Goal: Task Accomplishment & Management: Use online tool/utility

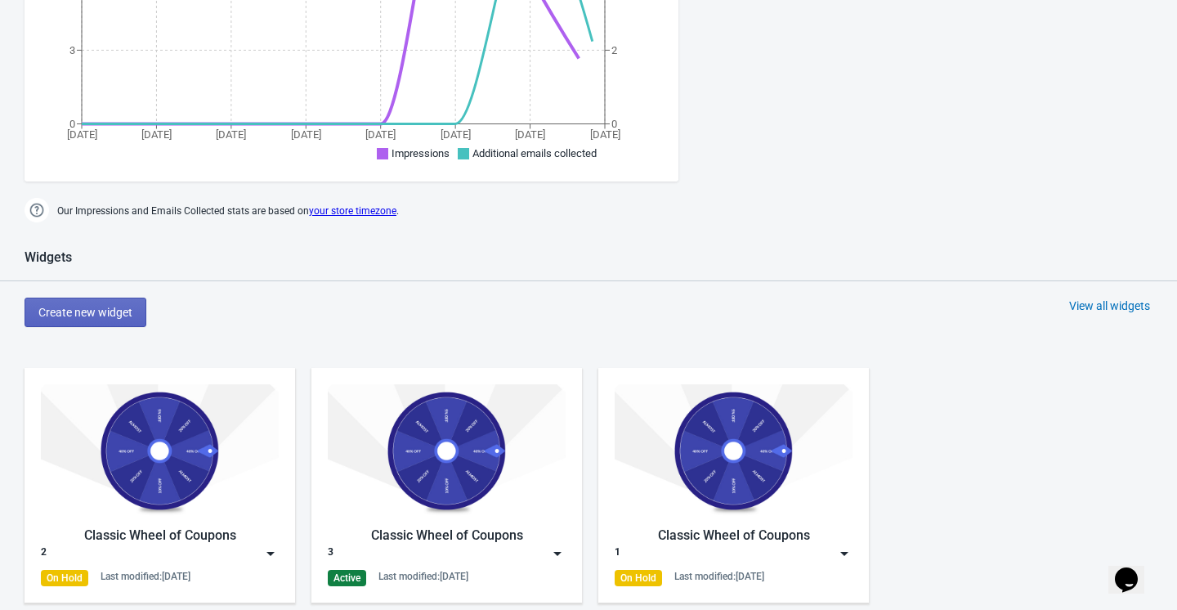
scroll to position [676, 0]
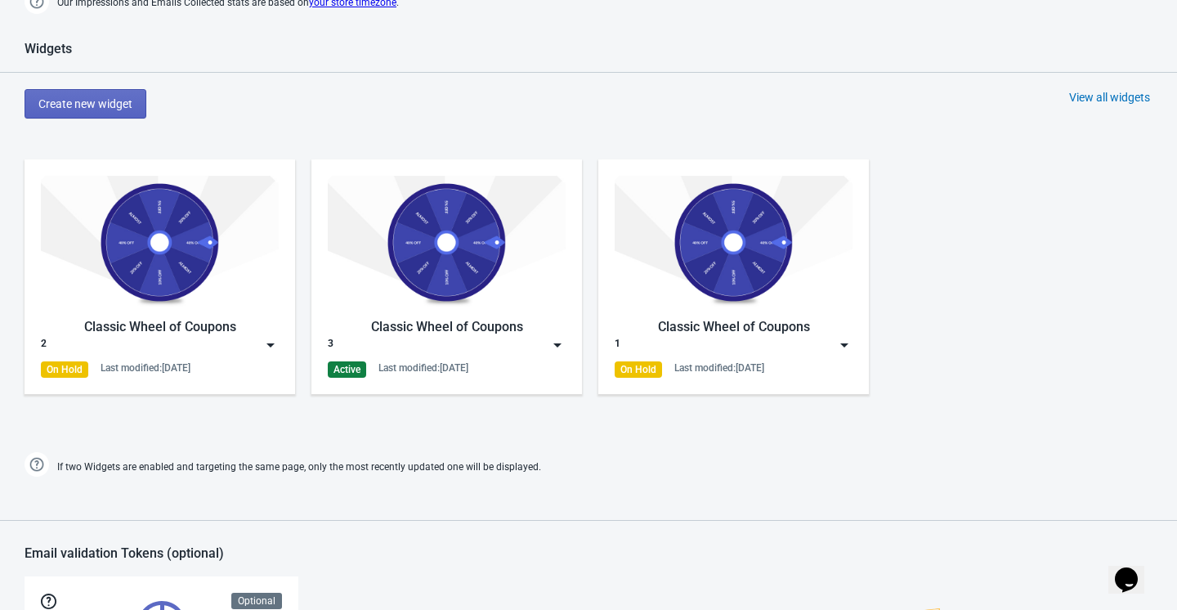
click at [504, 331] on div "Classic Wheel of Coupons" at bounding box center [447, 327] width 238 height 20
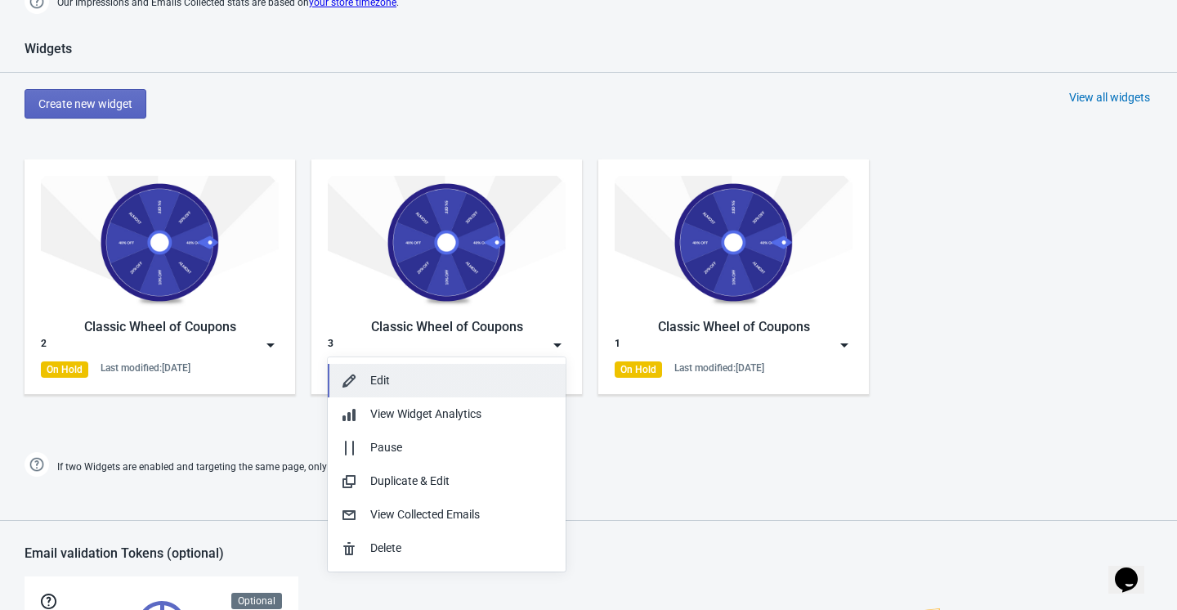
click at [468, 377] on div "Edit" at bounding box center [461, 380] width 182 height 17
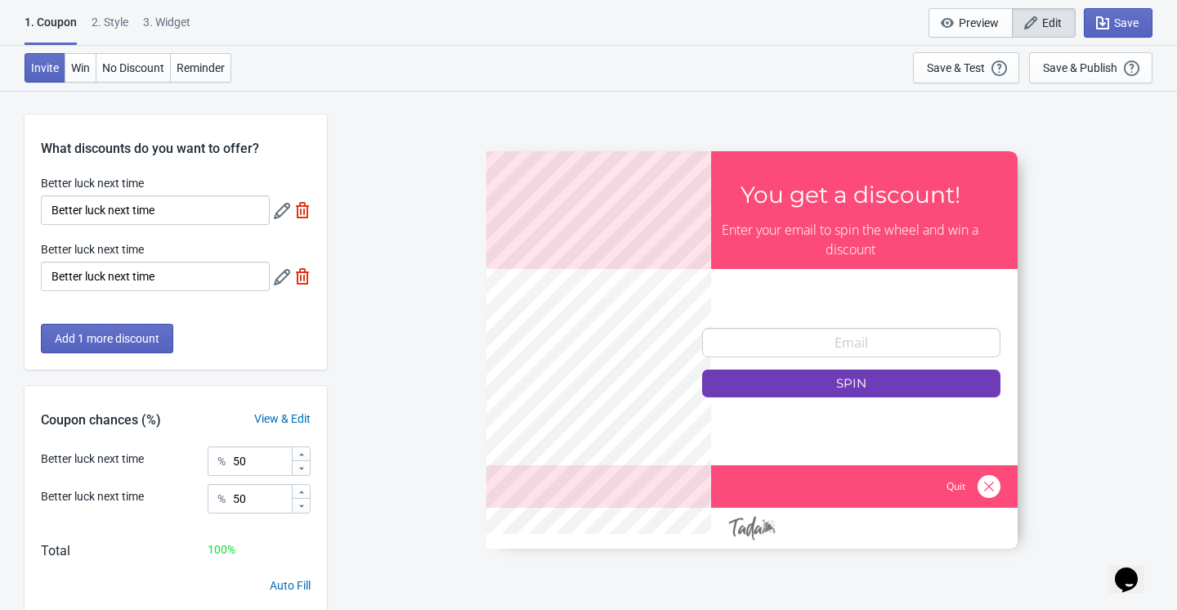
click at [189, 29] on div "3. Widget" at bounding box center [166, 28] width 47 height 29
select select "1"
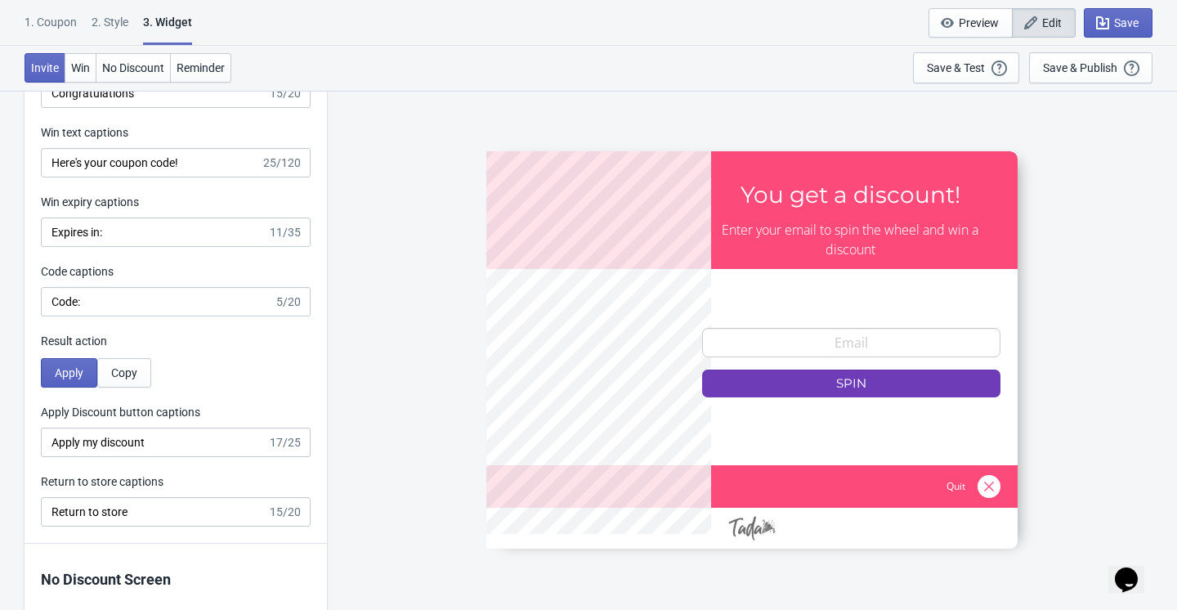
scroll to position [3237, 0]
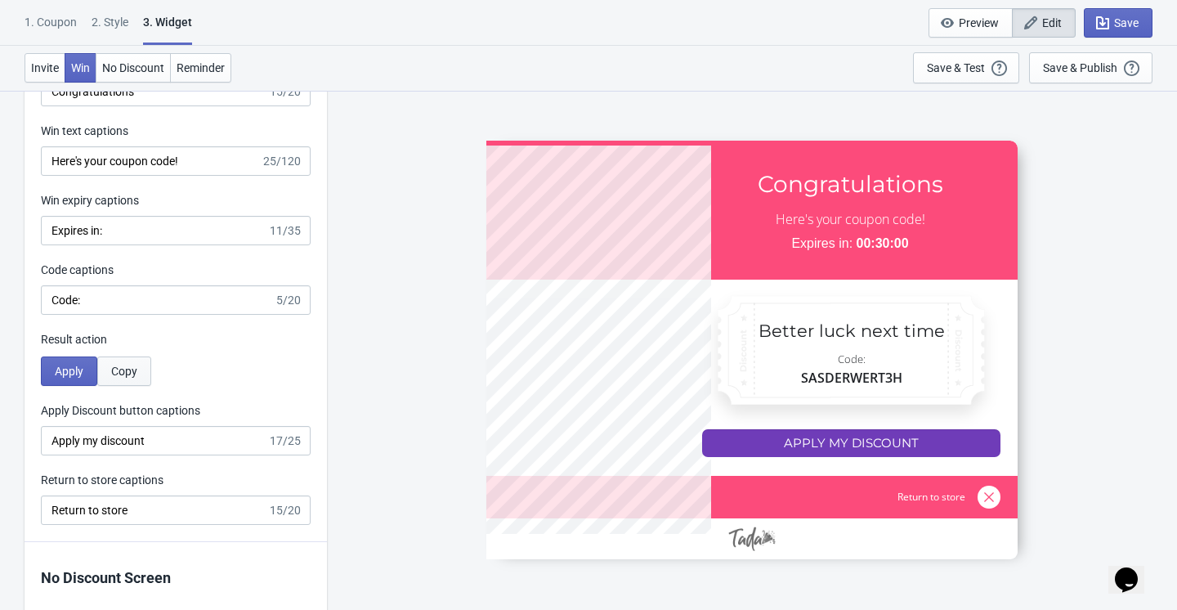
click at [134, 366] on span "Copy" at bounding box center [124, 371] width 26 height 13
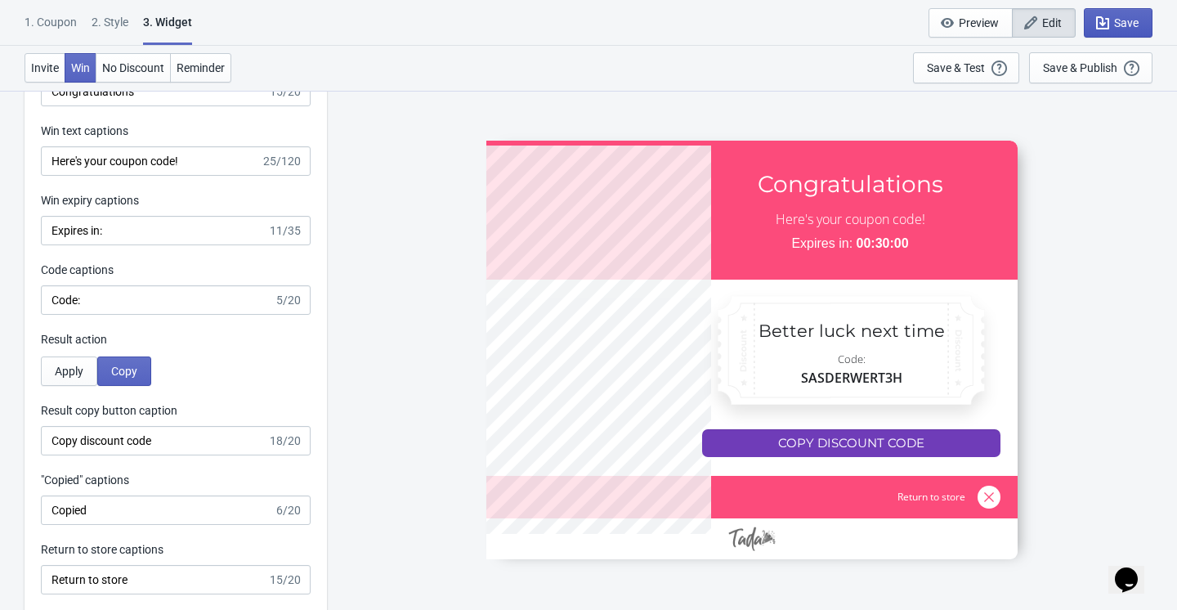
click at [1124, 20] on span "Save" at bounding box center [1127, 22] width 25 height 13
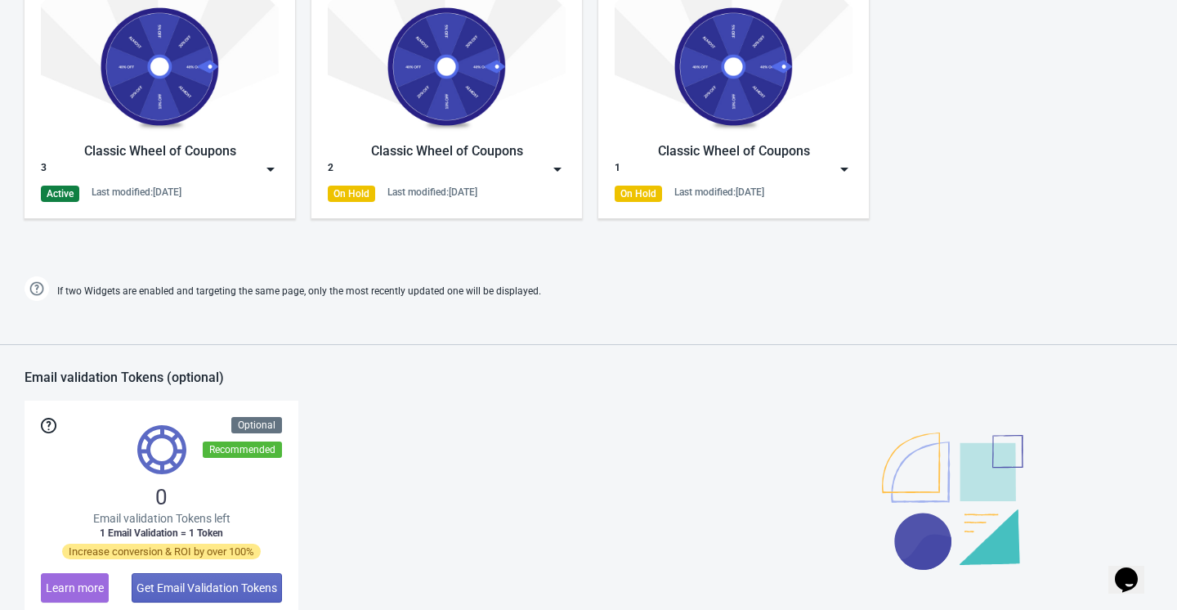
scroll to position [846, 0]
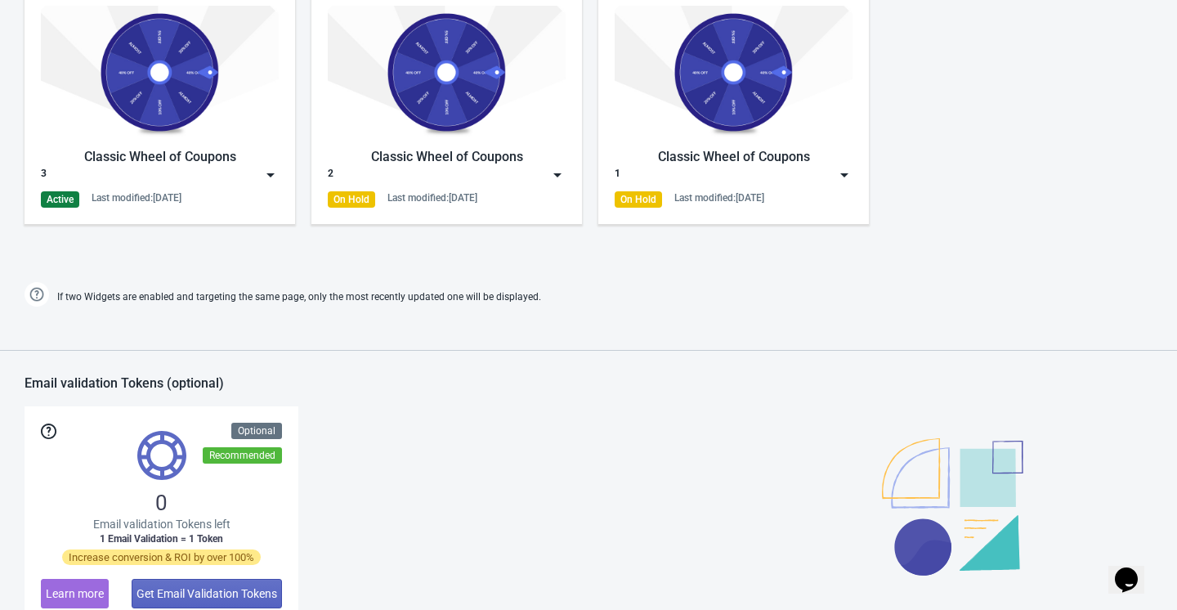
click at [537, 177] on div "2" at bounding box center [447, 175] width 238 height 16
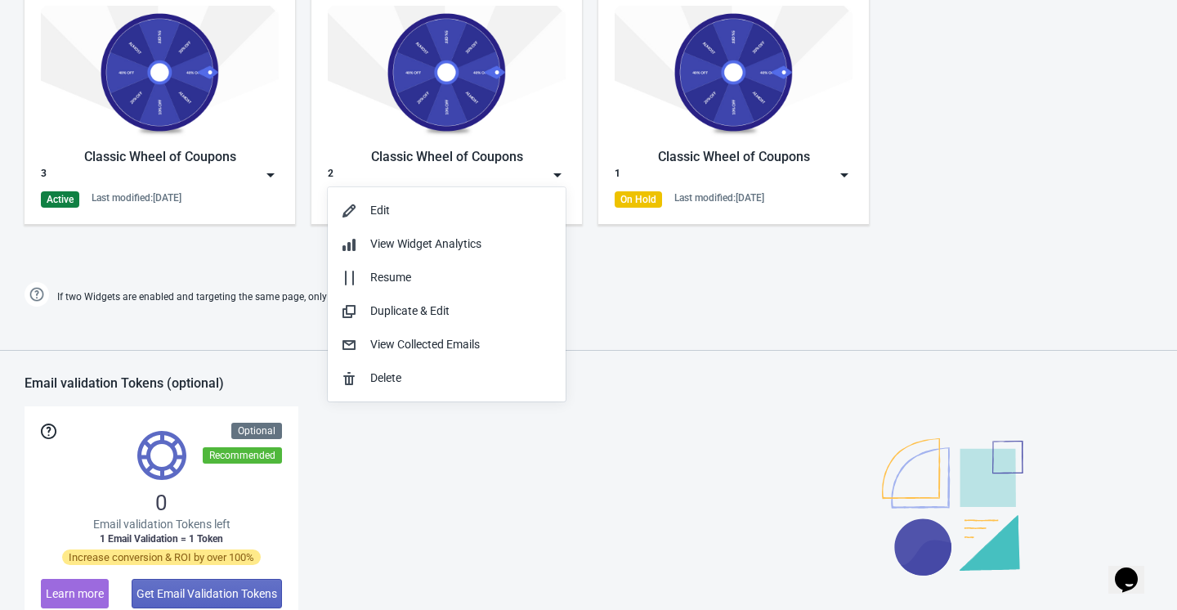
click at [253, 168] on div "3" at bounding box center [160, 175] width 238 height 16
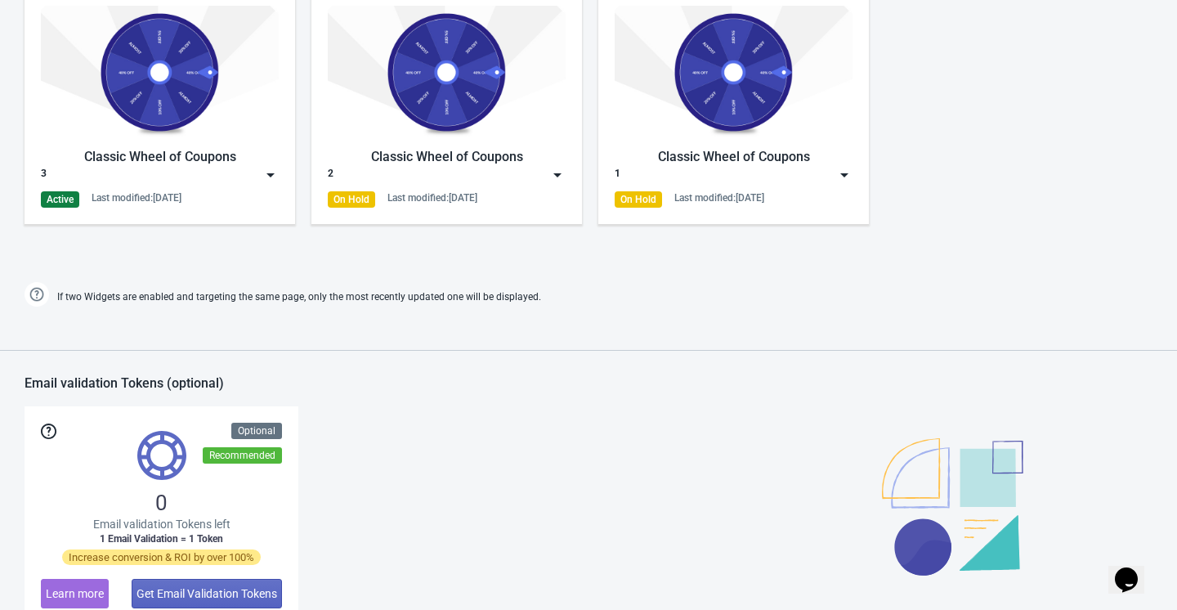
click at [207, 172] on div "3" at bounding box center [160, 175] width 238 height 16
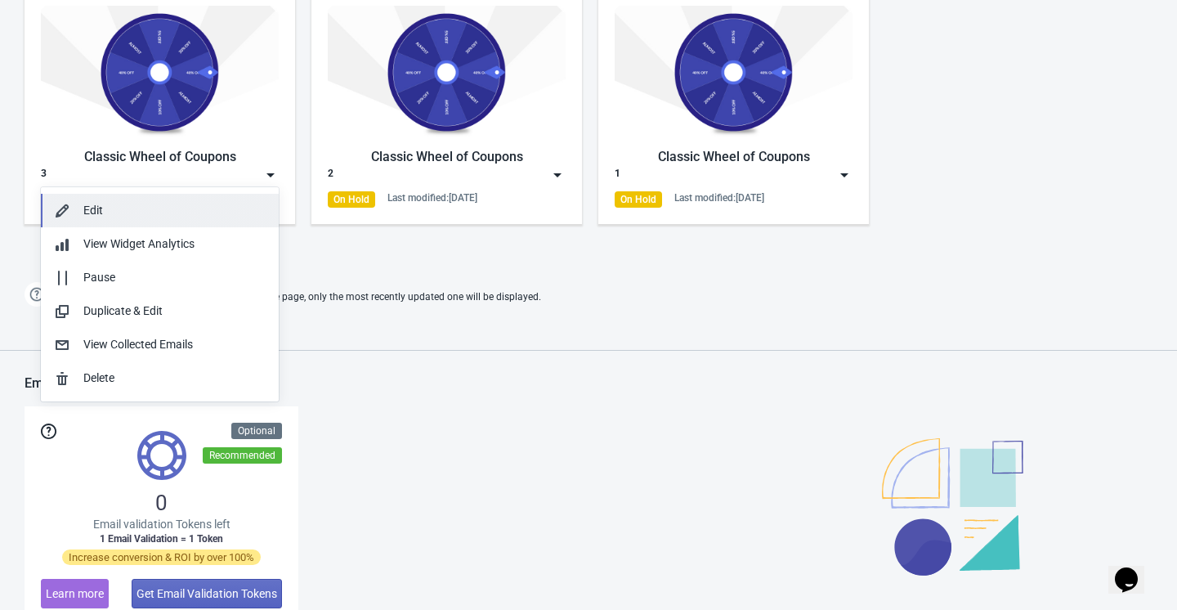
click at [195, 208] on div "Edit" at bounding box center [174, 210] width 182 height 17
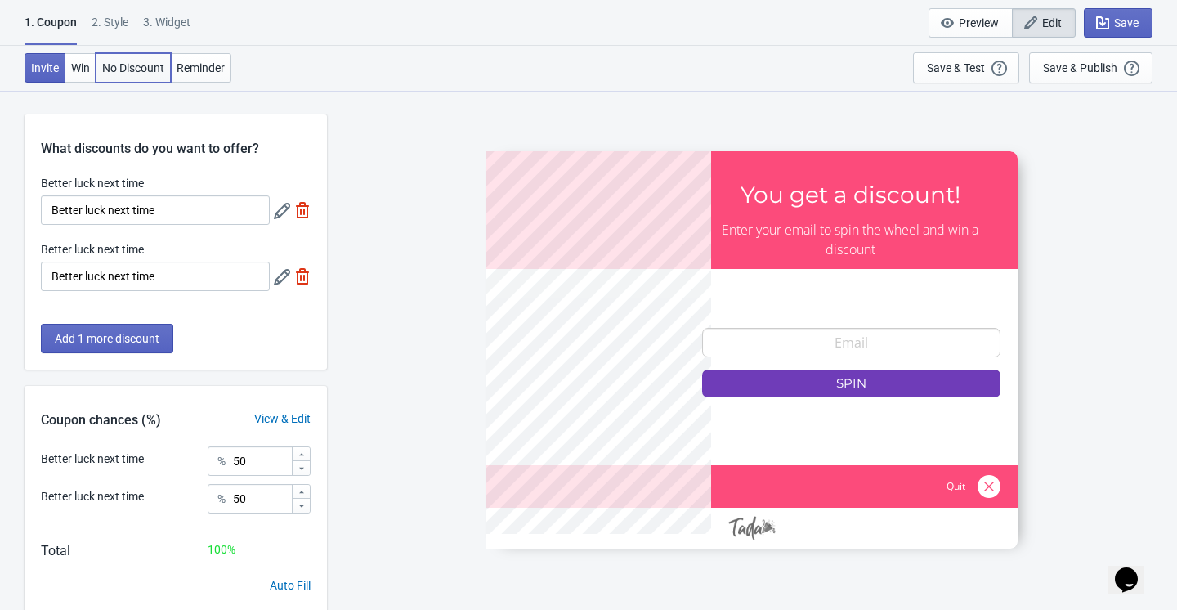
click at [141, 65] on span "No Discount" at bounding box center [133, 67] width 62 height 13
type input "no_code"
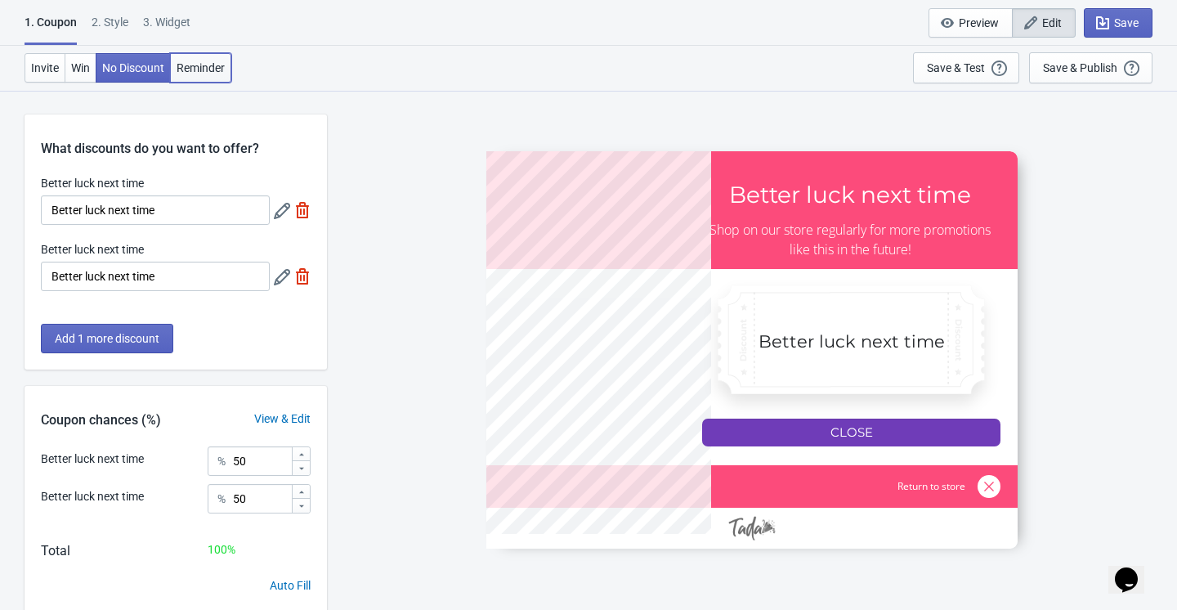
click at [204, 70] on span "Reminder" at bounding box center [201, 67] width 48 height 13
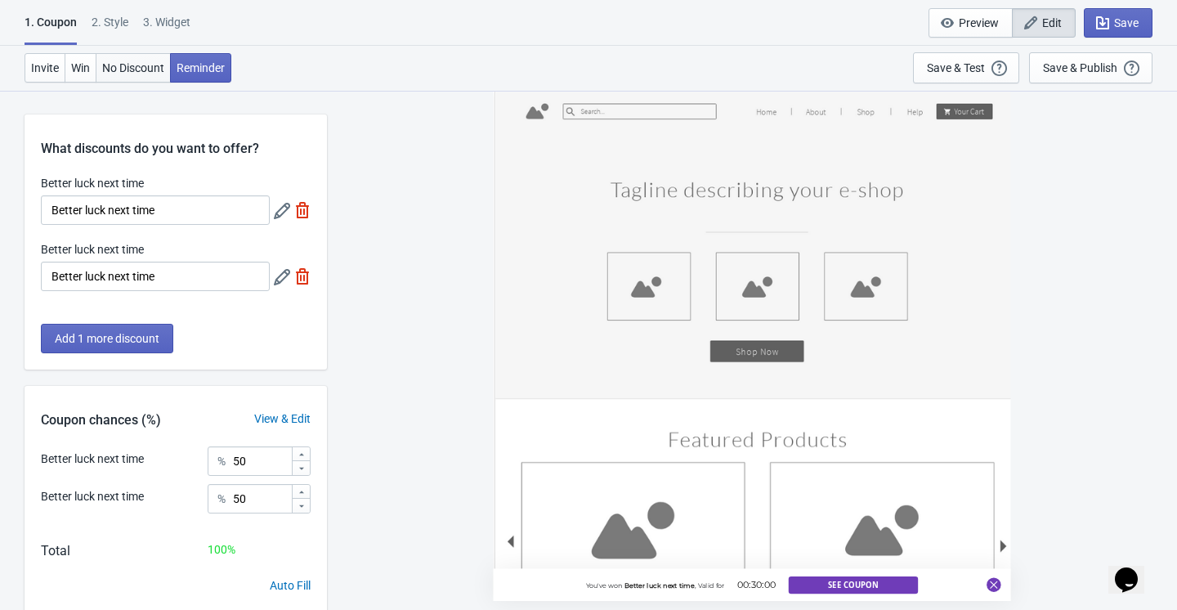
click at [141, 62] on span "No Discount" at bounding box center [133, 67] width 62 height 13
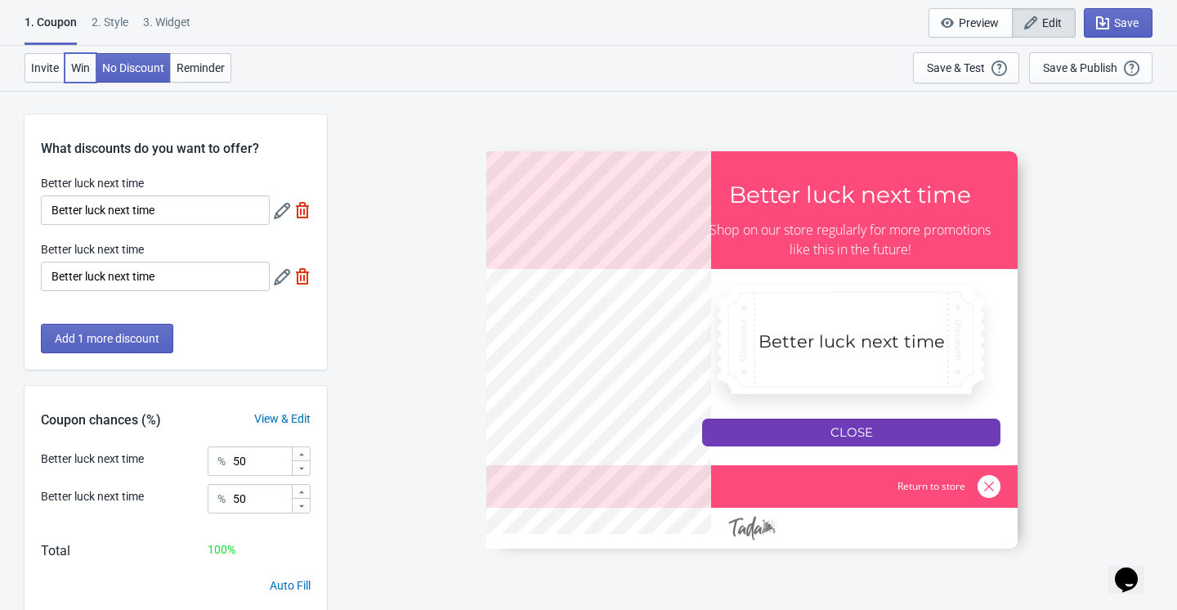
click at [89, 62] on span "Win" at bounding box center [80, 67] width 19 height 13
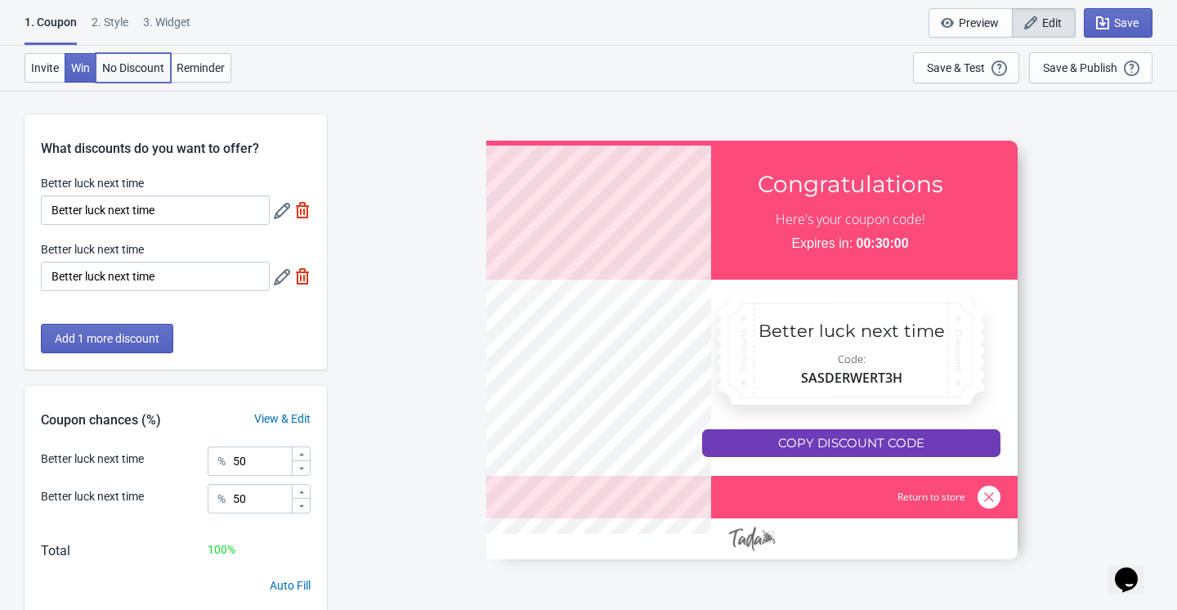
click at [141, 70] on span "No Discount" at bounding box center [133, 67] width 62 height 13
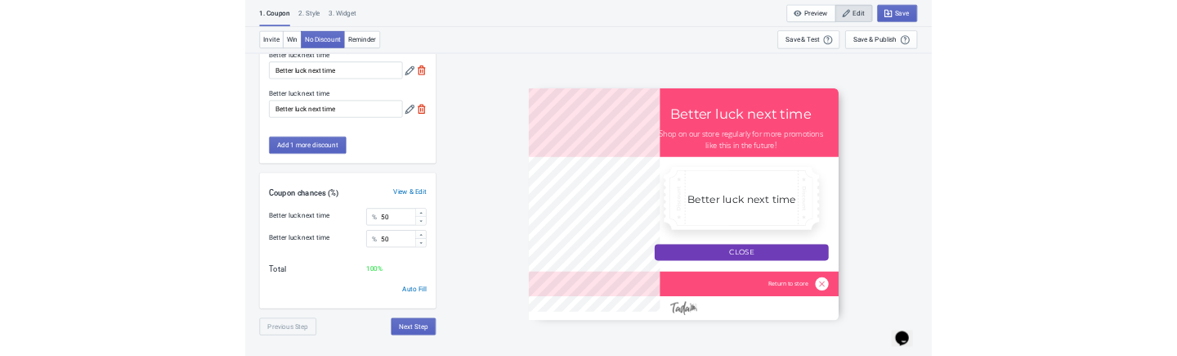
scroll to position [89, 0]
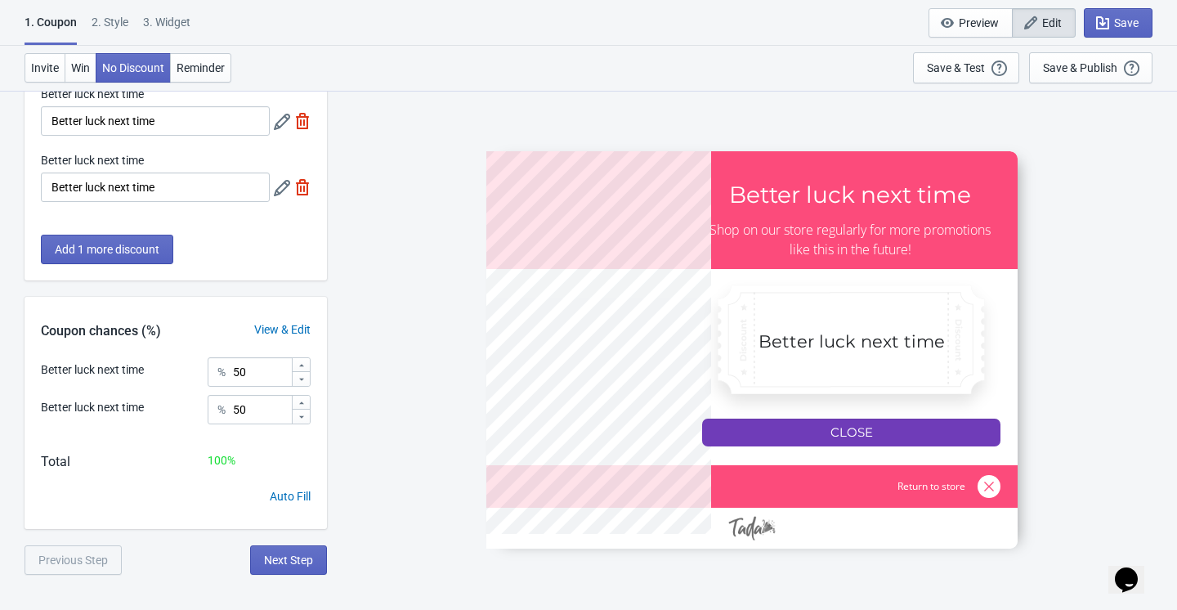
drag, startPoint x: 864, startPoint y: 431, endPoint x: 787, endPoint y: 431, distance: 77.7
click at [787, 431] on div at bounding box center [752, 349] width 531 height 397
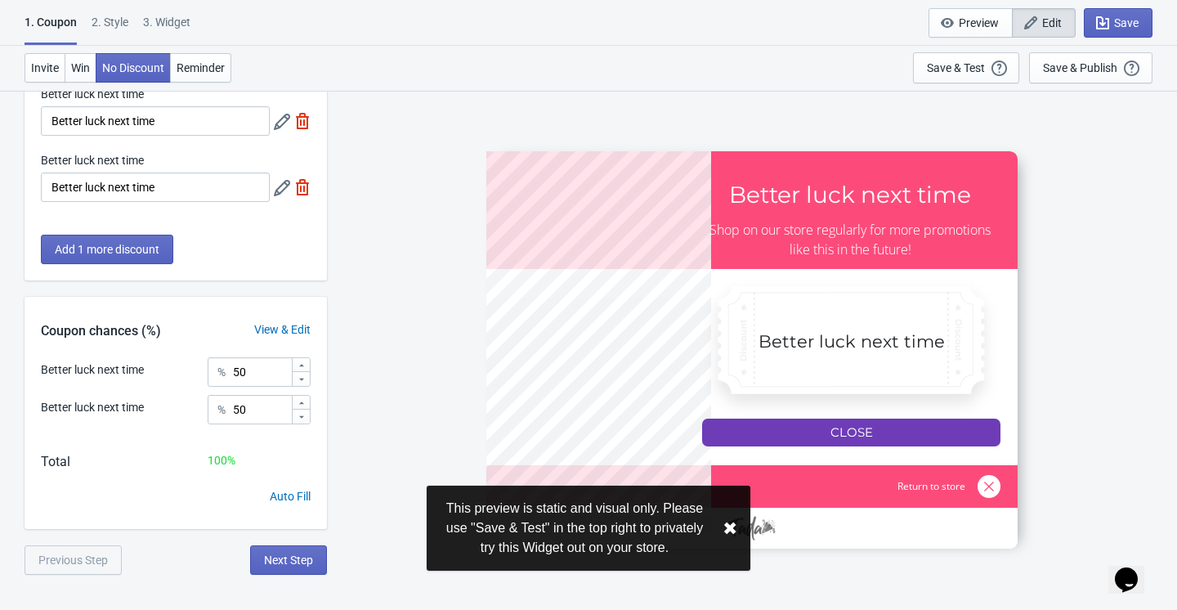
drag, startPoint x: 763, startPoint y: 343, endPoint x: 907, endPoint y: 341, distance: 143.9
click at [907, 341] on div at bounding box center [752, 349] width 531 height 397
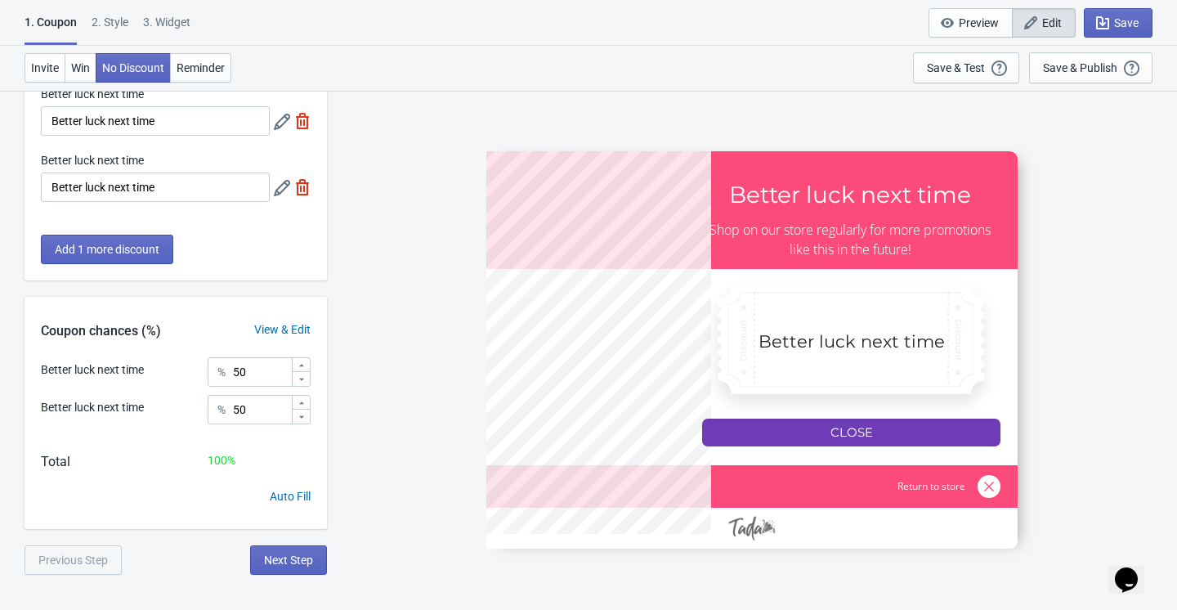
click at [1000, 491] on div at bounding box center [752, 349] width 531 height 397
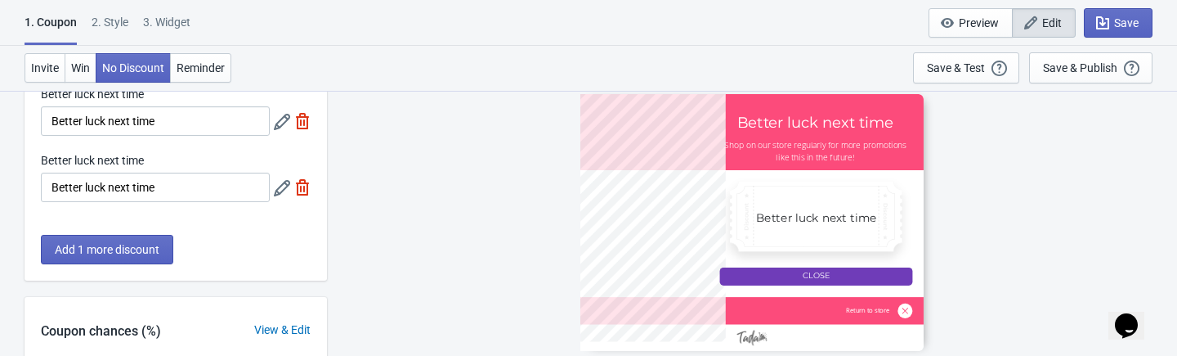
scroll to position [177, 0]
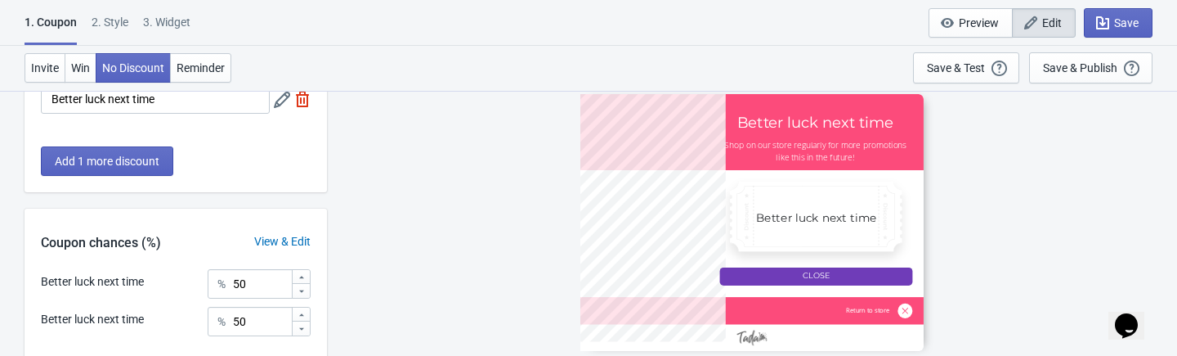
click at [769, 270] on div at bounding box center [752, 222] width 343 height 257
click at [86, 63] on span "Win" at bounding box center [80, 67] width 19 height 13
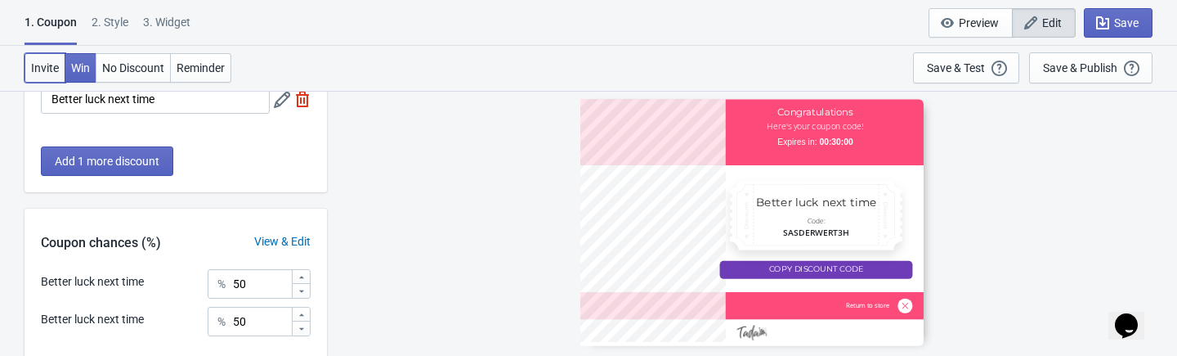
click at [55, 72] on span "Invite" at bounding box center [45, 67] width 28 height 13
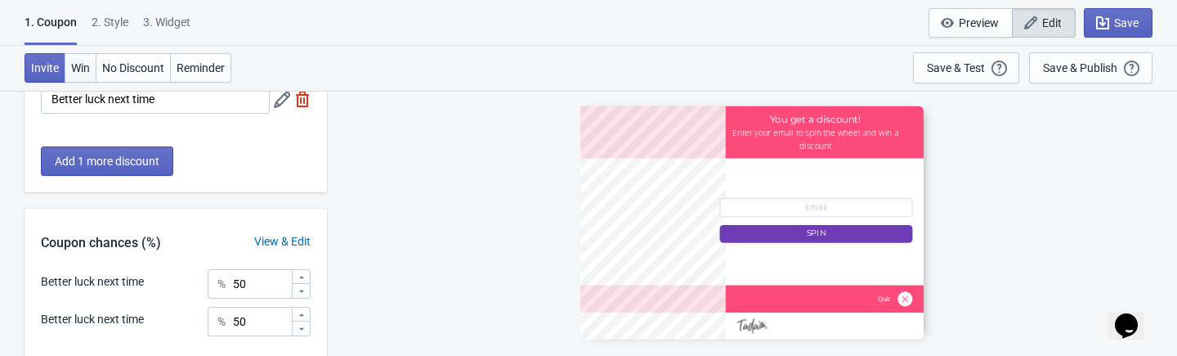
click at [85, 74] on button "Win" at bounding box center [81, 67] width 32 height 29
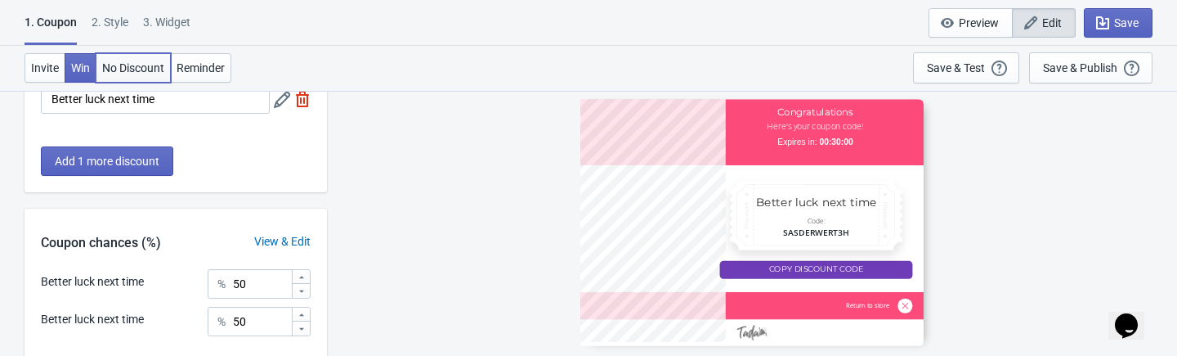
click at [141, 66] on span "No Discount" at bounding box center [133, 67] width 62 height 13
type input "no_code"
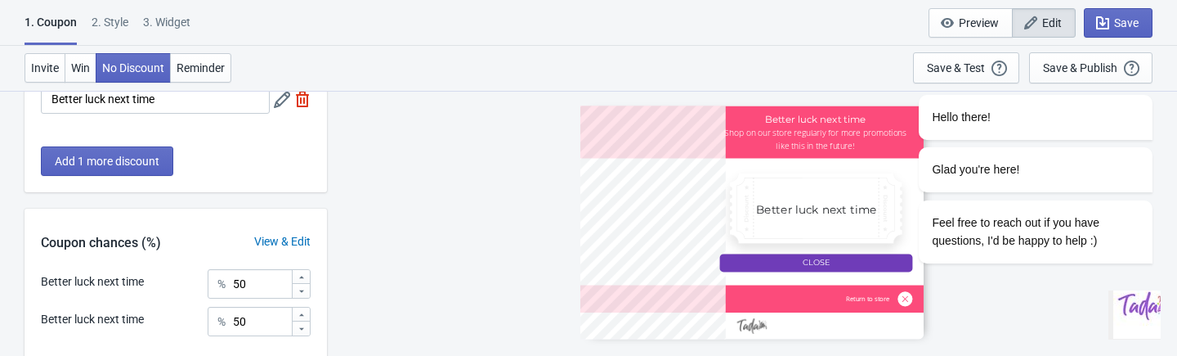
scroll to position [0, 0]
click at [1133, 22] on div "Hello there! Glad you're here! Feel free to reach out if you have questions, I'…" at bounding box center [1014, 111] width 294 height 334
click at [1128, 24] on div "Hello there! Glad you're here! Feel free to reach out if you have questions, I'…" at bounding box center [1014, 111] width 294 height 334
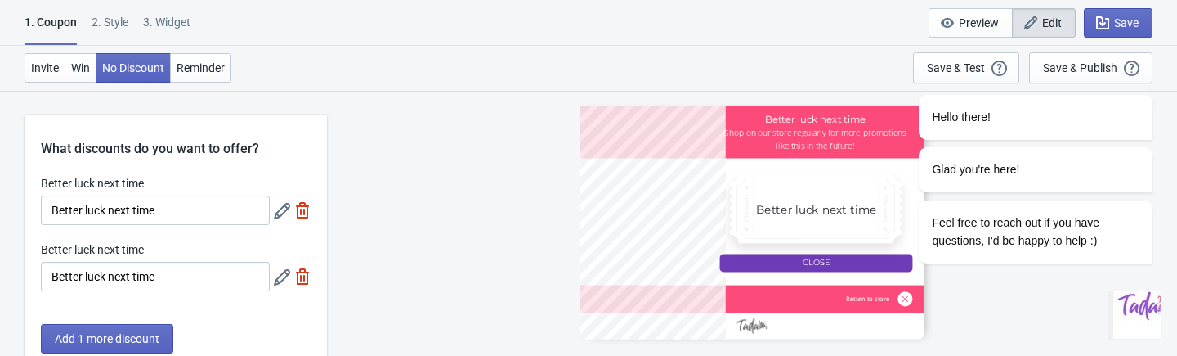
click at [1129, 308] on img "Chat widget" at bounding box center [1146, 305] width 65 height 65
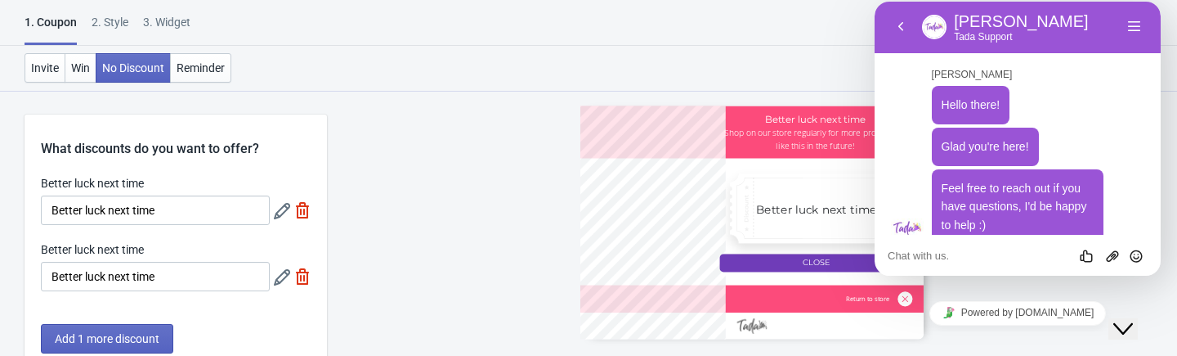
scroll to position [23, 0]
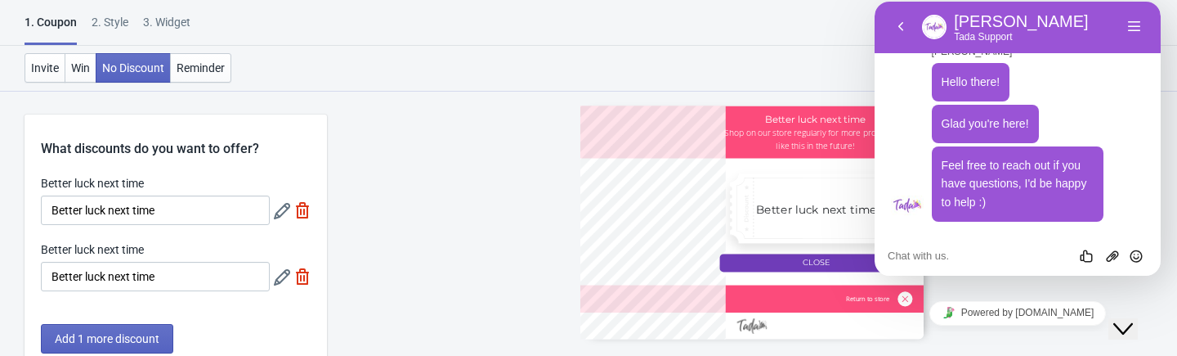
click at [1133, 319] on icon "Close Chat This icon closes the chat window." at bounding box center [1124, 329] width 20 height 20
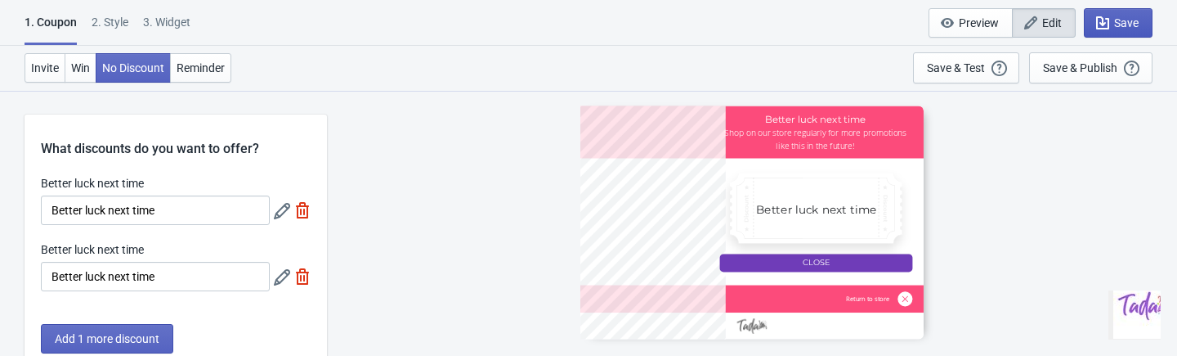
click at [1119, 18] on span "Save" at bounding box center [1127, 22] width 25 height 13
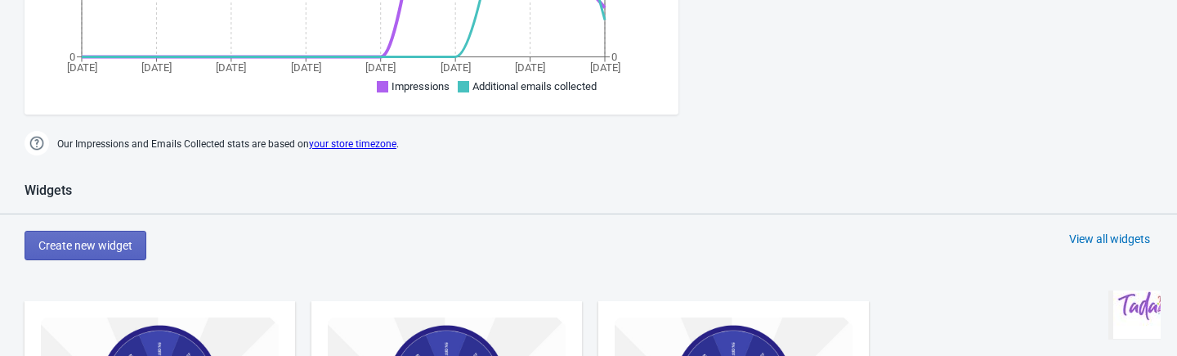
scroll to position [624, 0]
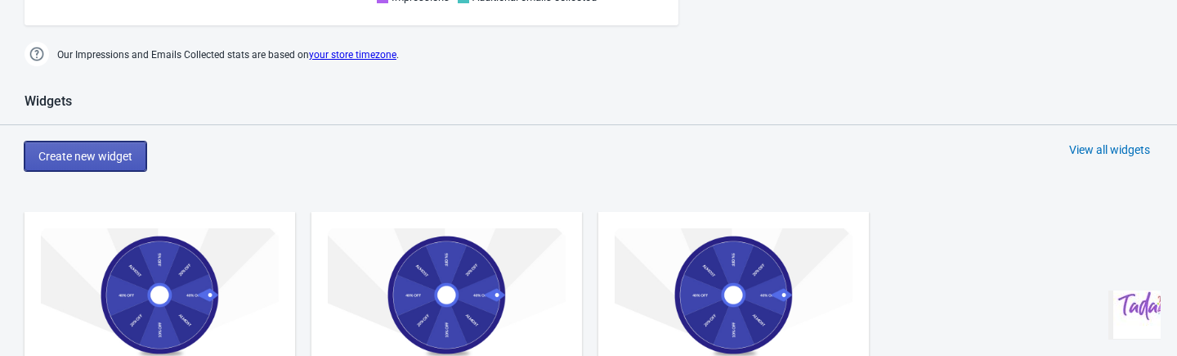
click at [124, 152] on span "Create new widget" at bounding box center [85, 156] width 94 height 13
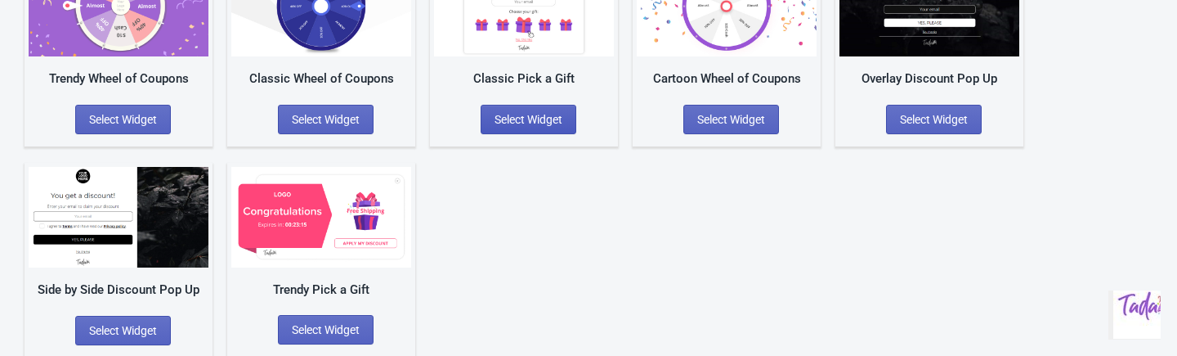
scroll to position [204, 0]
click at [528, 123] on span "Select Widget" at bounding box center [529, 119] width 68 height 13
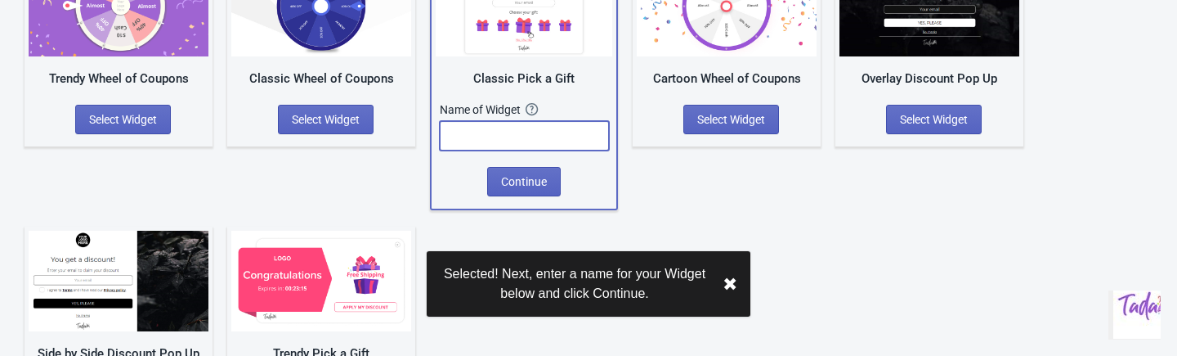
click at [522, 138] on input "text" at bounding box center [524, 135] width 169 height 29
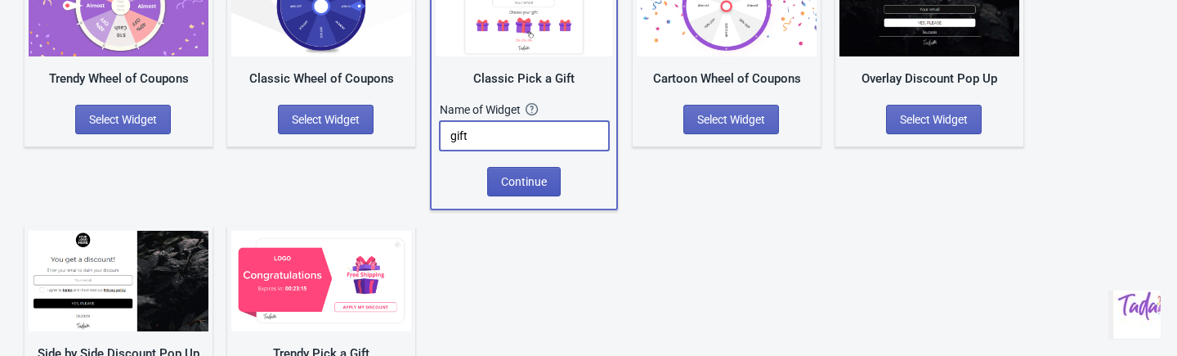
type input "gift"
click at [537, 189] on button "Continue" at bounding box center [524, 181] width 74 height 29
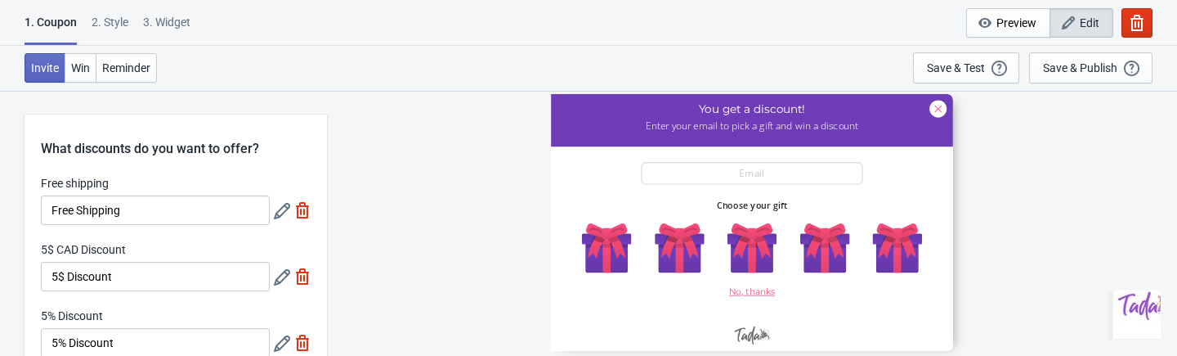
click at [276, 211] on icon at bounding box center [282, 211] width 16 height 16
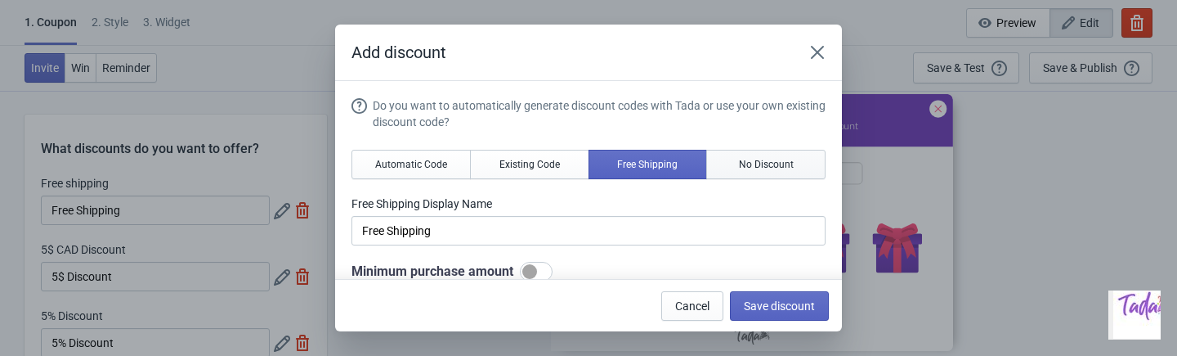
click at [752, 163] on span "No Discount" at bounding box center [766, 164] width 55 height 13
type input "Better luck next time"
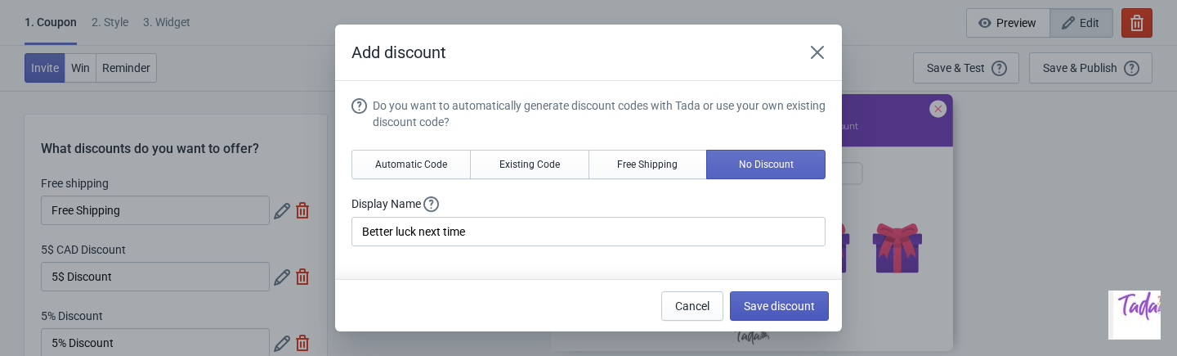
click at [771, 295] on button "Save discount" at bounding box center [779, 305] width 99 height 29
type input "Better luck next time"
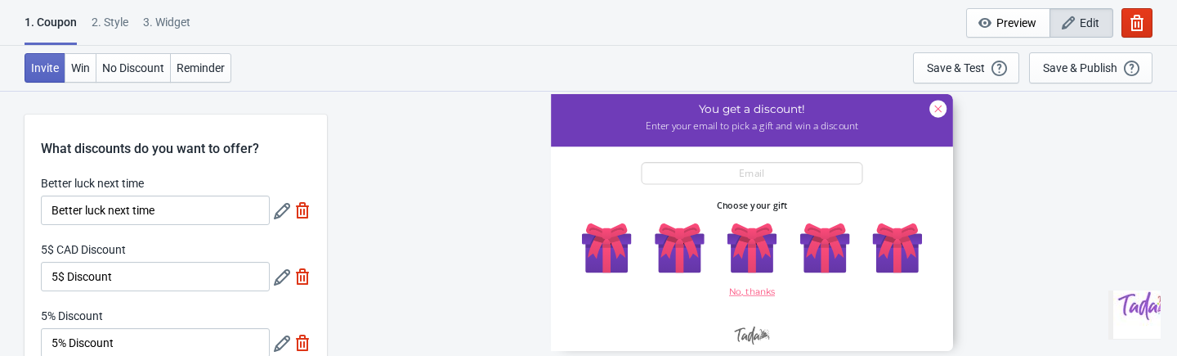
click at [272, 279] on div "5$ CAD Discount 5$ Discount" at bounding box center [176, 266] width 270 height 50
click at [279, 277] on icon at bounding box center [282, 277] width 16 height 16
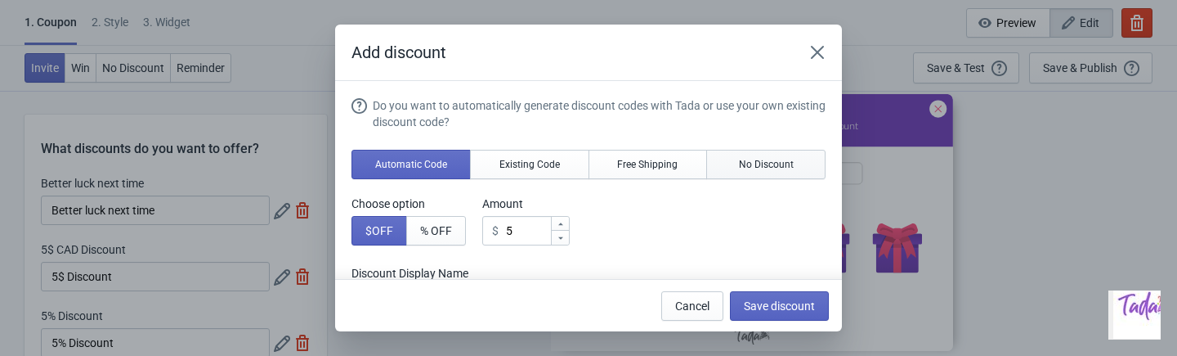
click at [756, 159] on span "No Discount" at bounding box center [766, 164] width 55 height 13
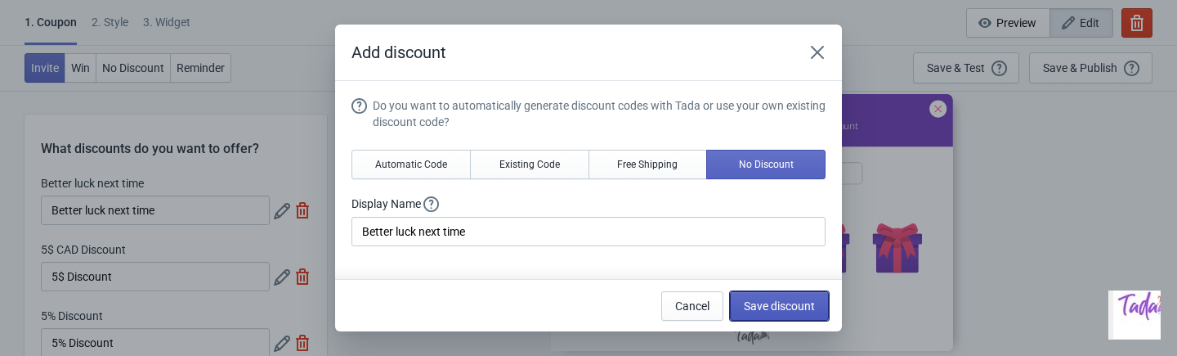
click at [772, 294] on button "Save discount" at bounding box center [779, 305] width 99 height 29
type input "Better luck next time"
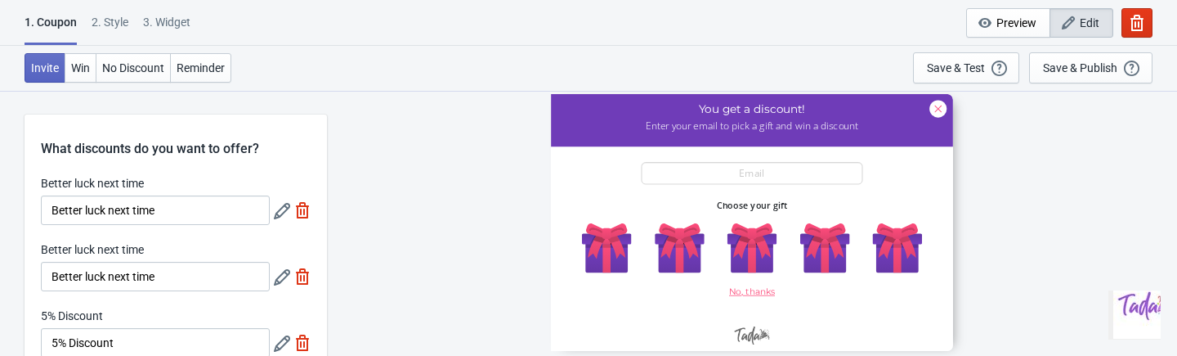
click at [275, 341] on icon at bounding box center [282, 343] width 16 height 16
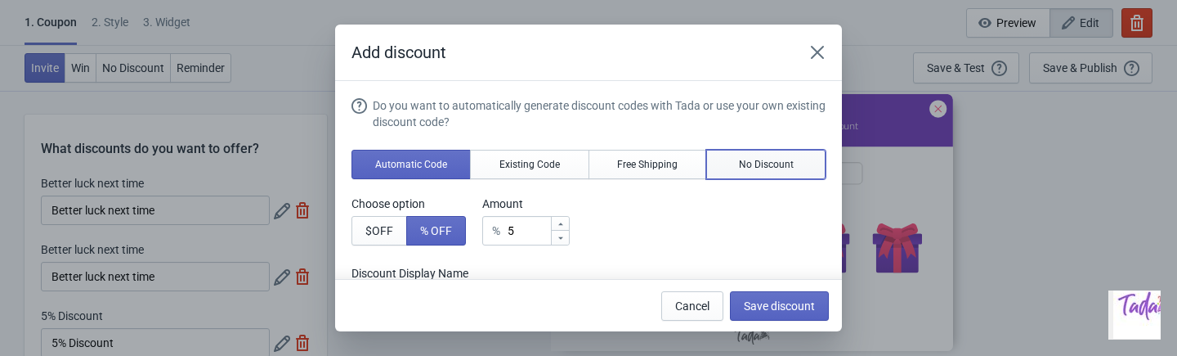
click at [733, 166] on button "No Discount" at bounding box center [765, 164] width 119 height 29
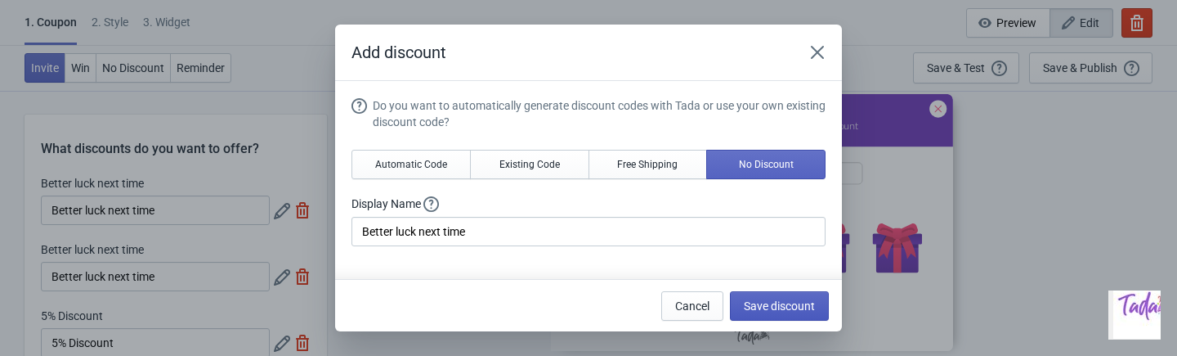
click at [780, 299] on span "Save discount" at bounding box center [779, 305] width 71 height 13
type input "Better luck next time"
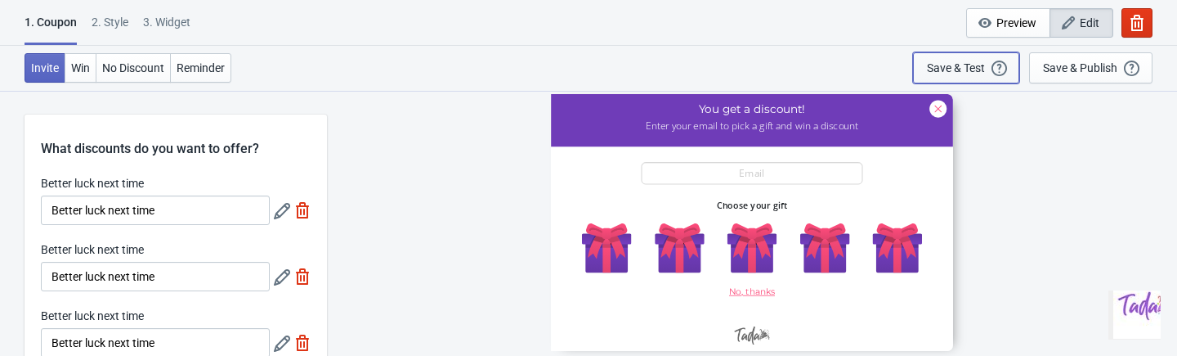
click at [984, 65] on div "Save & Test" at bounding box center [956, 67] width 58 height 13
click at [171, 22] on div "3. Widget" at bounding box center [166, 28] width 47 height 29
select select "once"
select select "1"
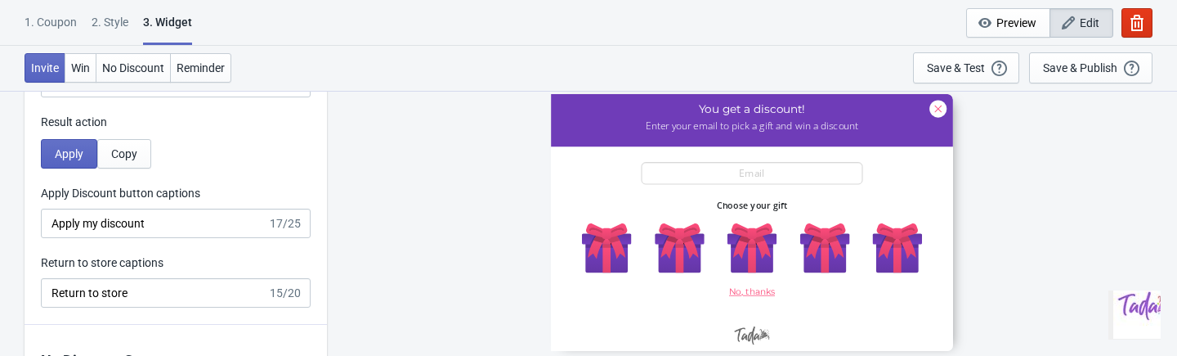
scroll to position [3395, 0]
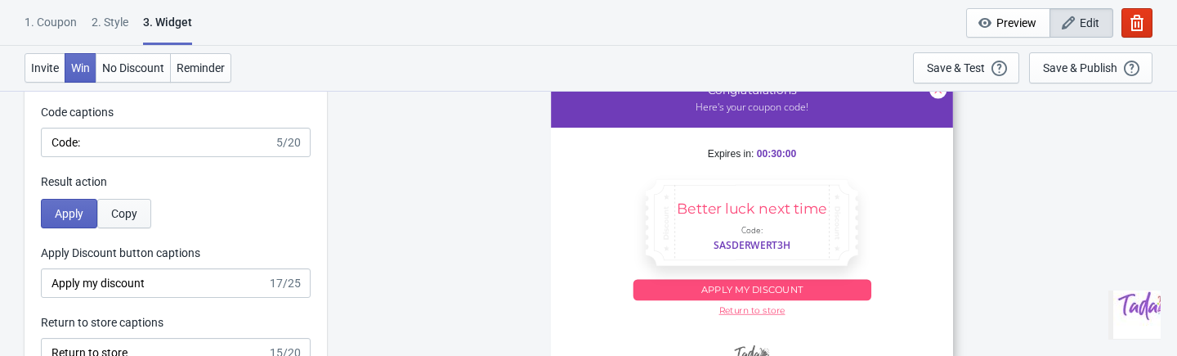
click at [135, 218] on span "Copy" at bounding box center [124, 213] width 26 height 13
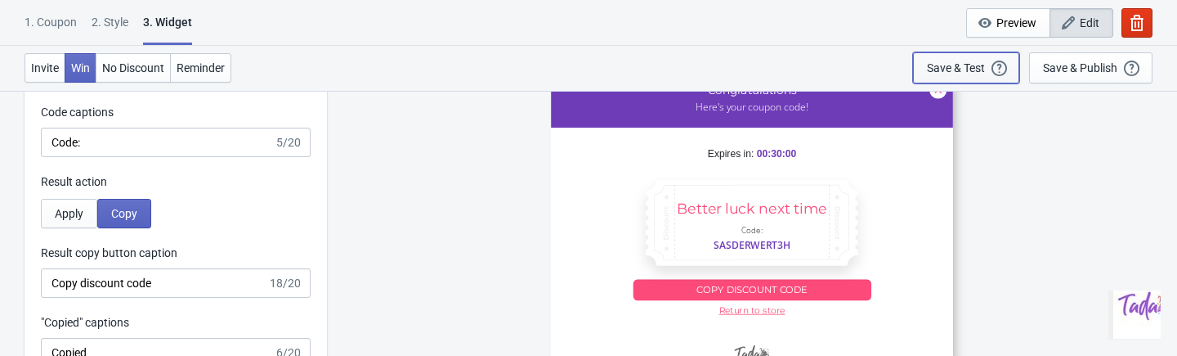
click at [967, 71] on div "Save & Test" at bounding box center [956, 67] width 58 height 13
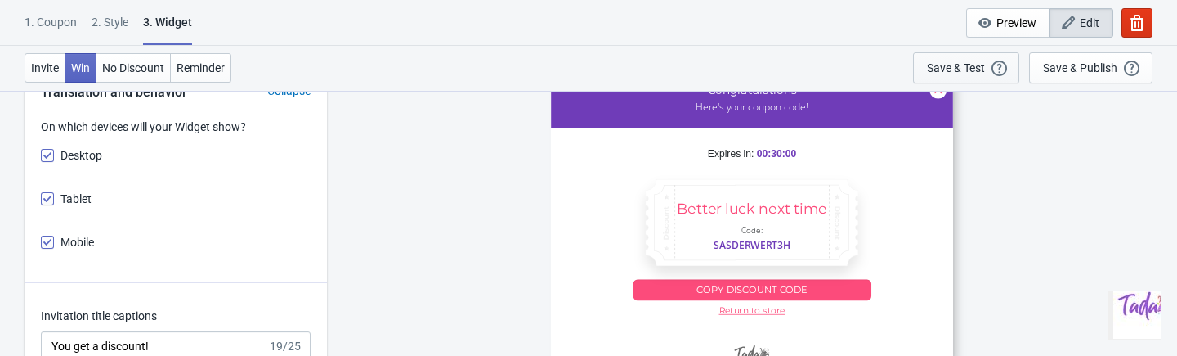
scroll to position [2082, 0]
click at [1101, 69] on div "Save & Publish" at bounding box center [1080, 67] width 74 height 13
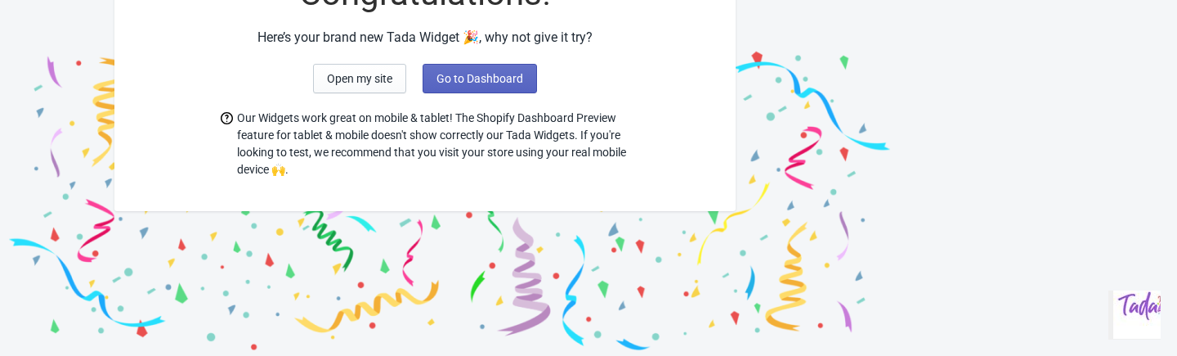
scroll to position [16, 0]
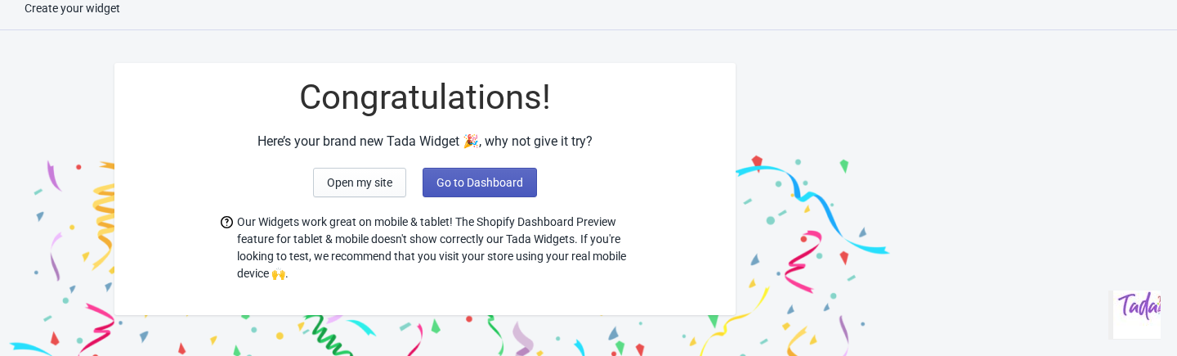
click at [482, 178] on span "Go to Dashboard" at bounding box center [480, 182] width 87 height 13
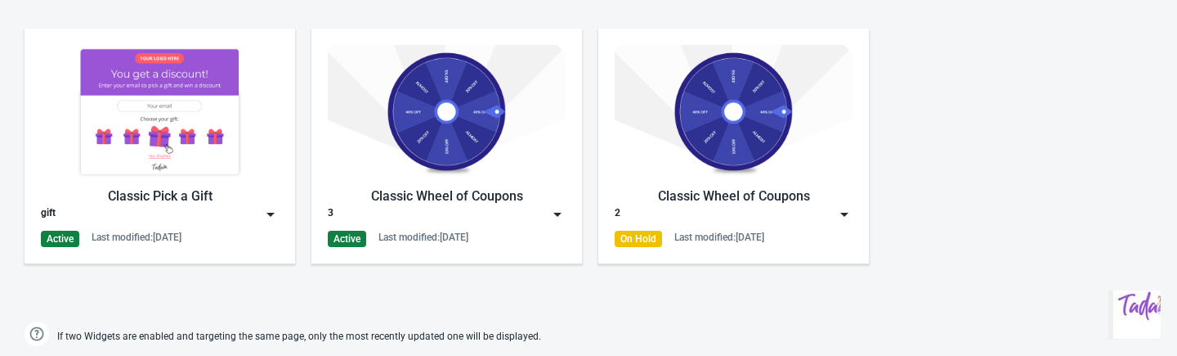
scroll to position [783, 0]
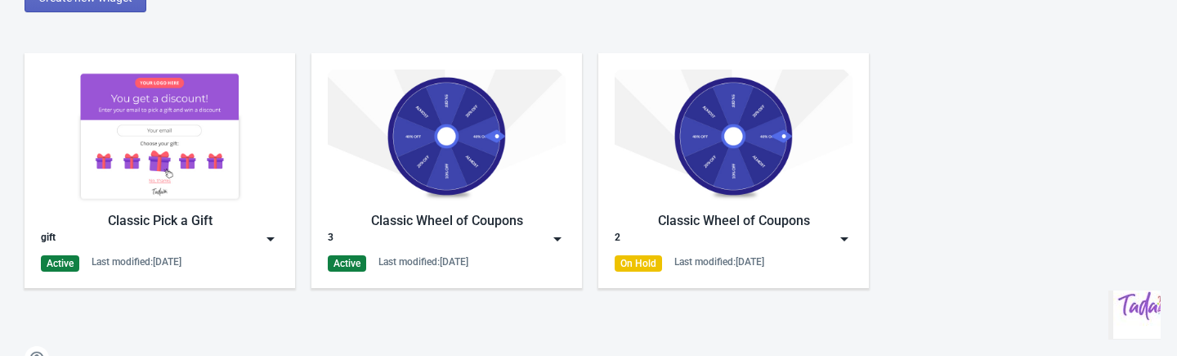
click at [209, 222] on div "Classic Pick a Gift" at bounding box center [160, 221] width 238 height 20
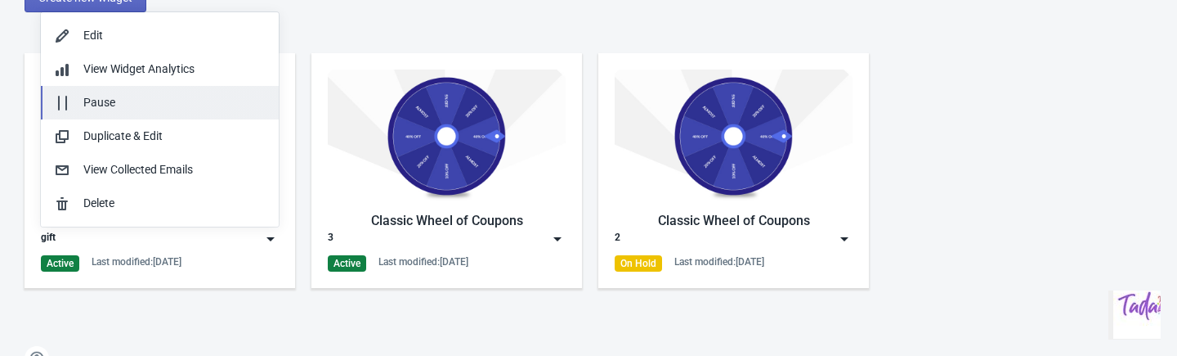
click at [115, 90] on button "Pause" at bounding box center [160, 103] width 238 height 34
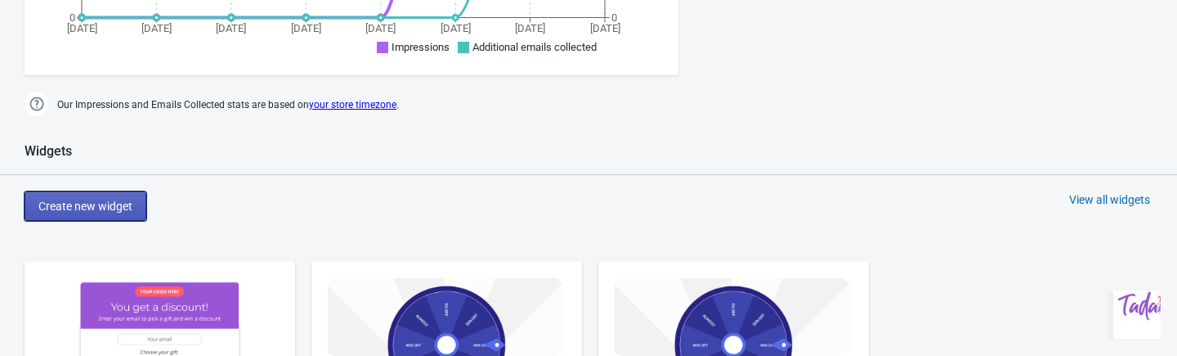
click at [141, 201] on button "Create new widget" at bounding box center [86, 205] width 122 height 29
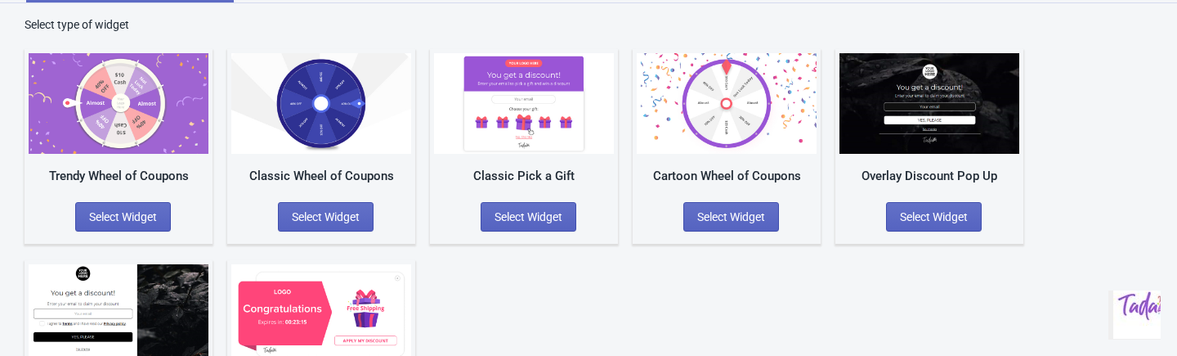
scroll to position [104, 0]
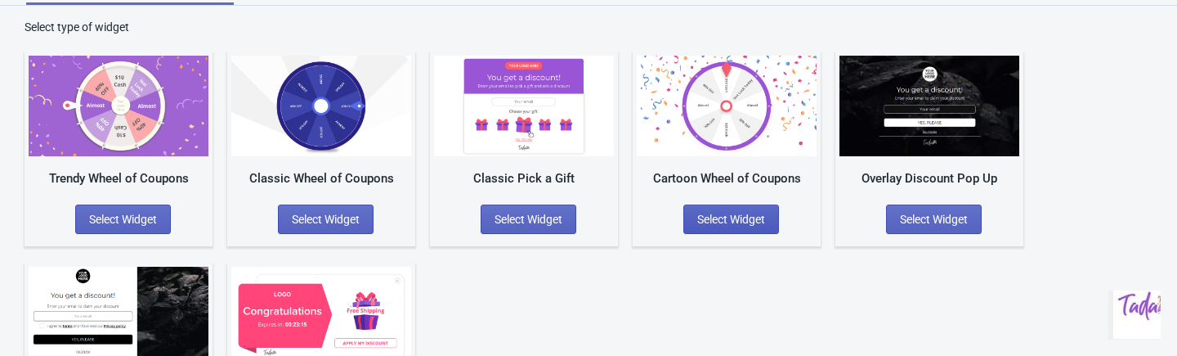
click at [733, 213] on span "Select Widget" at bounding box center [731, 219] width 68 height 13
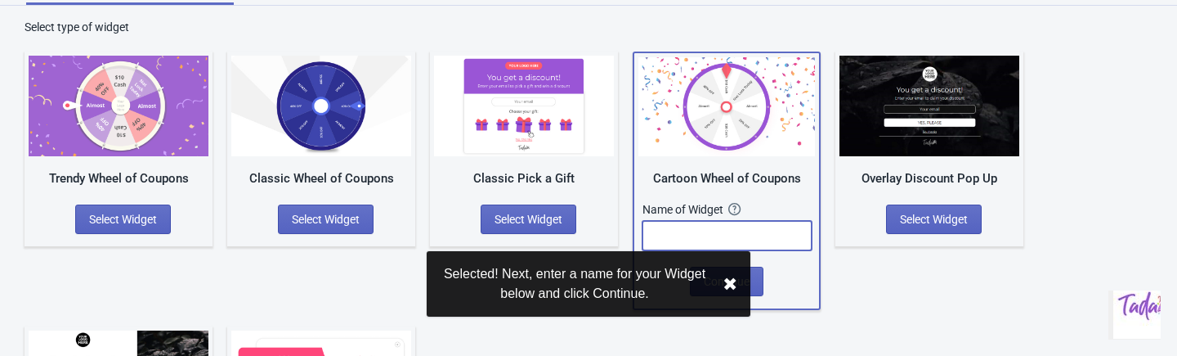
click at [717, 233] on input "text" at bounding box center [727, 235] width 169 height 29
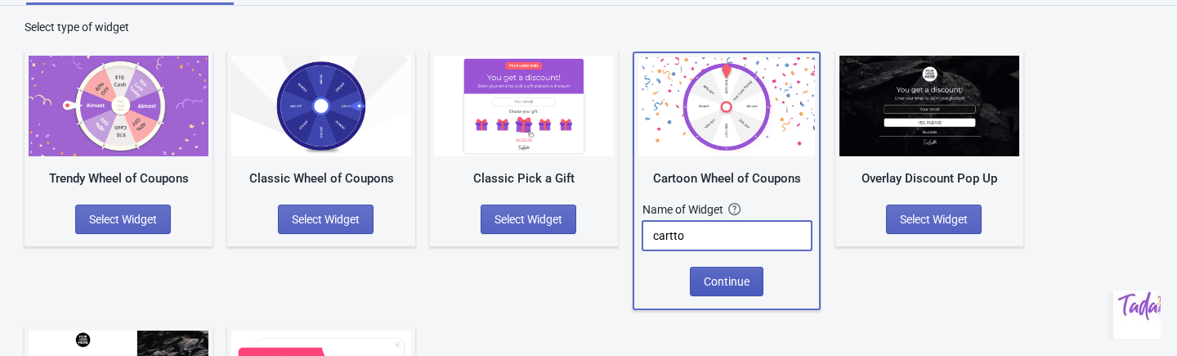
type input "cartto"
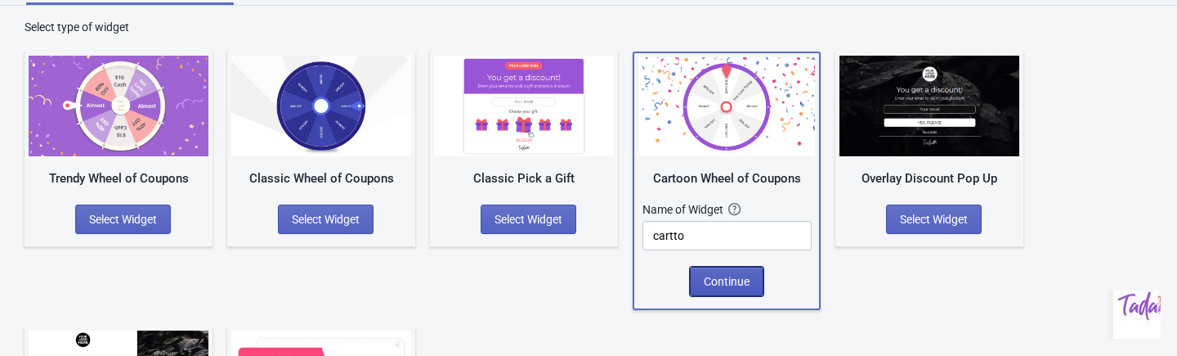
click at [738, 289] on button "Continue" at bounding box center [727, 281] width 74 height 29
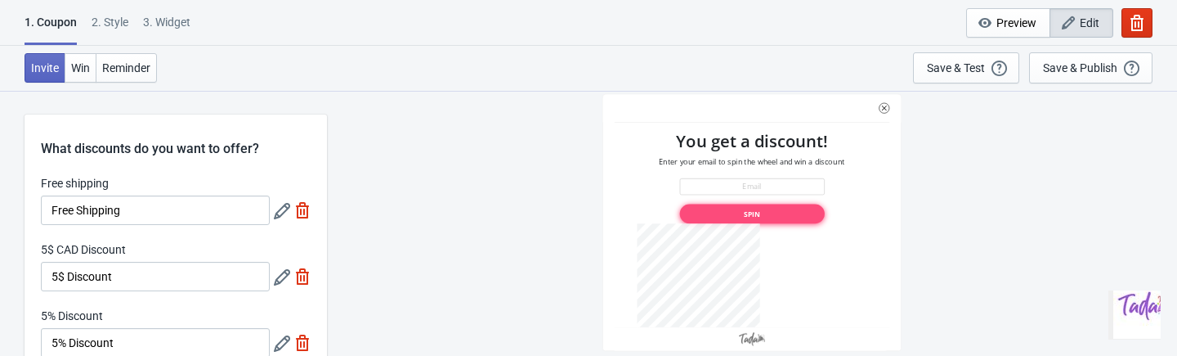
click at [276, 206] on icon at bounding box center [282, 211] width 16 height 16
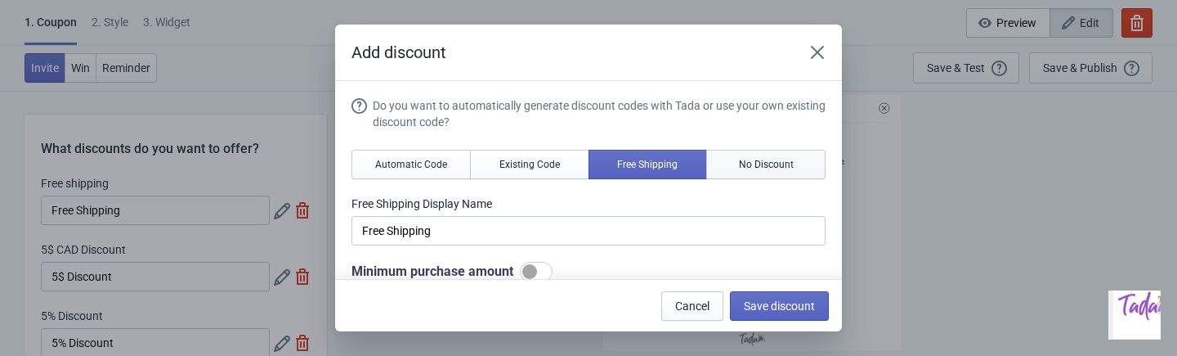
click at [741, 159] on span "No Discount" at bounding box center [766, 164] width 55 height 13
type input "Better luck next time"
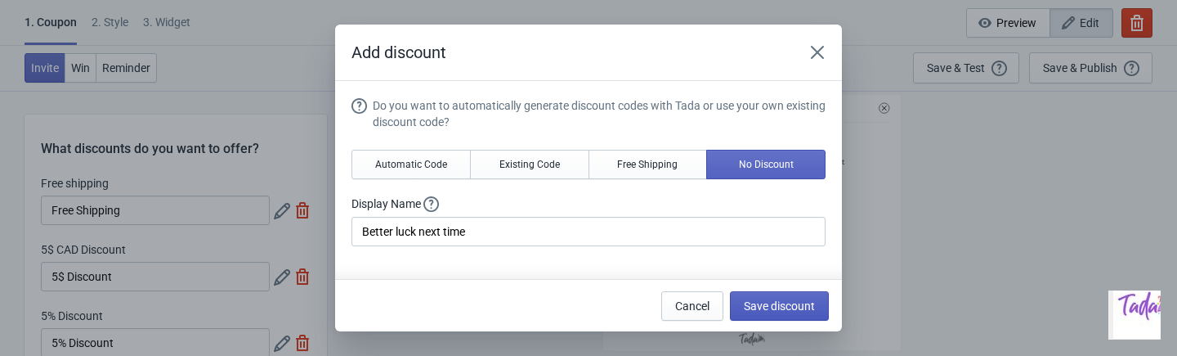
click at [759, 299] on span "Save discount" at bounding box center [779, 305] width 71 height 13
type input "Better luck next time"
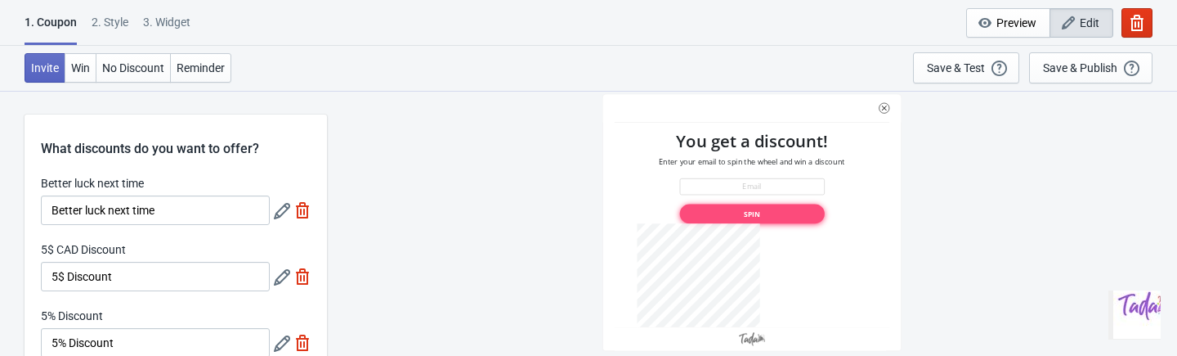
click at [280, 273] on icon at bounding box center [282, 277] width 16 height 16
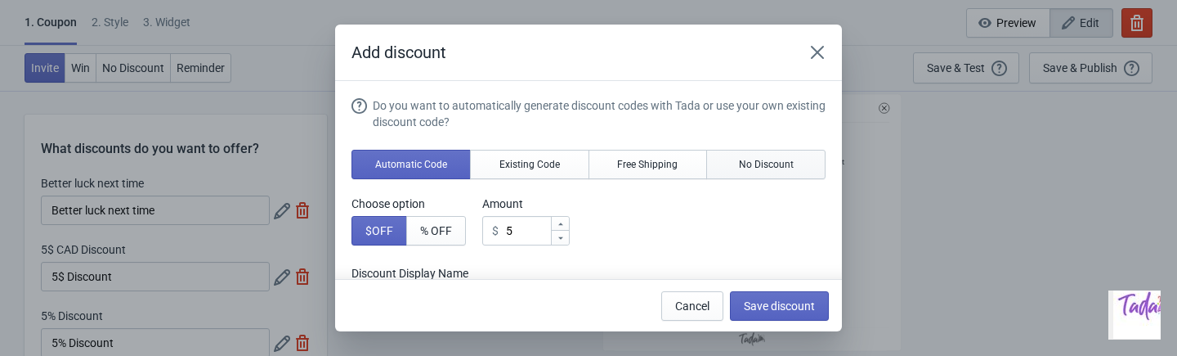
click at [747, 158] on span "No Discount" at bounding box center [766, 164] width 55 height 13
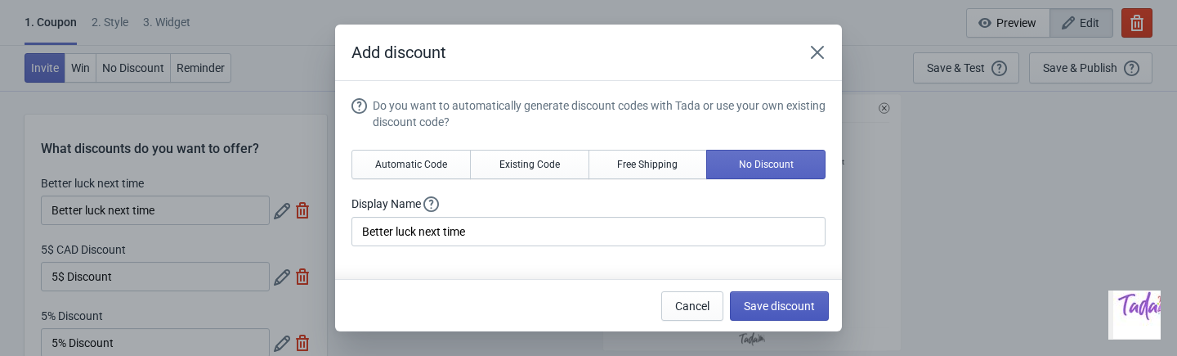
click at [791, 313] on button "Save discount" at bounding box center [779, 305] width 99 height 29
type input "Better luck next time"
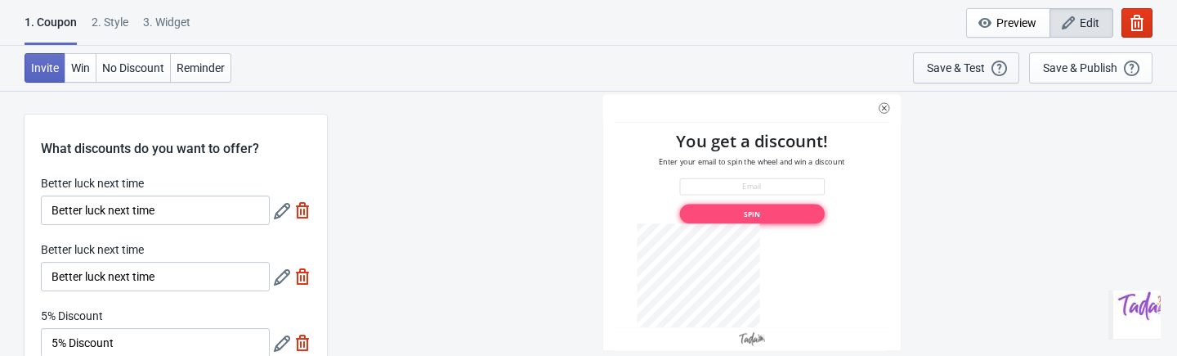
click at [957, 64] on div "Save & Test" at bounding box center [956, 67] width 58 height 13
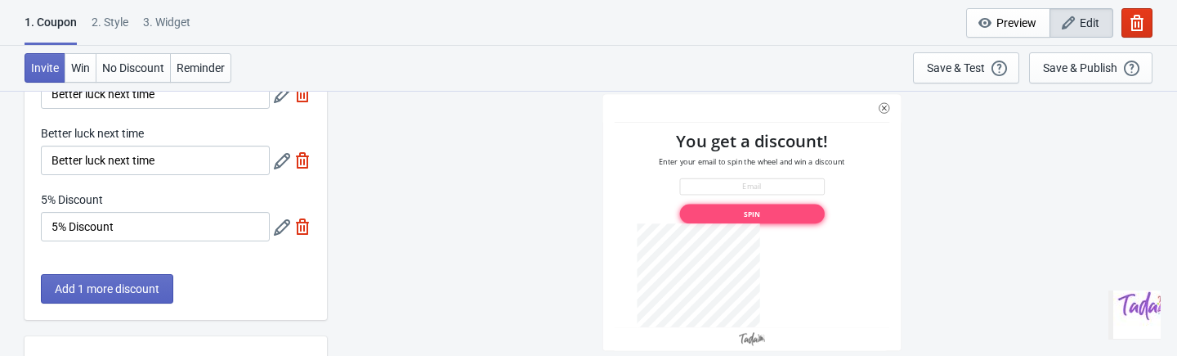
scroll to position [119, 0]
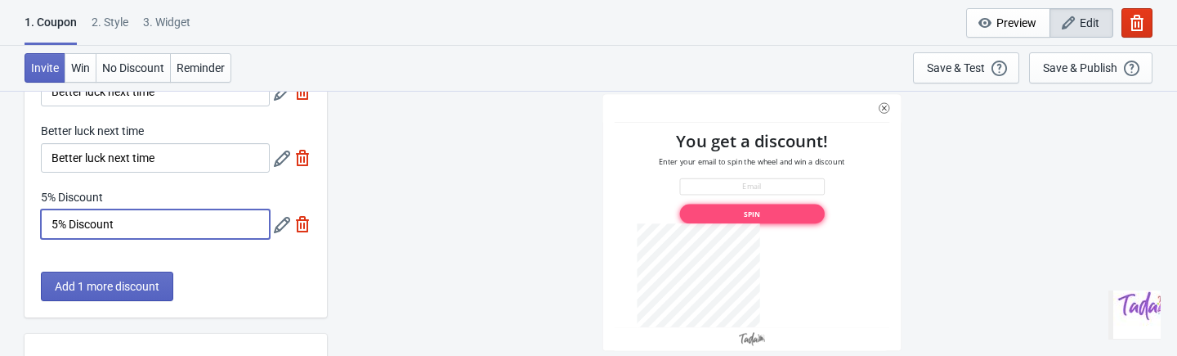
click at [164, 232] on input "5% Discount" at bounding box center [155, 223] width 229 height 29
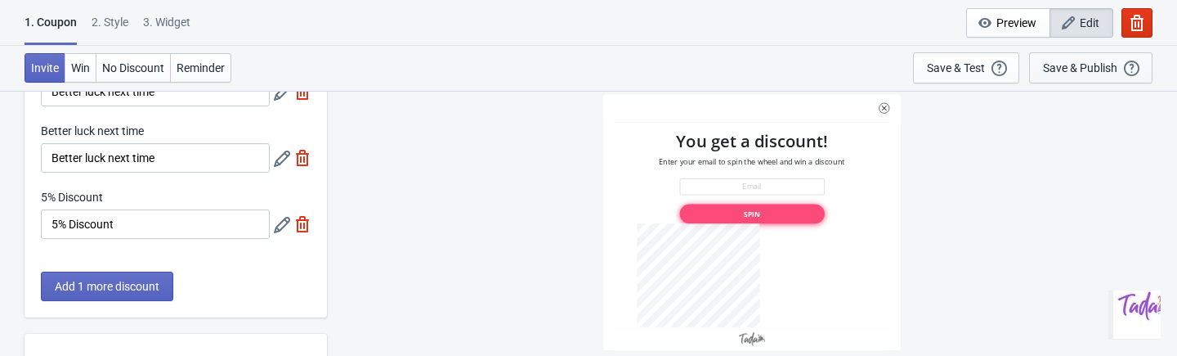
click at [1110, 65] on div "Save & Publish" at bounding box center [1080, 67] width 74 height 13
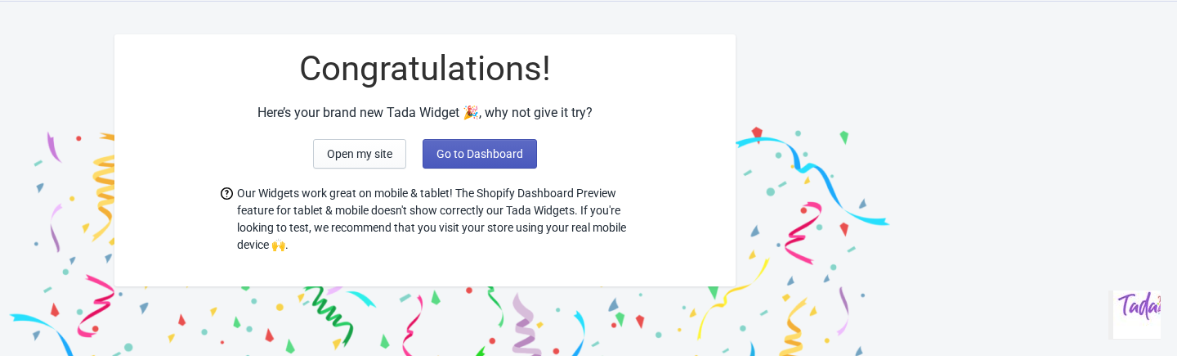
click at [481, 155] on span "Go to Dashboard" at bounding box center [480, 153] width 87 height 13
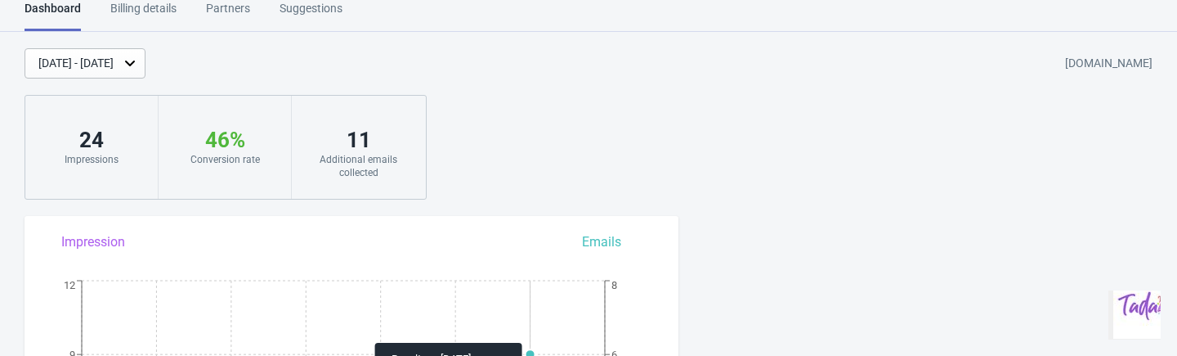
scroll to position [45, 0]
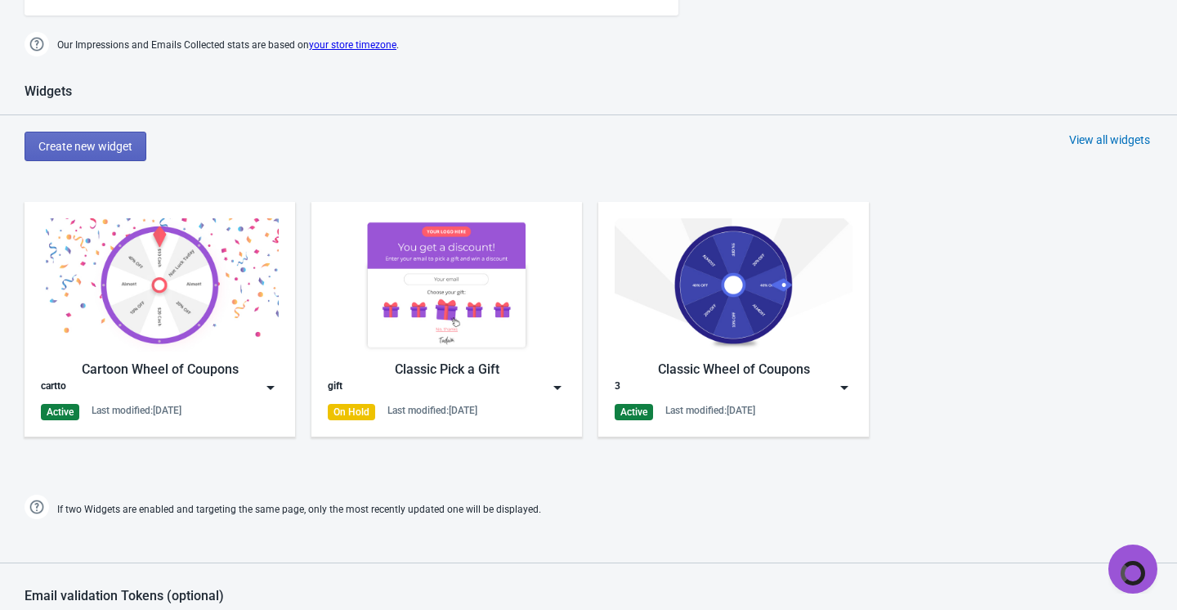
scroll to position [711, 0]
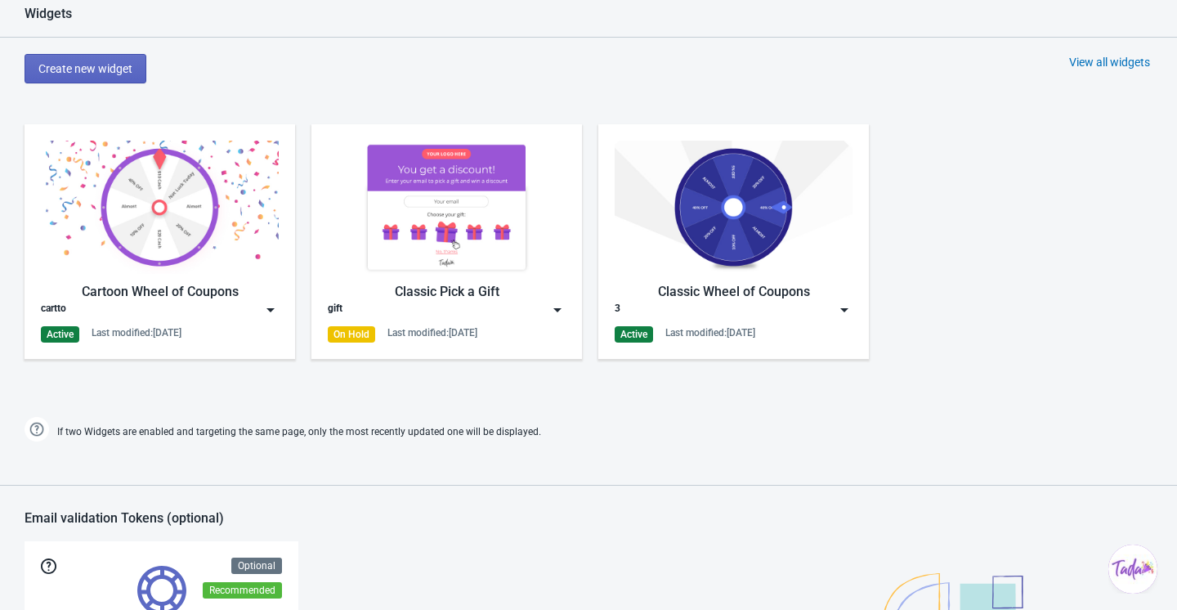
click at [811, 306] on div "3" at bounding box center [734, 310] width 238 height 16
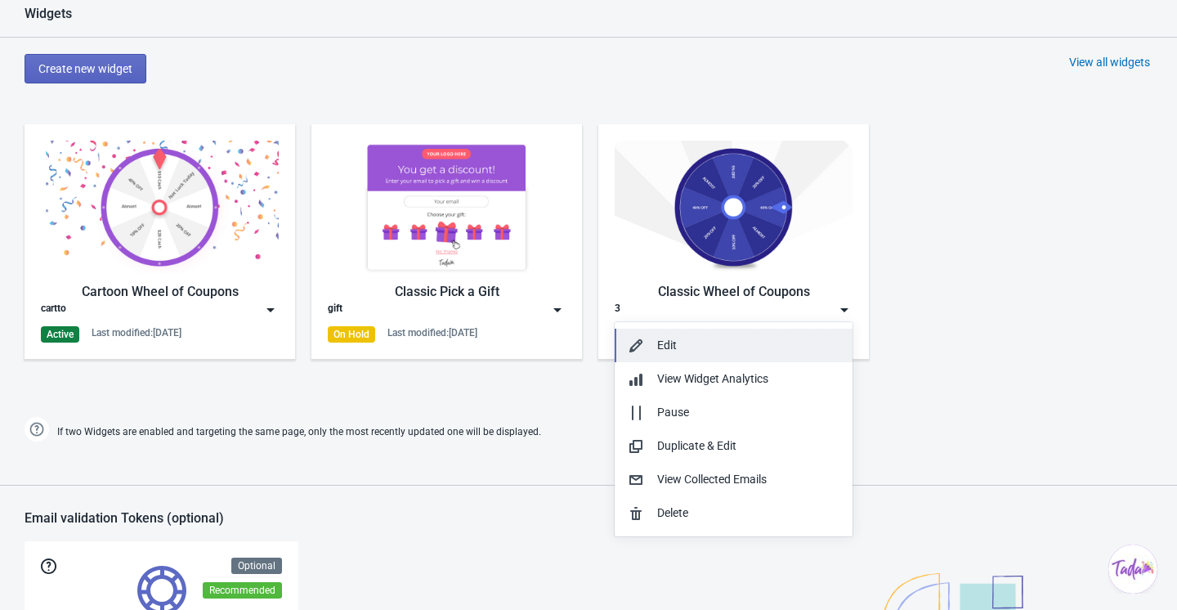
click at [712, 334] on button "Edit" at bounding box center [734, 346] width 238 height 34
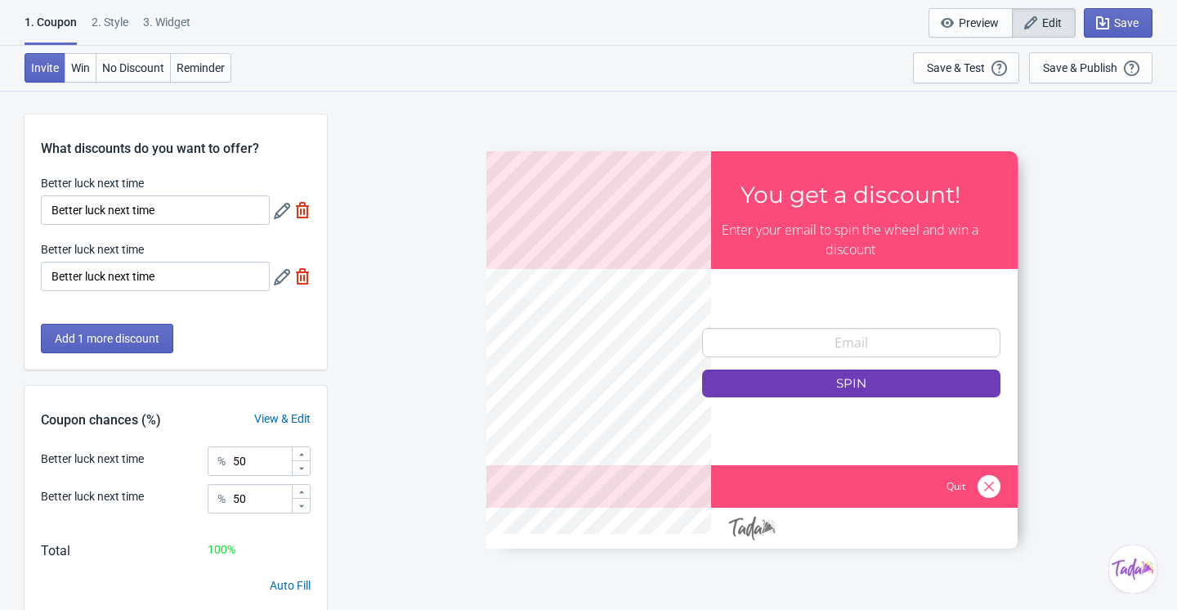
click at [172, 22] on div "3. Widget" at bounding box center [166, 28] width 47 height 29
select select "1"
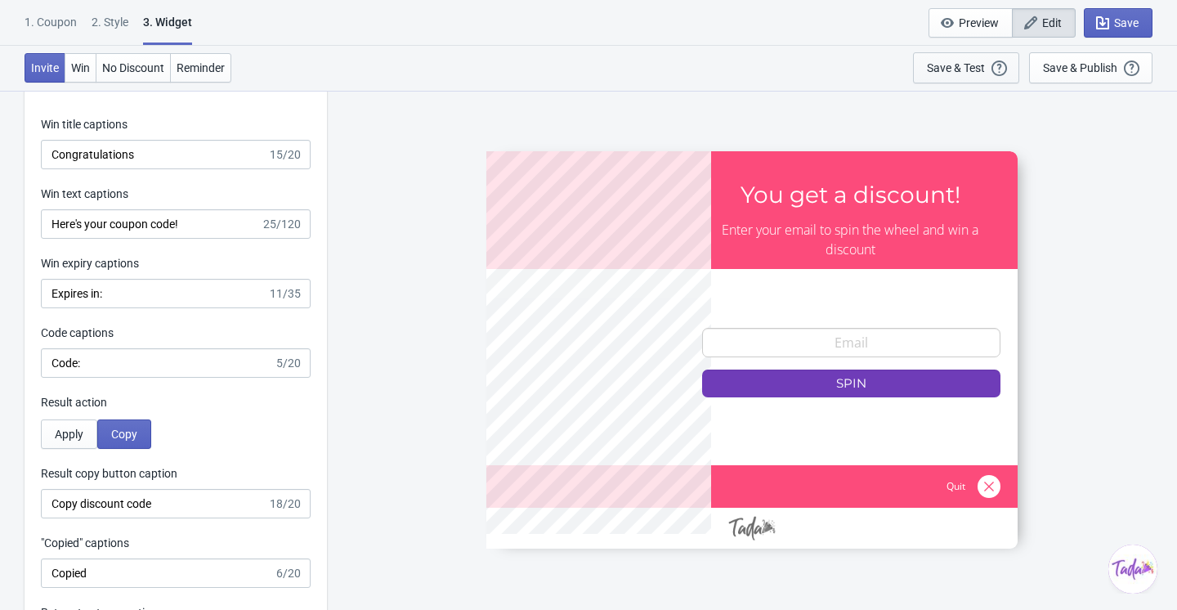
scroll to position [3183, 0]
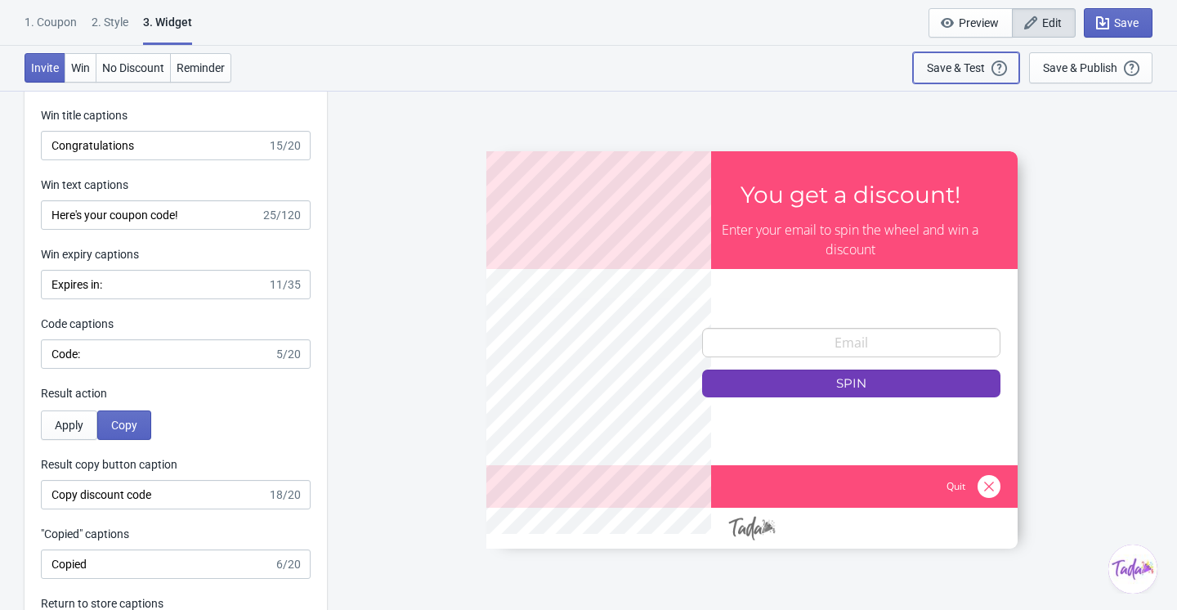
click at [937, 68] on div "Save & Test" at bounding box center [956, 67] width 58 height 13
click at [59, 429] on span "Apply" at bounding box center [69, 425] width 29 height 13
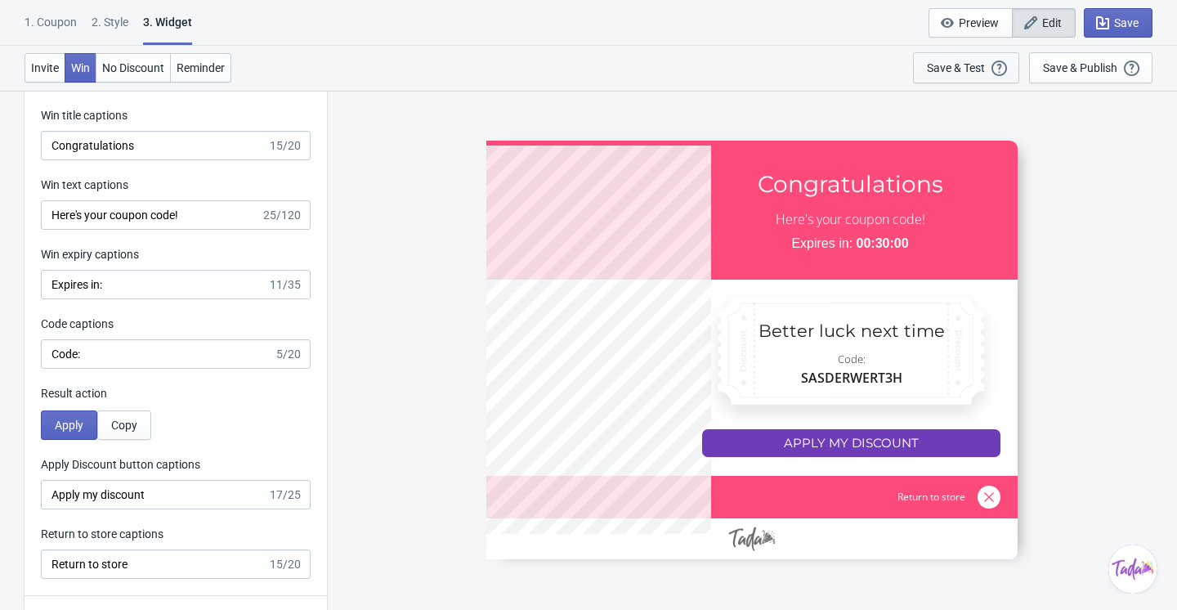
click at [973, 64] on div "Save & Test" at bounding box center [956, 67] width 58 height 13
click at [137, 424] on span "Copy" at bounding box center [124, 425] width 26 height 13
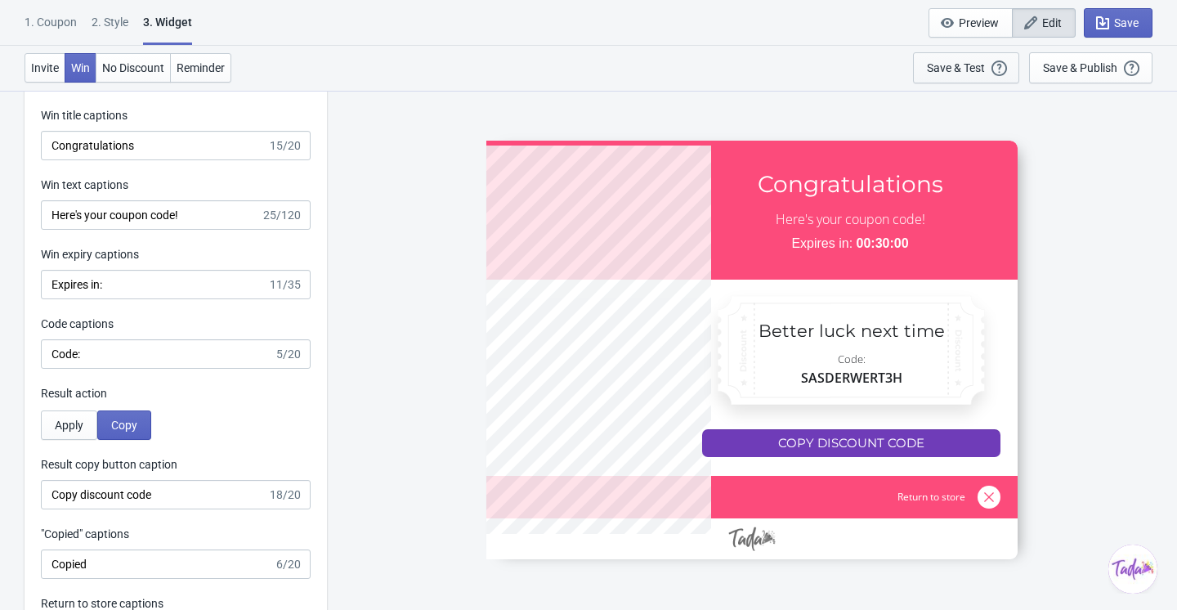
click at [948, 71] on div "Save & Test" at bounding box center [956, 67] width 58 height 13
click at [920, 63] on button "Save & Test Open a Widget Preview of your site so that you can try it out. It w…" at bounding box center [966, 67] width 106 height 31
click at [1130, 27] on span "Save" at bounding box center [1127, 22] width 25 height 13
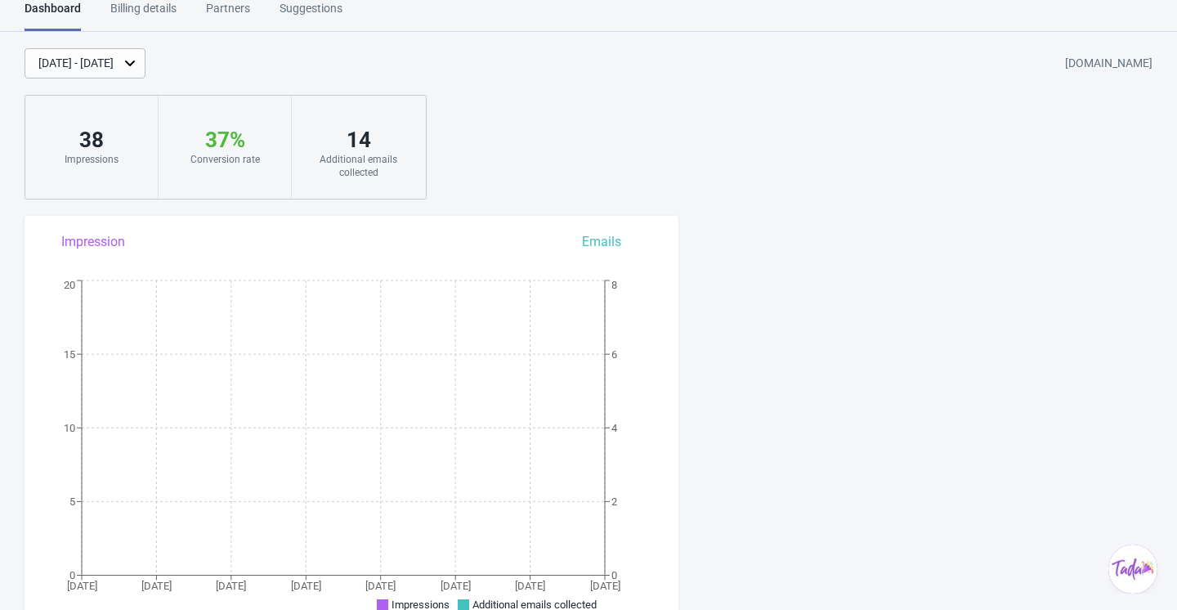
scroll to position [1124, 0]
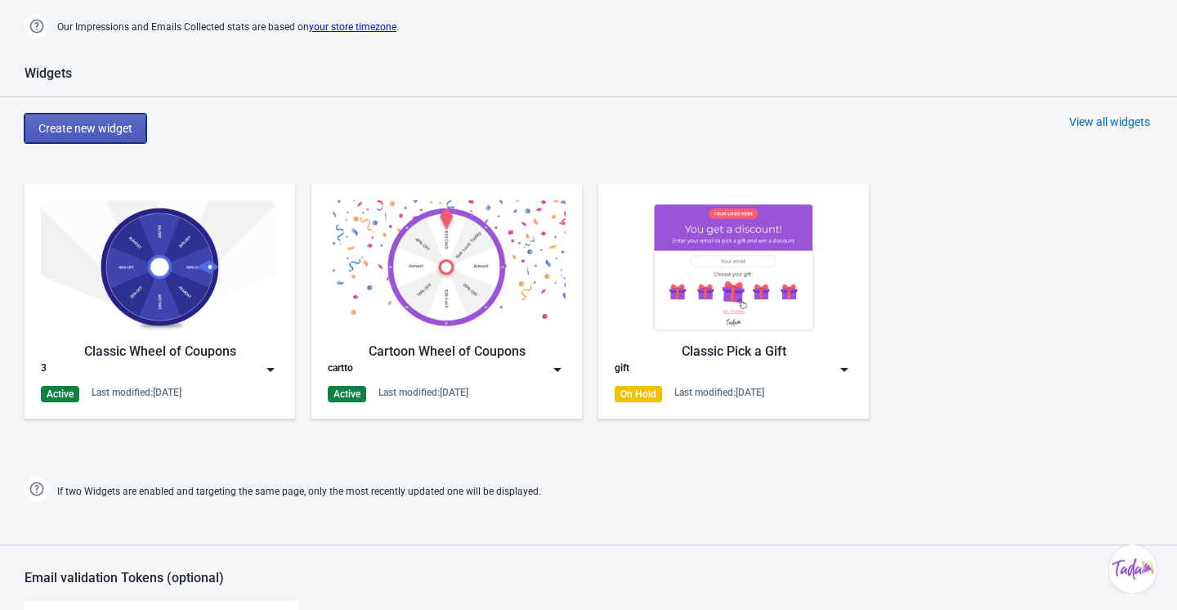
click at [92, 122] on span "Create new widget" at bounding box center [85, 128] width 94 height 13
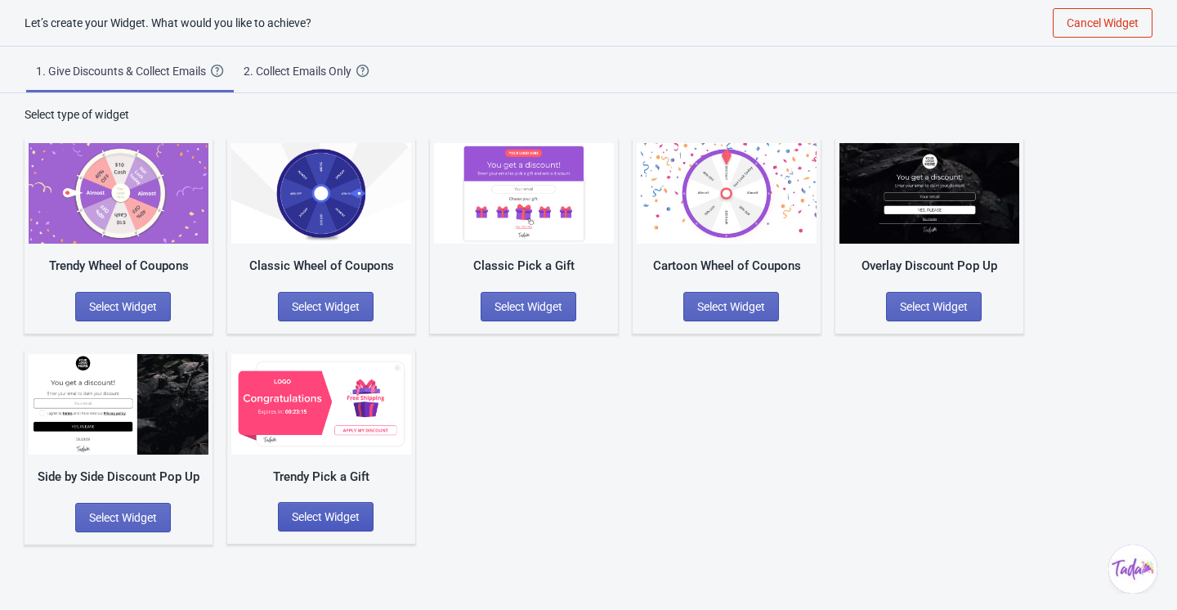
click at [331, 505] on button "Select Widget" at bounding box center [326, 516] width 96 height 29
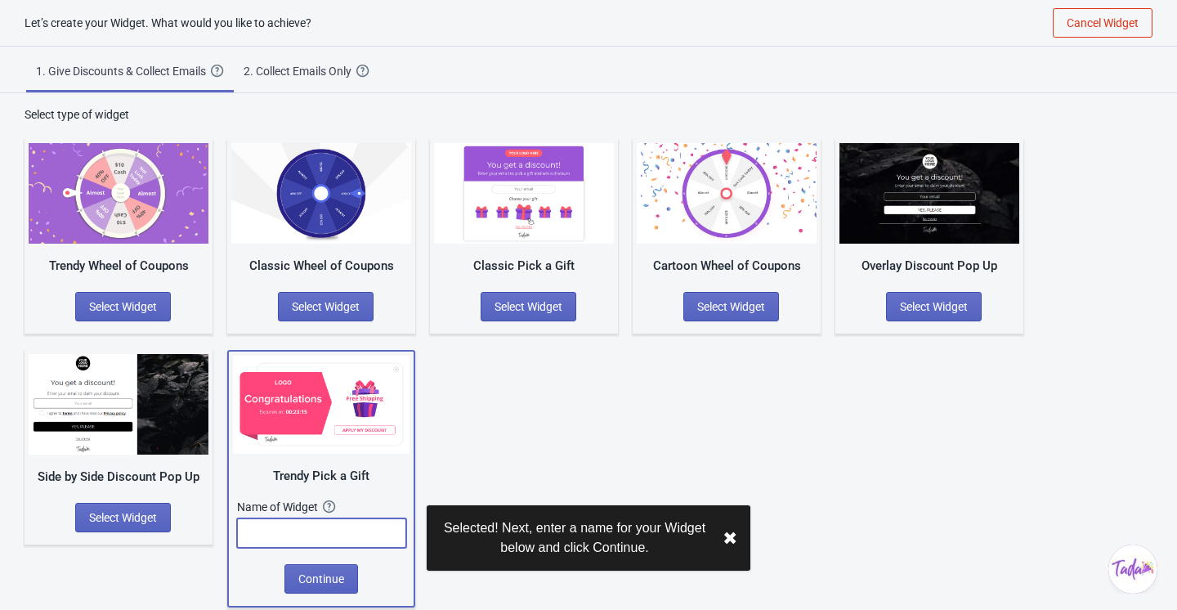
click at [373, 537] on input "text" at bounding box center [321, 532] width 169 height 29
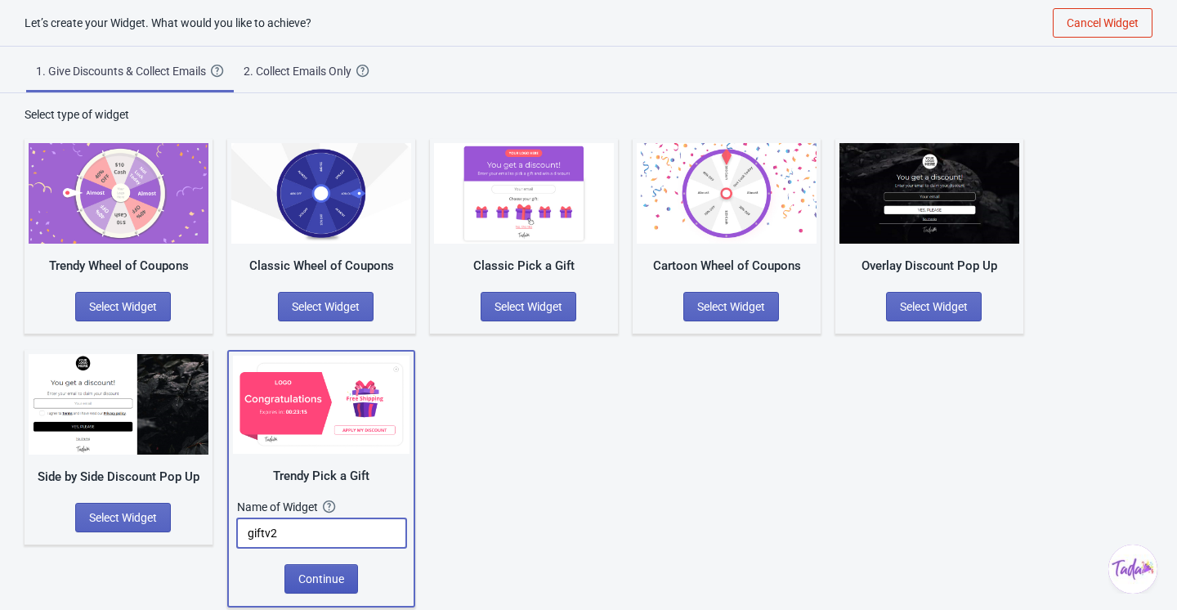
type input "giftv2"
click at [328, 580] on span "Continue" at bounding box center [321, 578] width 46 height 13
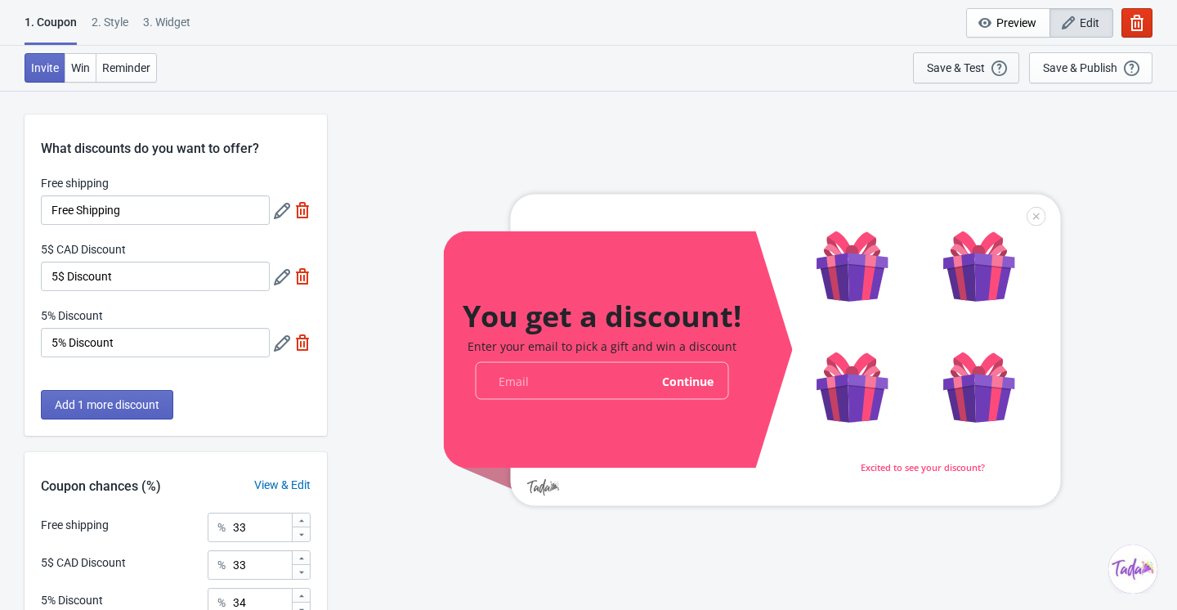
click at [976, 63] on div "Save & Test" at bounding box center [956, 67] width 58 height 13
click at [279, 210] on icon at bounding box center [282, 211] width 16 height 16
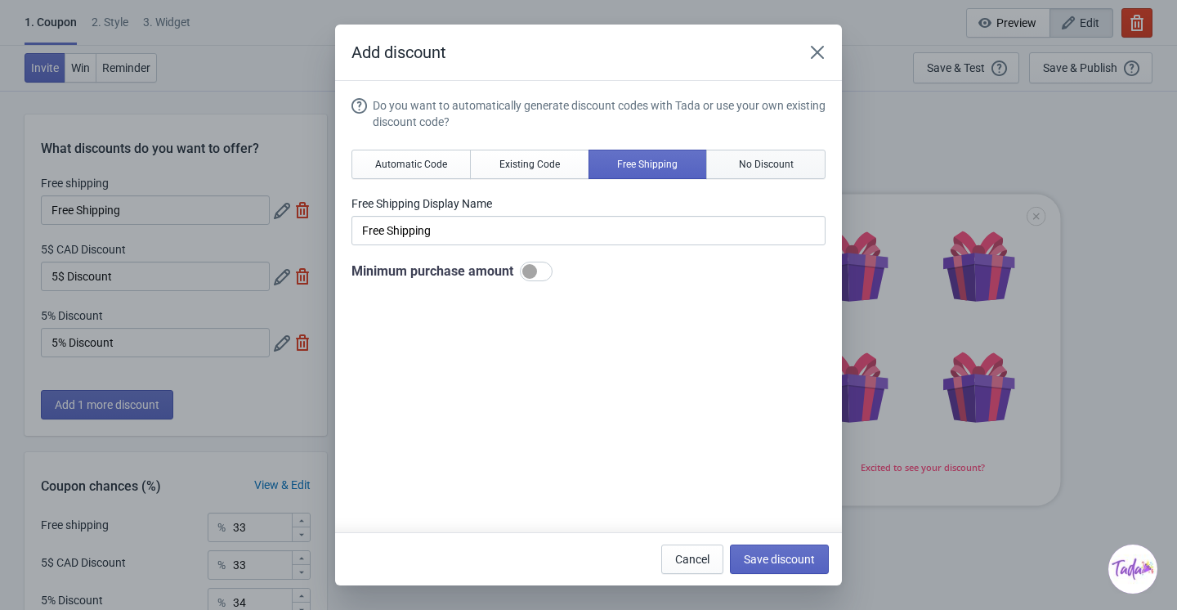
click at [763, 150] on button "No Discount" at bounding box center [765, 164] width 119 height 29
type input "Better luck next time"
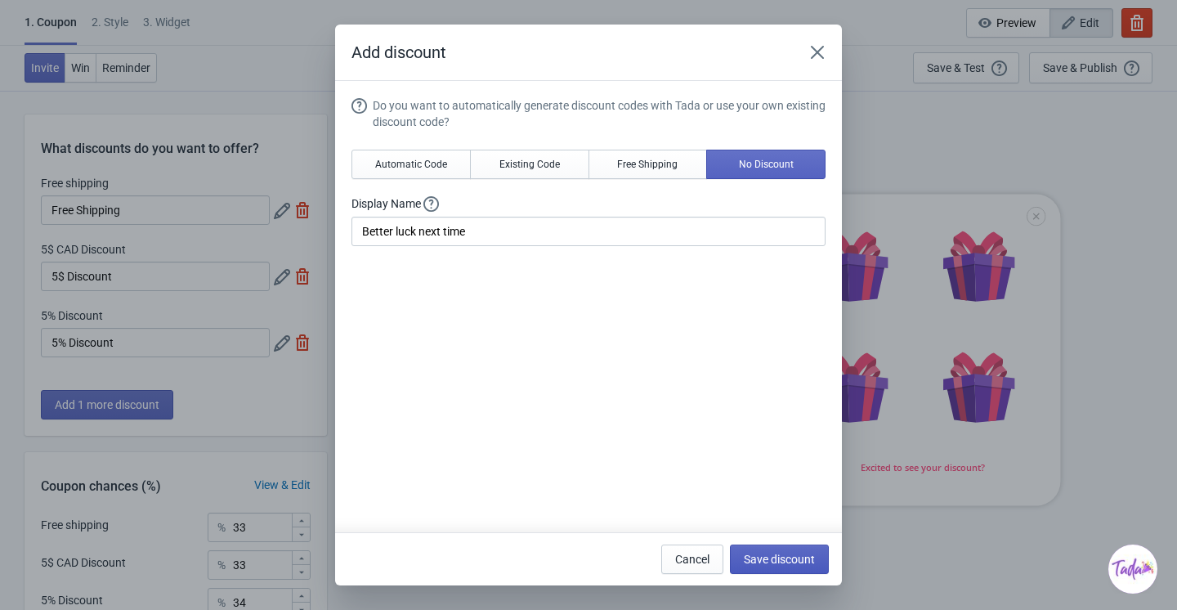
click at [760, 553] on span "Save discount" at bounding box center [779, 559] width 71 height 13
type input "Better luck next time"
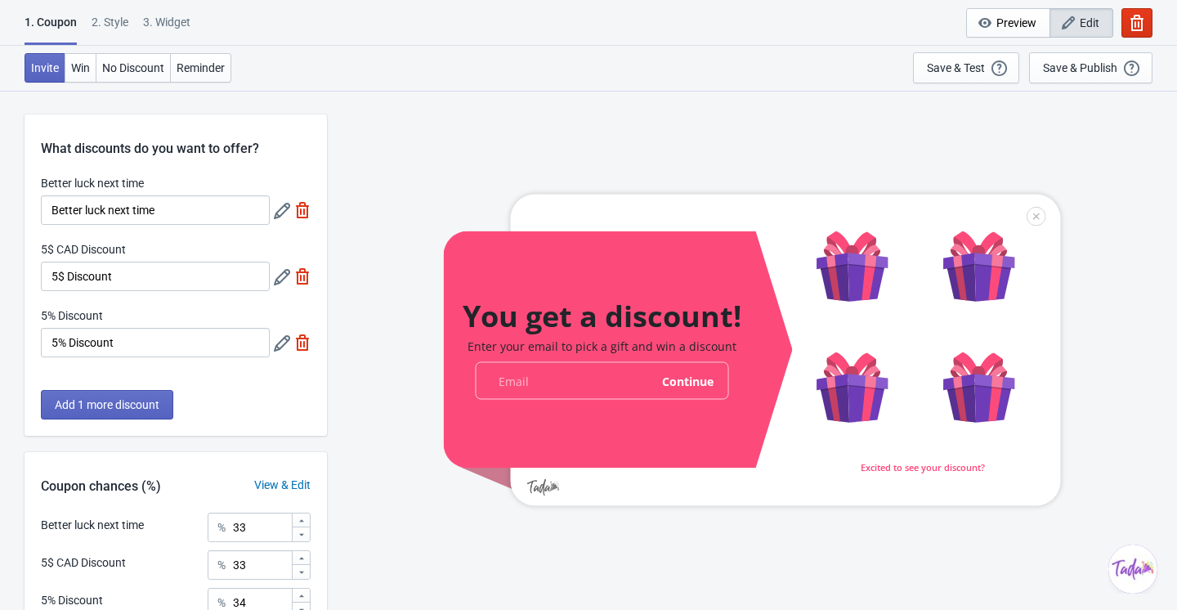
click at [280, 276] on icon at bounding box center [282, 277] width 16 height 16
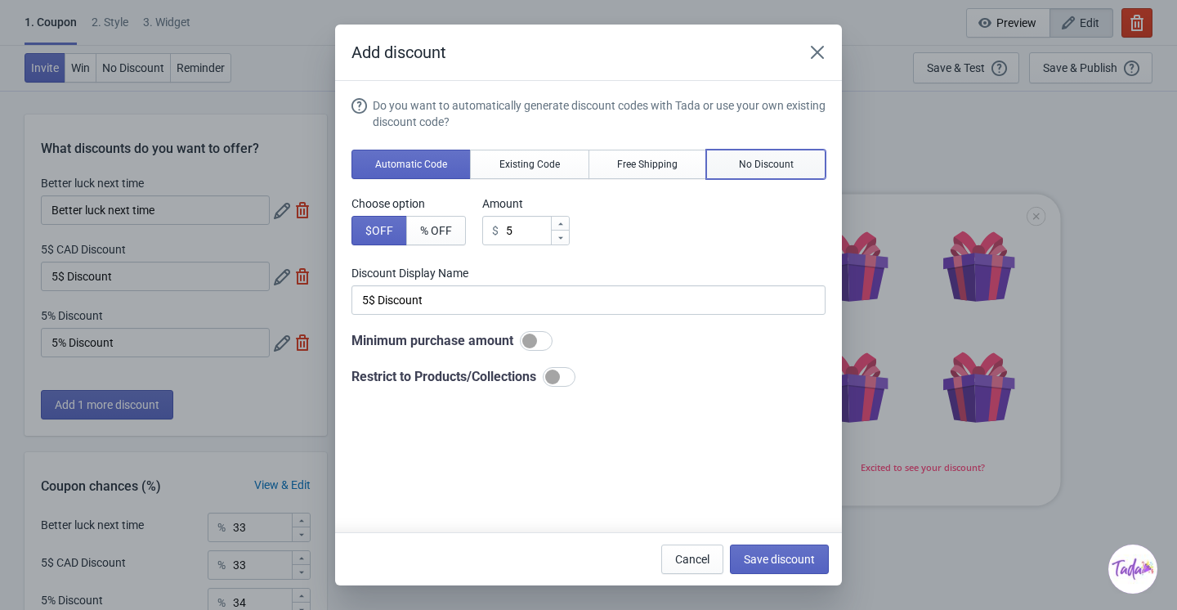
click at [773, 168] on span "No Discount" at bounding box center [766, 164] width 55 height 13
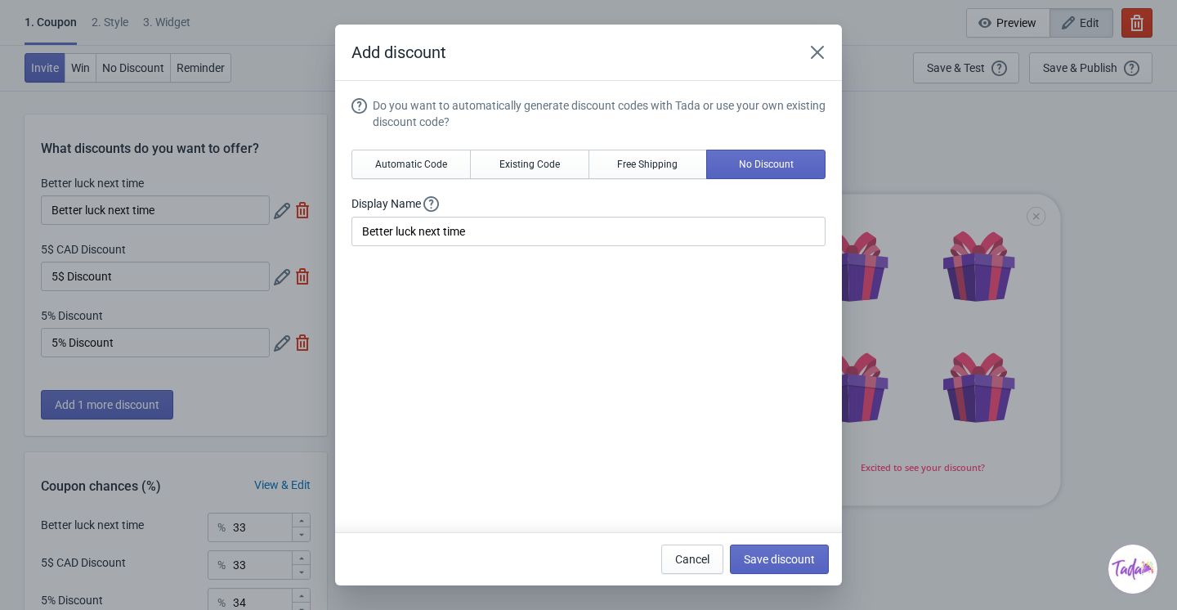
click at [773, 577] on div "Cancel Save discount" at bounding box center [588, 558] width 507 height 53
click at [777, 560] on span "Save discount" at bounding box center [779, 559] width 71 height 13
type input "Better luck next time"
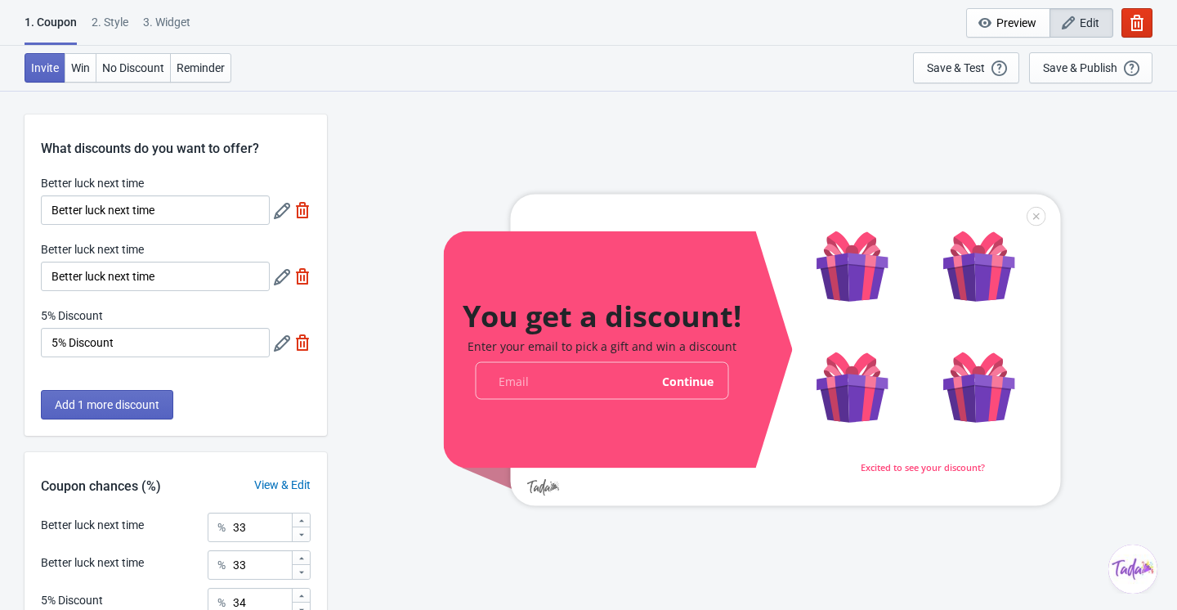
click at [277, 341] on icon at bounding box center [282, 343] width 16 height 16
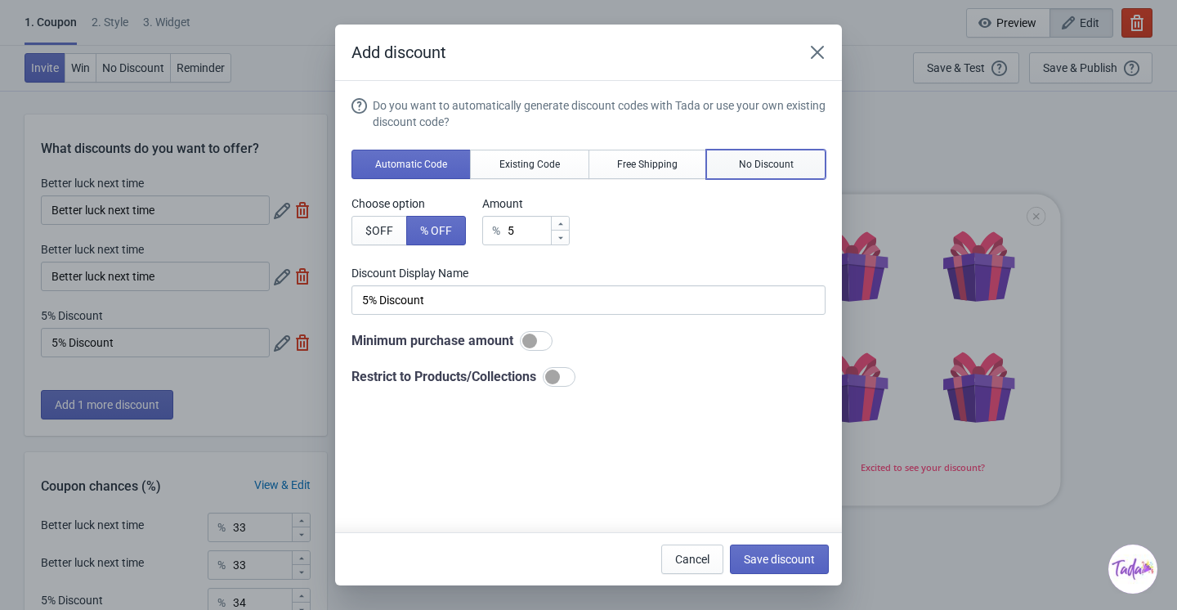
click at [784, 168] on span "No Discount" at bounding box center [766, 164] width 55 height 13
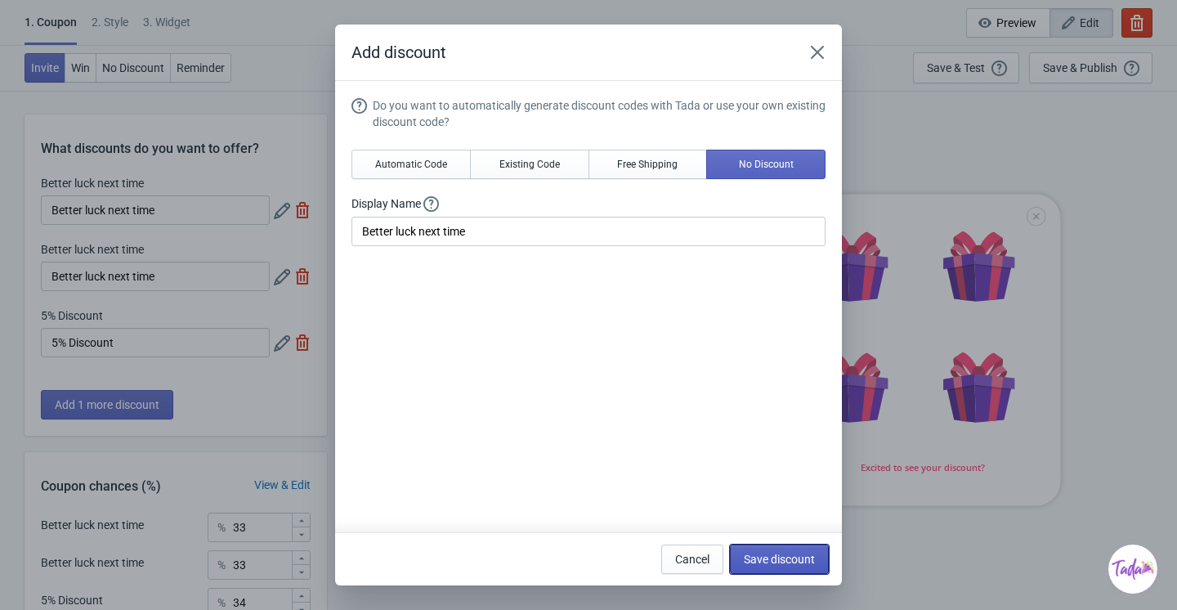
click at [792, 565] on span "Save discount" at bounding box center [779, 559] width 71 height 13
type input "Better luck next time"
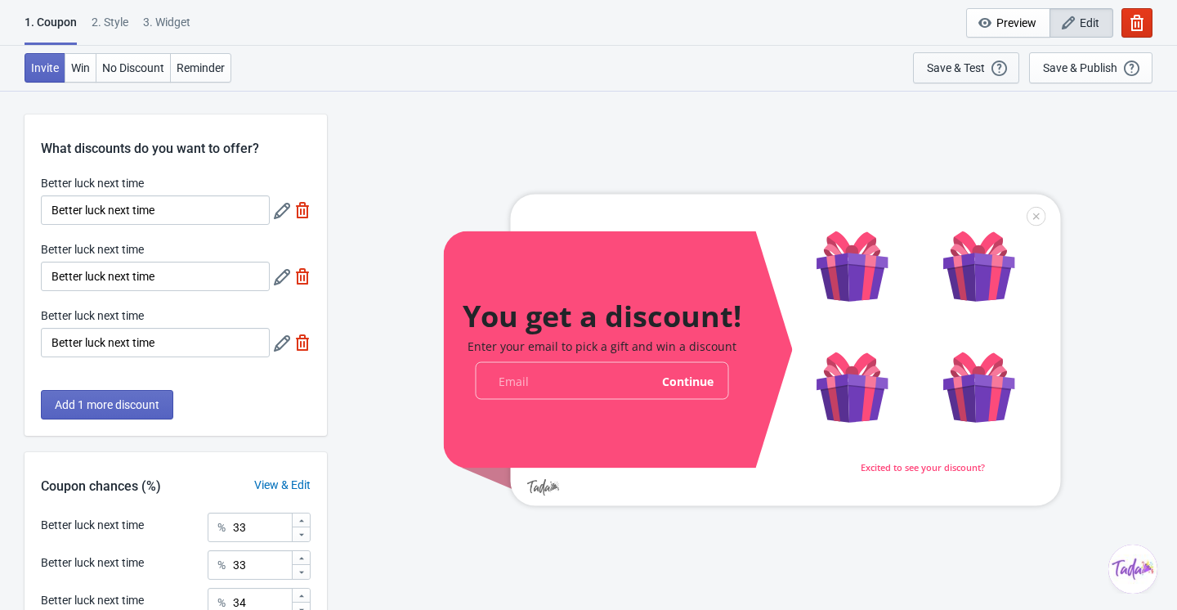
click at [977, 73] on div "Save & Test" at bounding box center [956, 67] width 58 height 13
click at [190, 21] on div "3. Widget" at bounding box center [166, 28] width 47 height 29
select select "once"
select select "1"
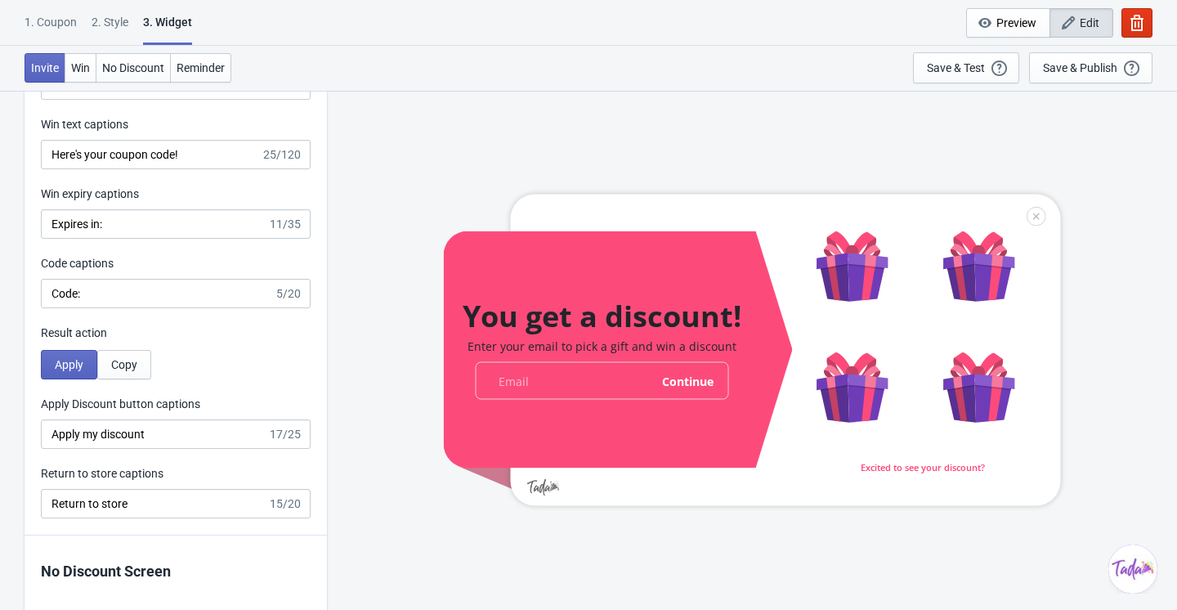
scroll to position [3287, 0]
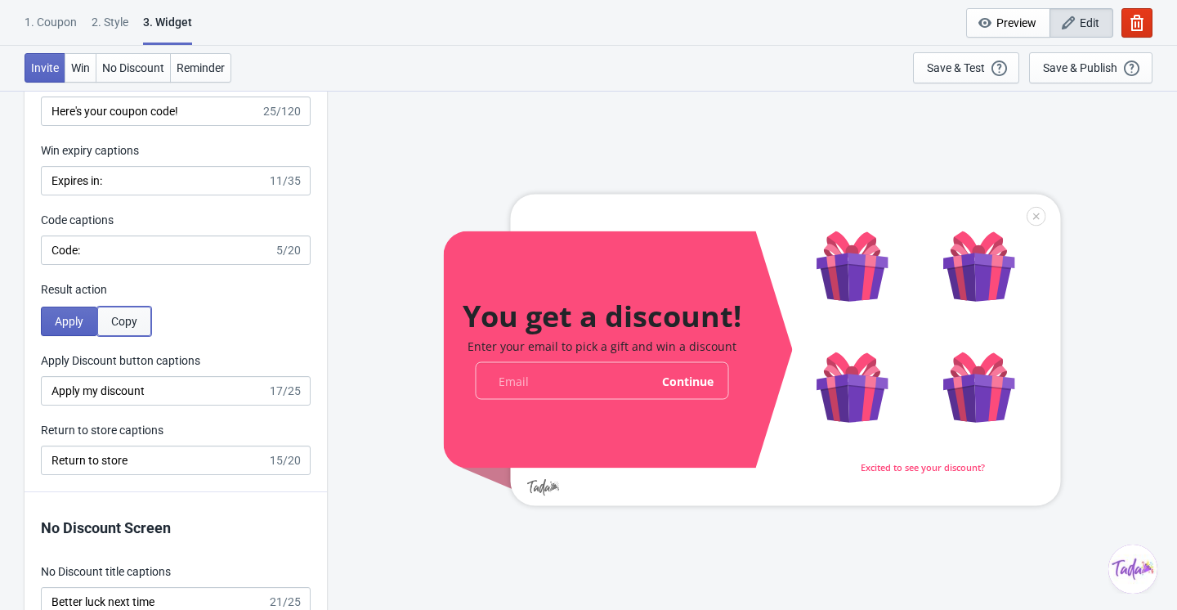
click at [135, 324] on span "Copy" at bounding box center [124, 321] width 26 height 13
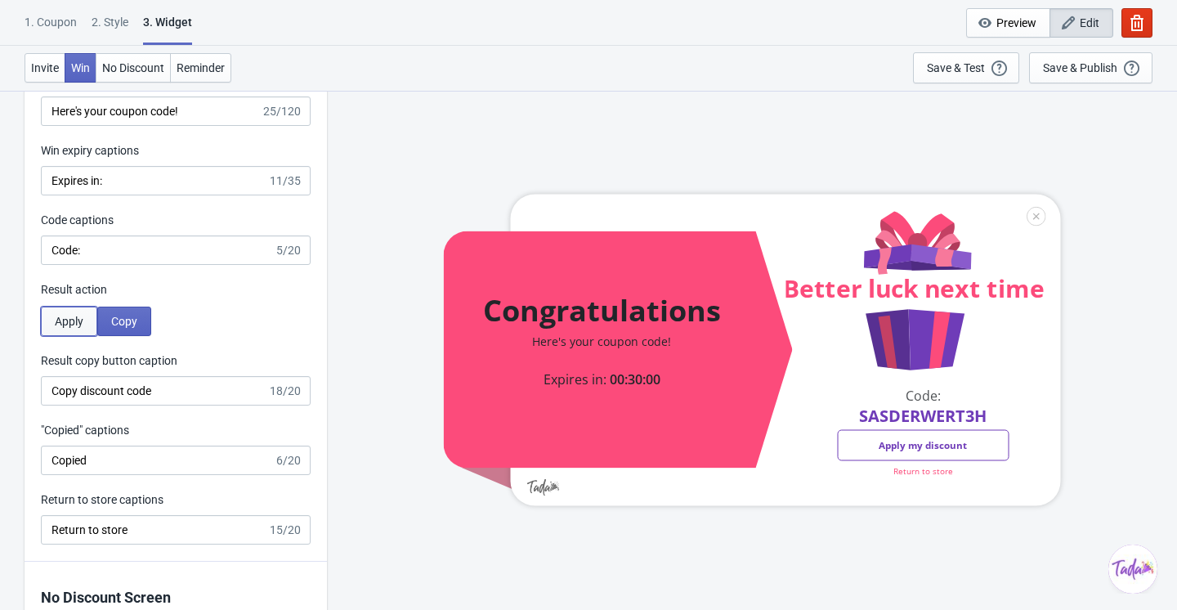
click at [72, 320] on span "Apply" at bounding box center [69, 321] width 29 height 13
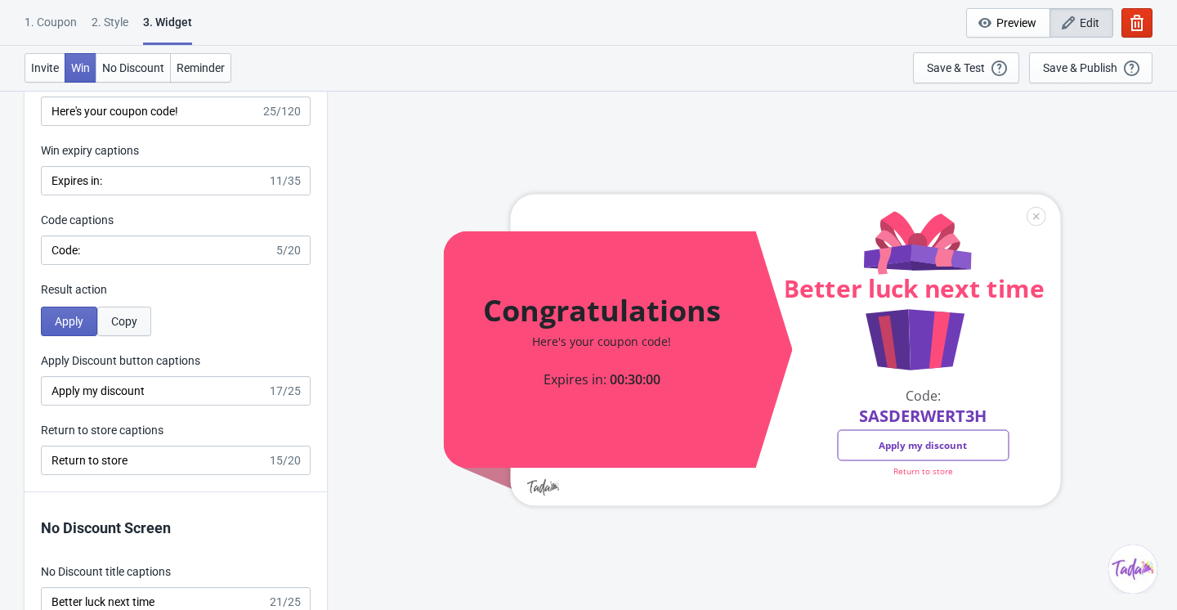
click at [141, 320] on button "Copy" at bounding box center [124, 321] width 54 height 29
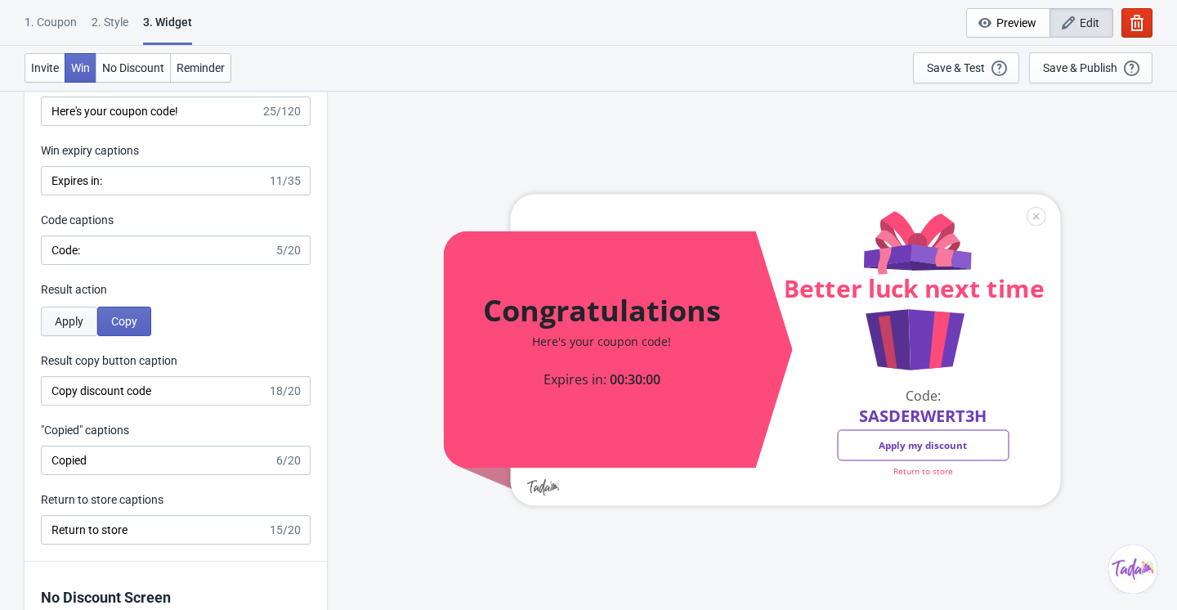
click at [92, 322] on button "Apply" at bounding box center [69, 321] width 56 height 29
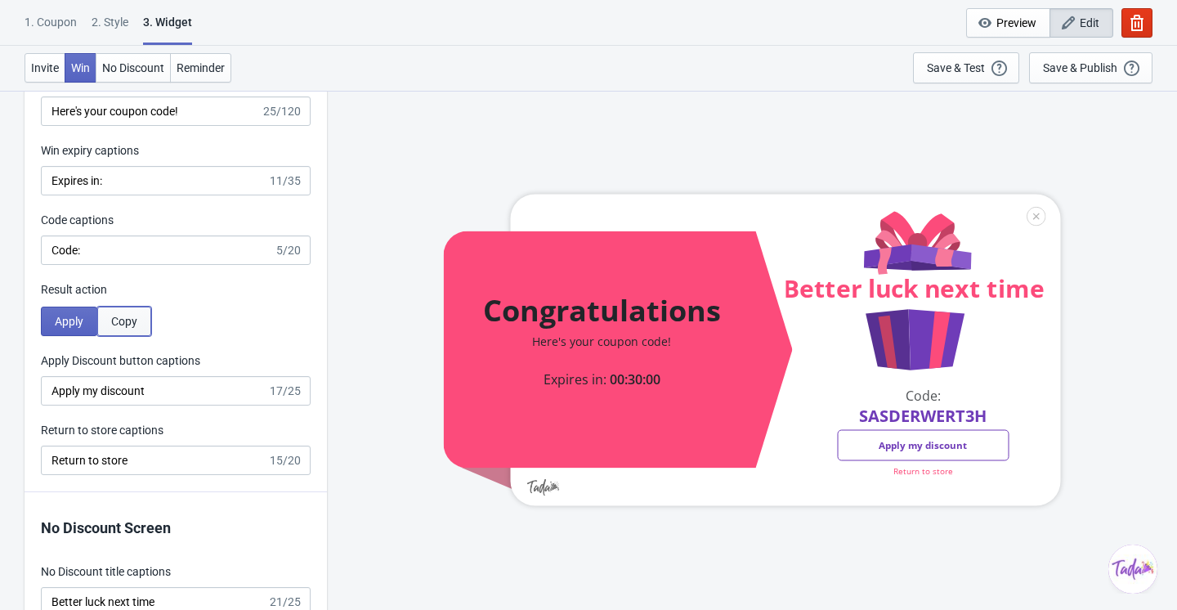
click at [132, 321] on span "Copy" at bounding box center [124, 321] width 26 height 13
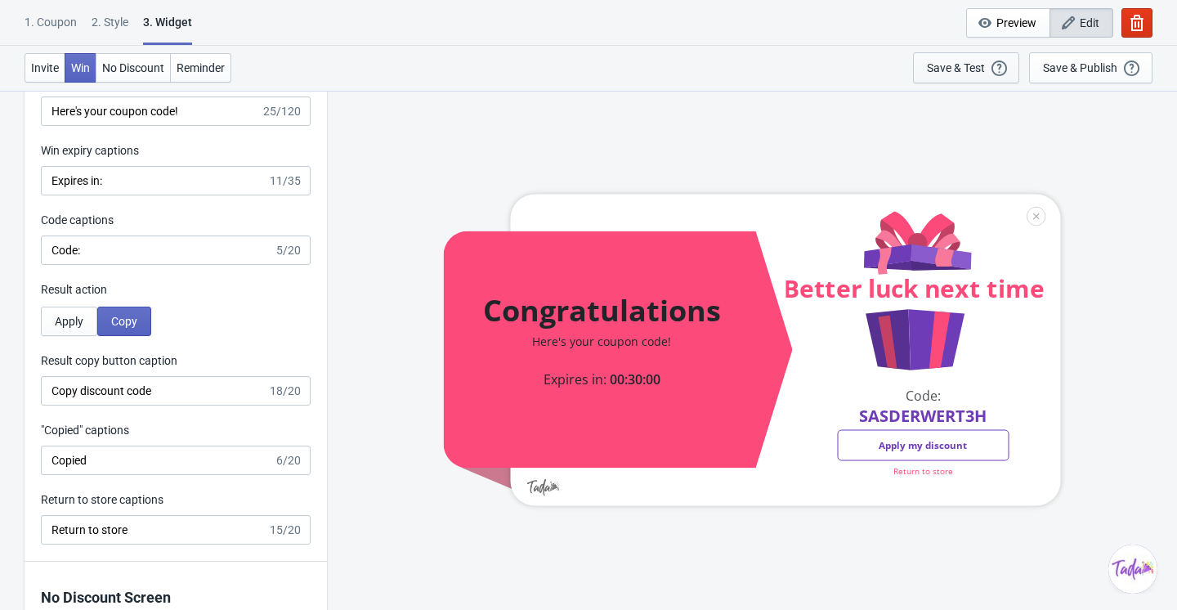
click at [965, 69] on div "Save & Test" at bounding box center [956, 67] width 58 height 13
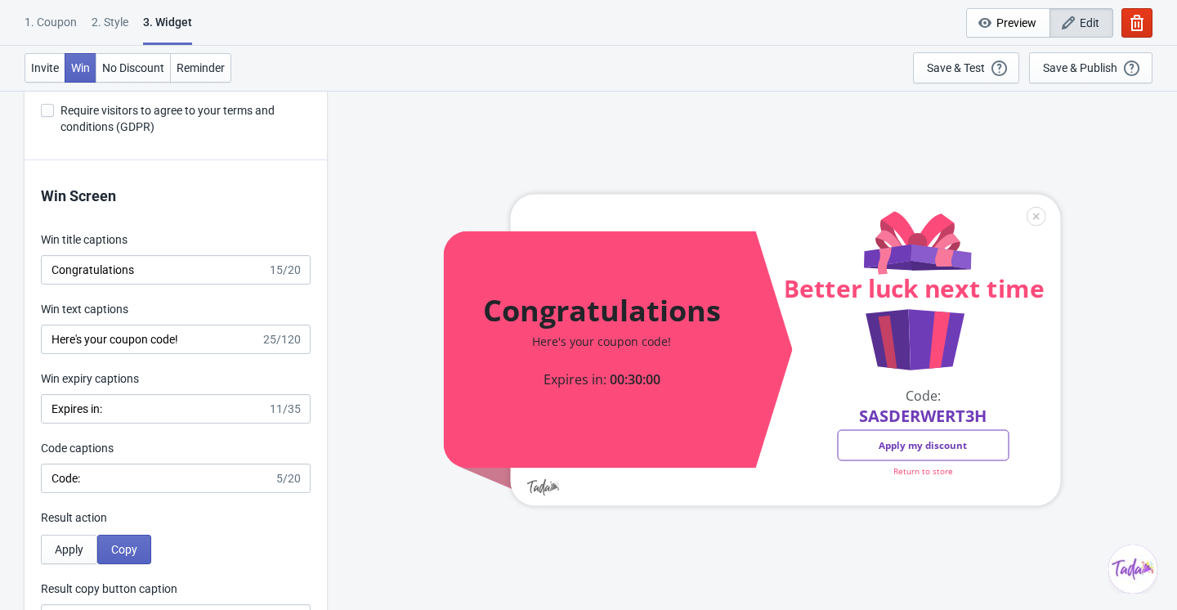
click at [58, 17] on div "1. Coupon" at bounding box center [51, 28] width 52 height 29
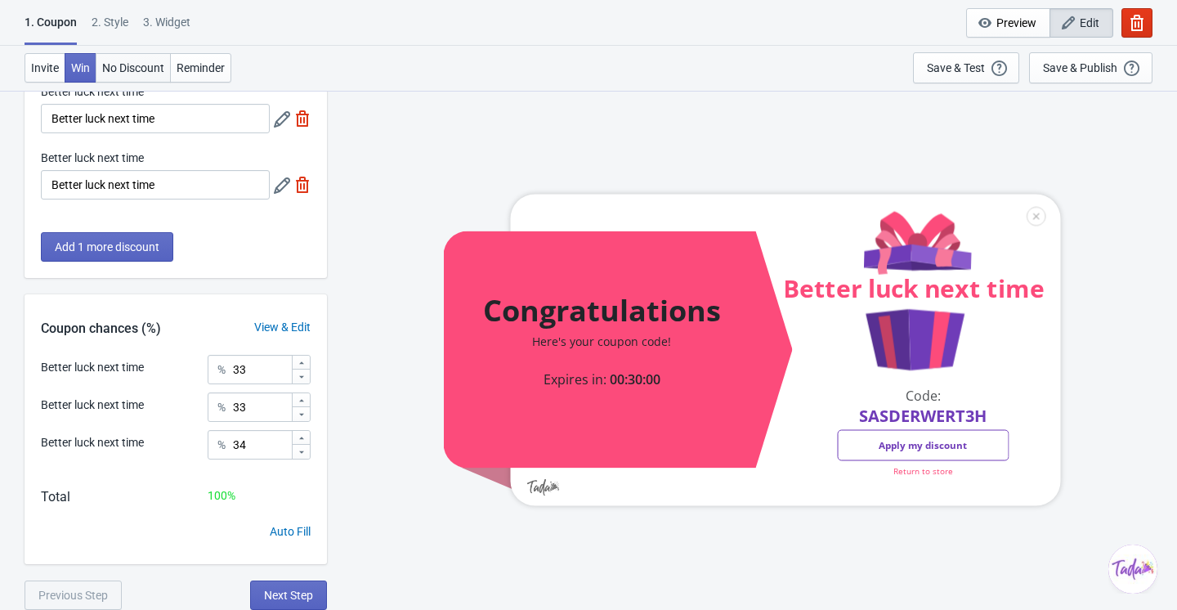
scroll to position [0, 0]
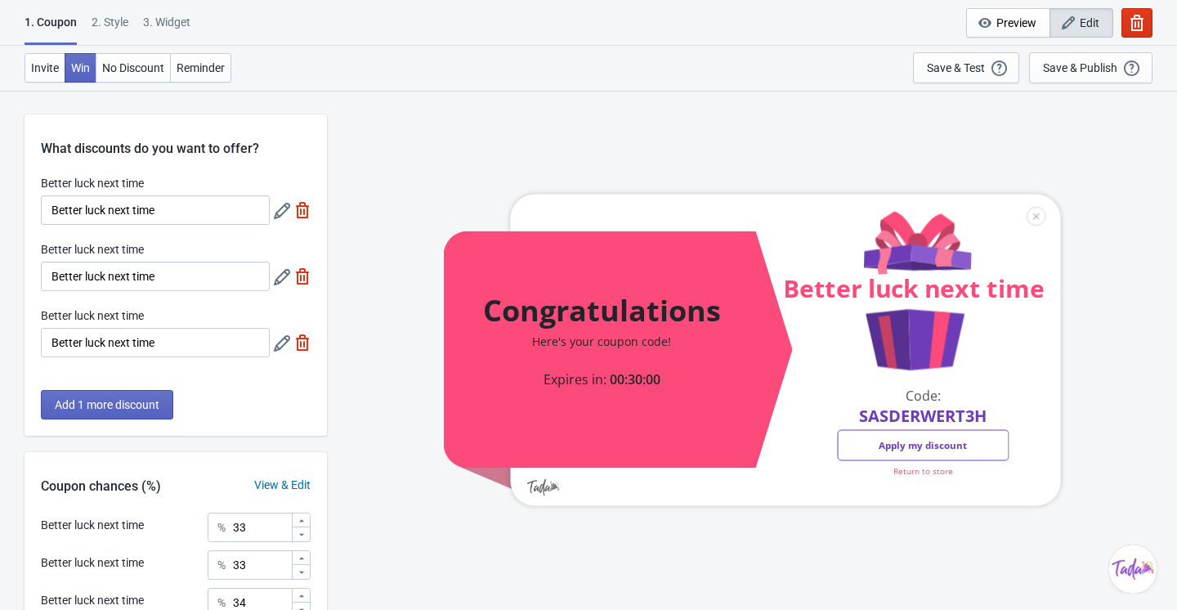
click at [285, 210] on icon at bounding box center [282, 211] width 16 height 16
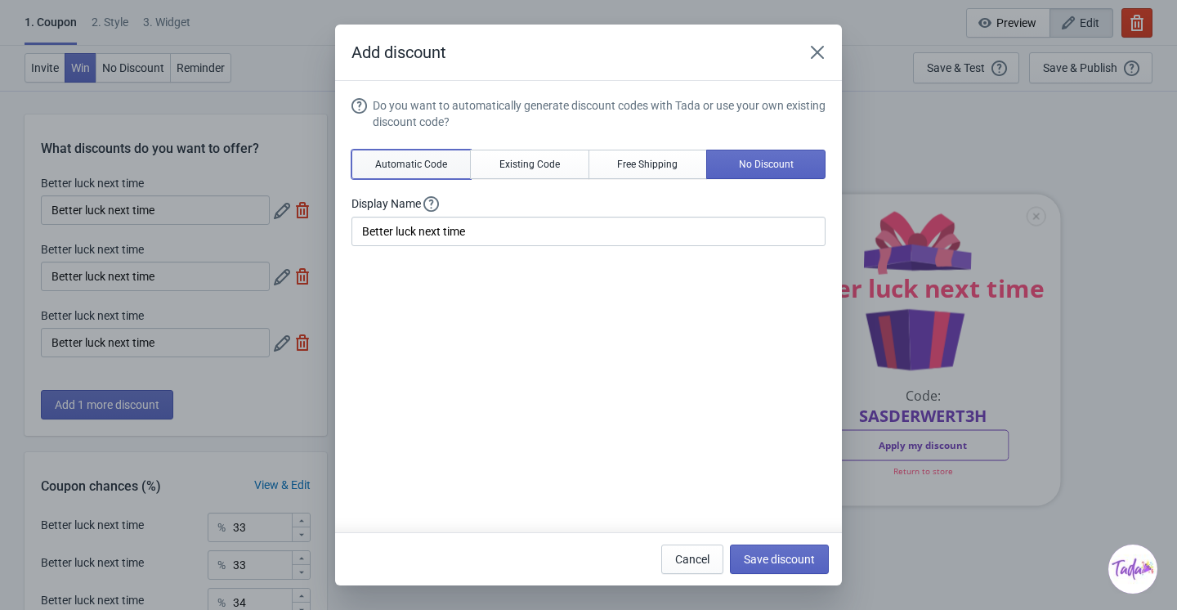
click at [452, 164] on button "Automatic Code" at bounding box center [411, 164] width 119 height 29
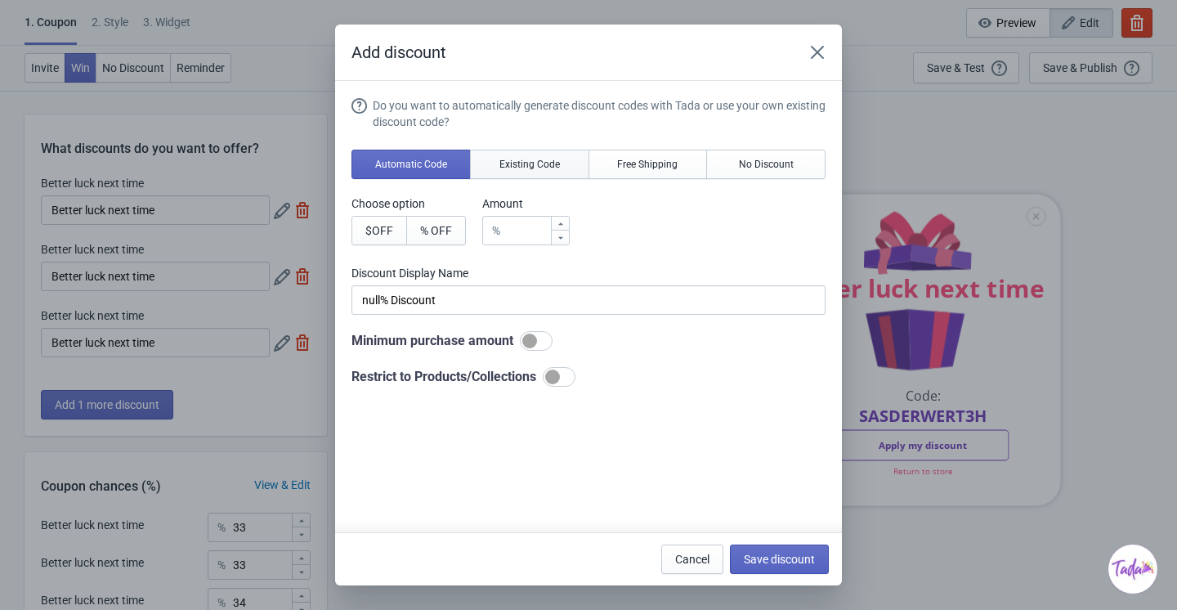
click at [507, 164] on span "Existing Code" at bounding box center [530, 164] width 61 height 13
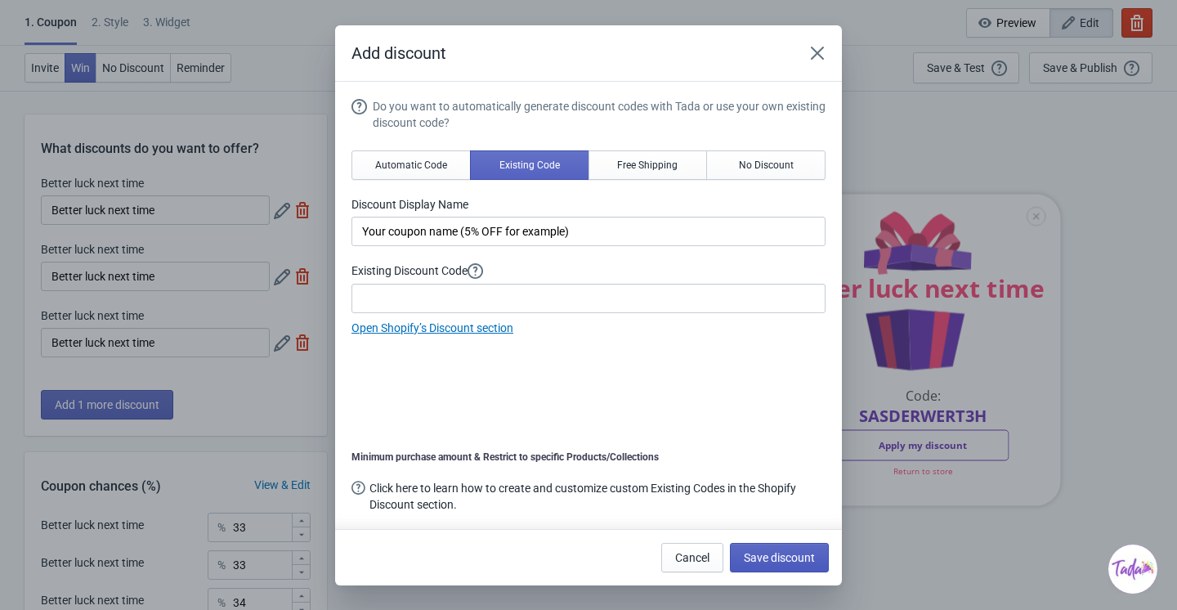
click at [782, 556] on span "Save discount" at bounding box center [779, 557] width 71 height 13
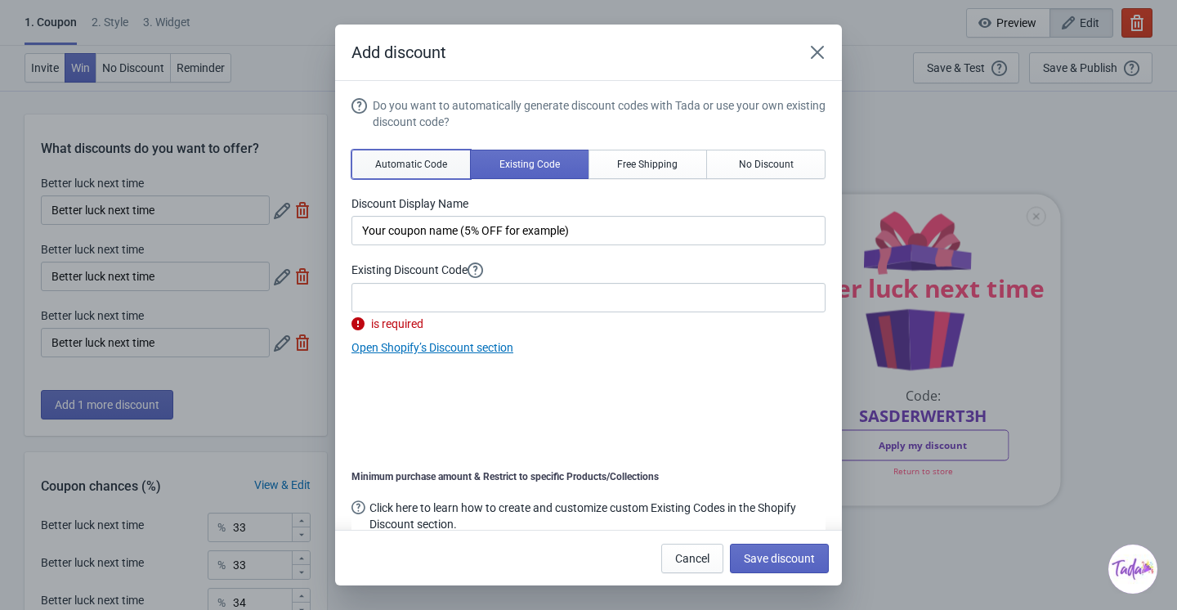
click at [422, 158] on span "Automatic Code" at bounding box center [411, 164] width 72 height 13
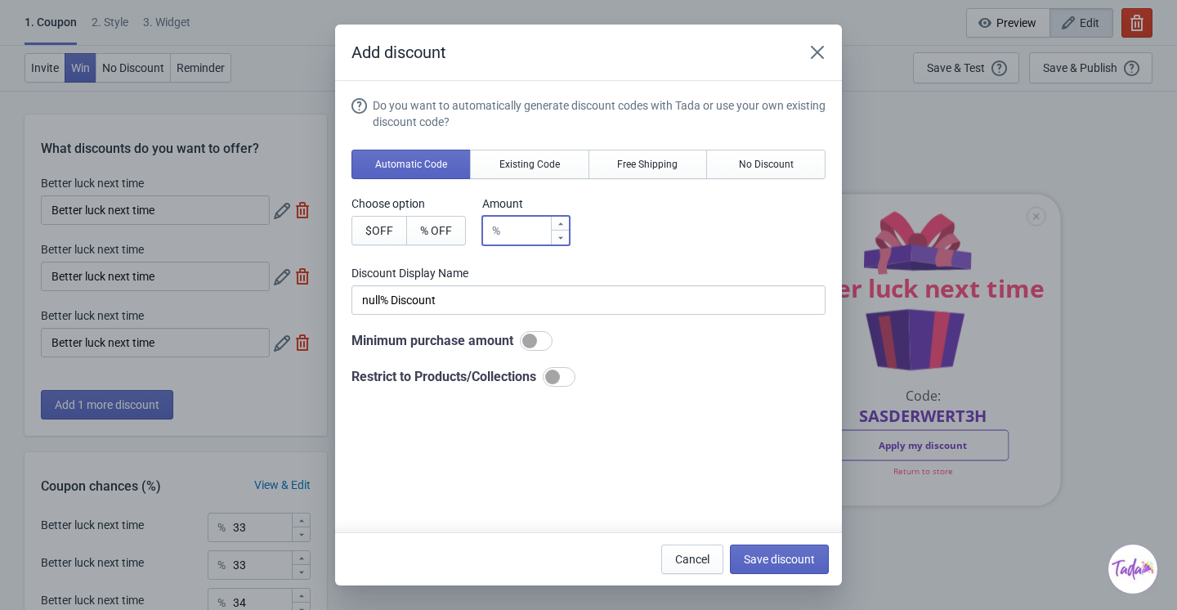
click at [527, 235] on input "number" at bounding box center [528, 230] width 43 height 29
type input "5"
type input "5% Discount"
type input "5"
click at [746, 555] on span "Save discount" at bounding box center [779, 559] width 71 height 13
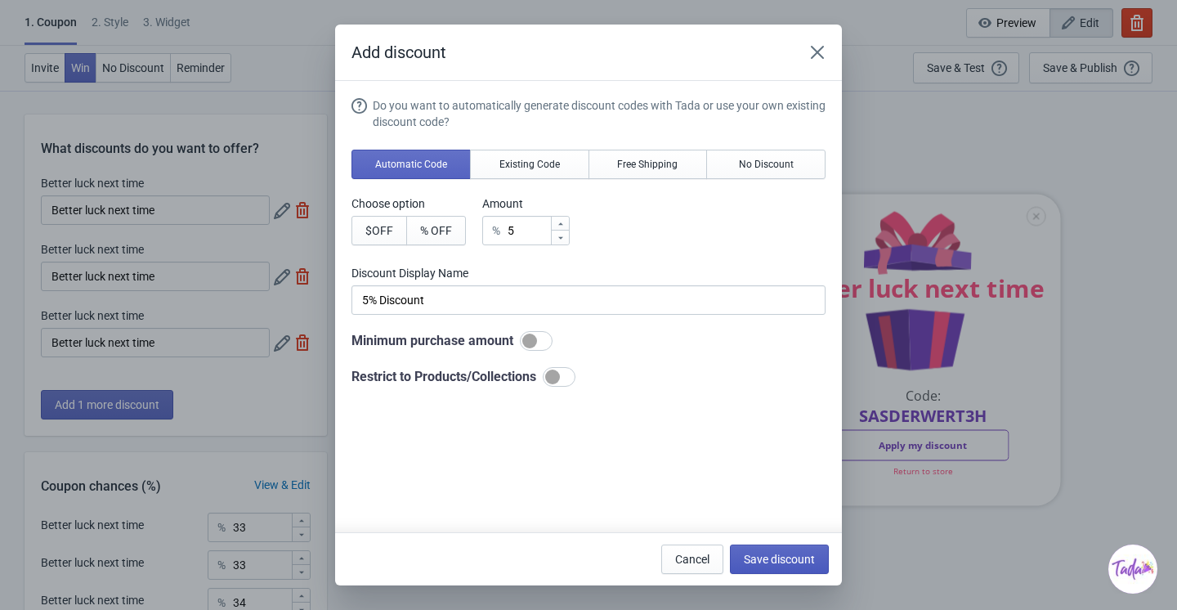
type input "5% Discount"
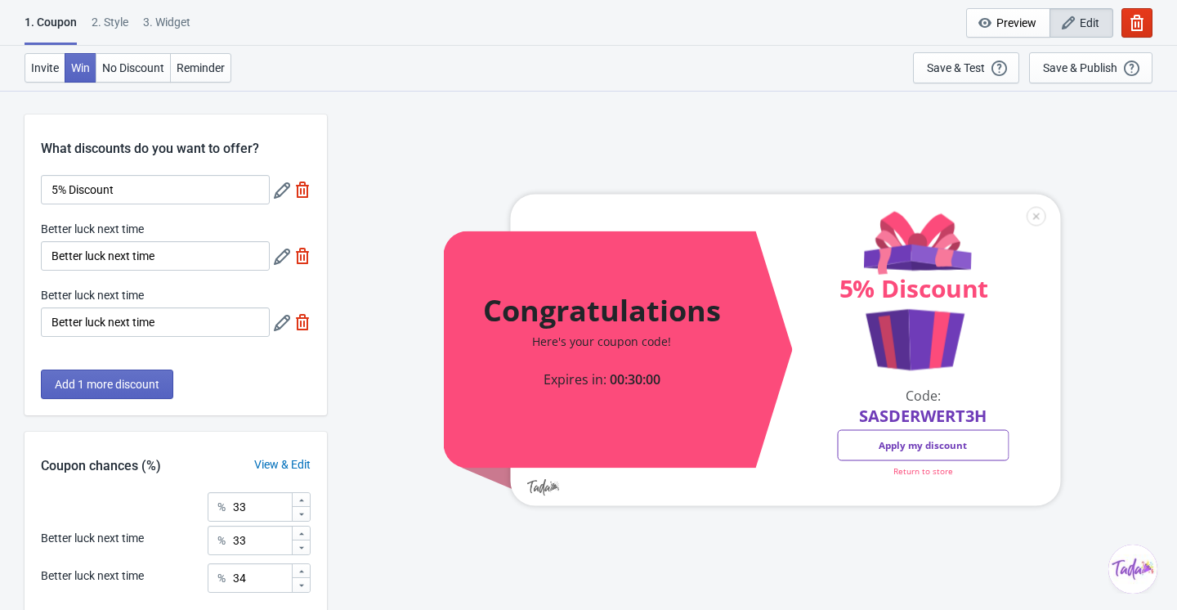
click at [274, 254] on icon at bounding box center [282, 257] width 16 height 16
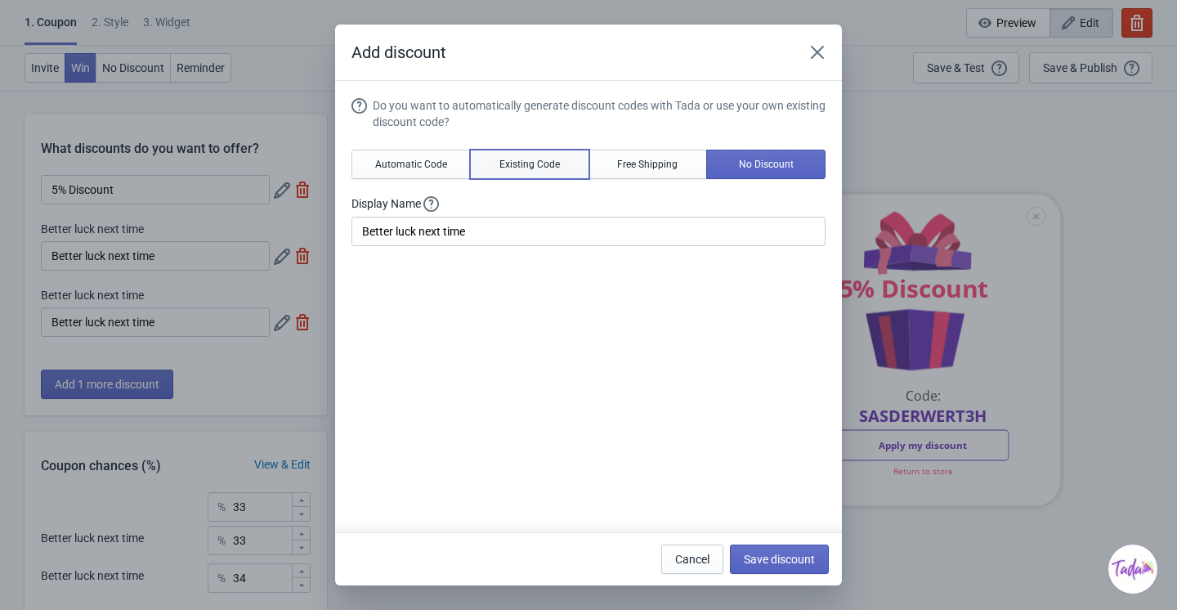
click at [487, 153] on button "Existing Code" at bounding box center [529, 164] width 119 height 29
type input "Your coupon name (5% OFF for example)"
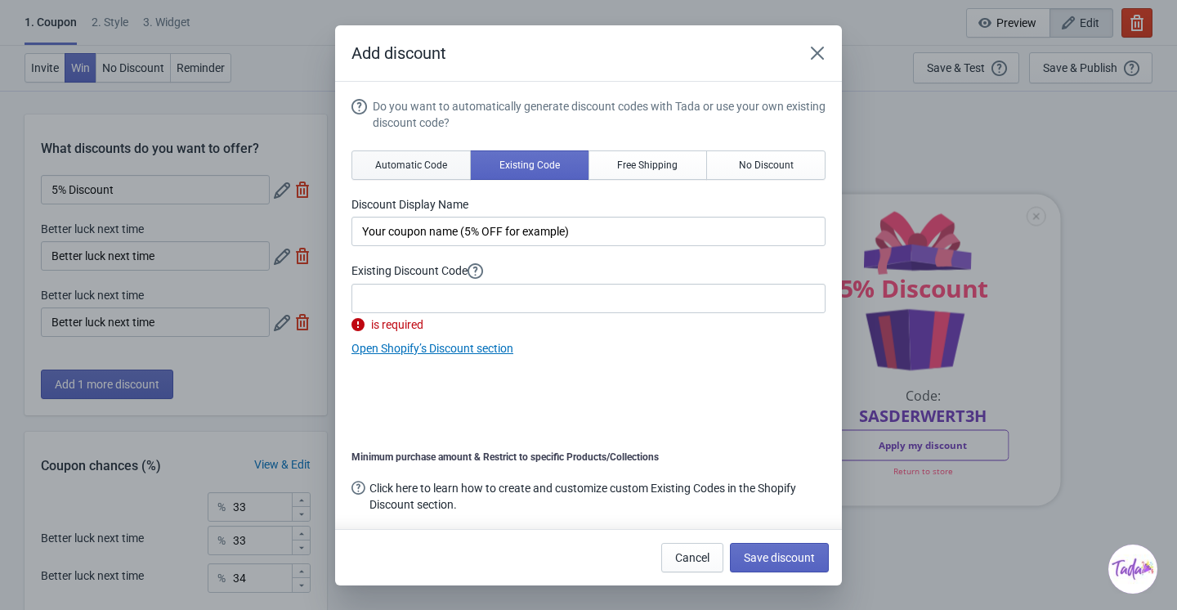
click at [439, 161] on span "Automatic Code" at bounding box center [411, 165] width 72 height 13
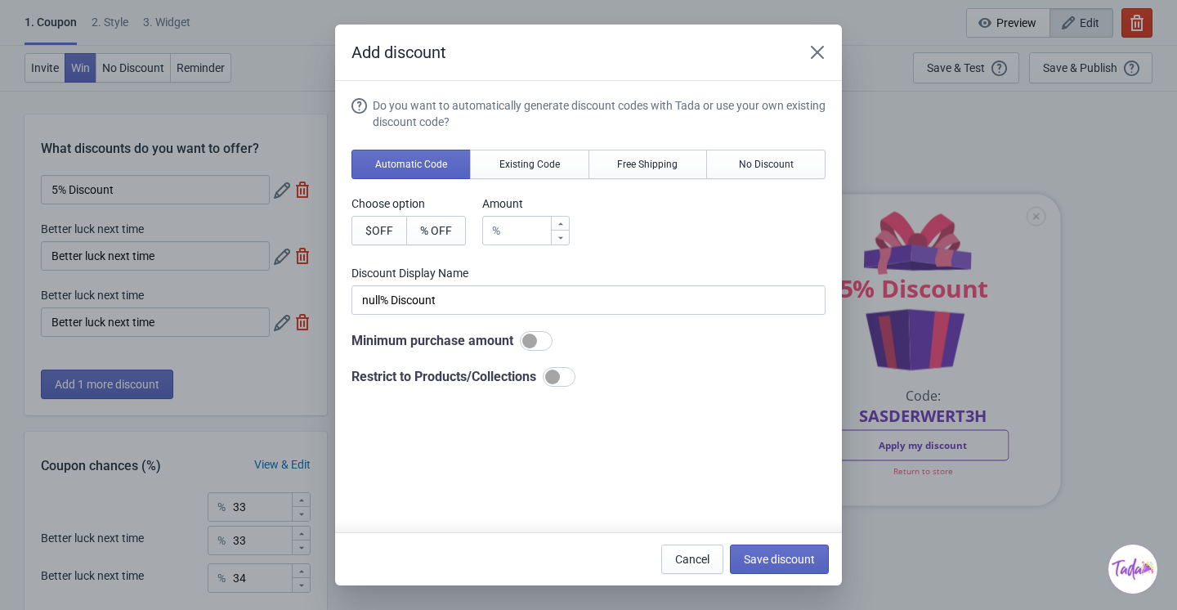
click at [512, 220] on div "%" at bounding box center [525, 230] width 87 height 29
type input "5"
type input "5% Discount"
type input "5"
click at [760, 558] on span "Save discount" at bounding box center [779, 559] width 71 height 13
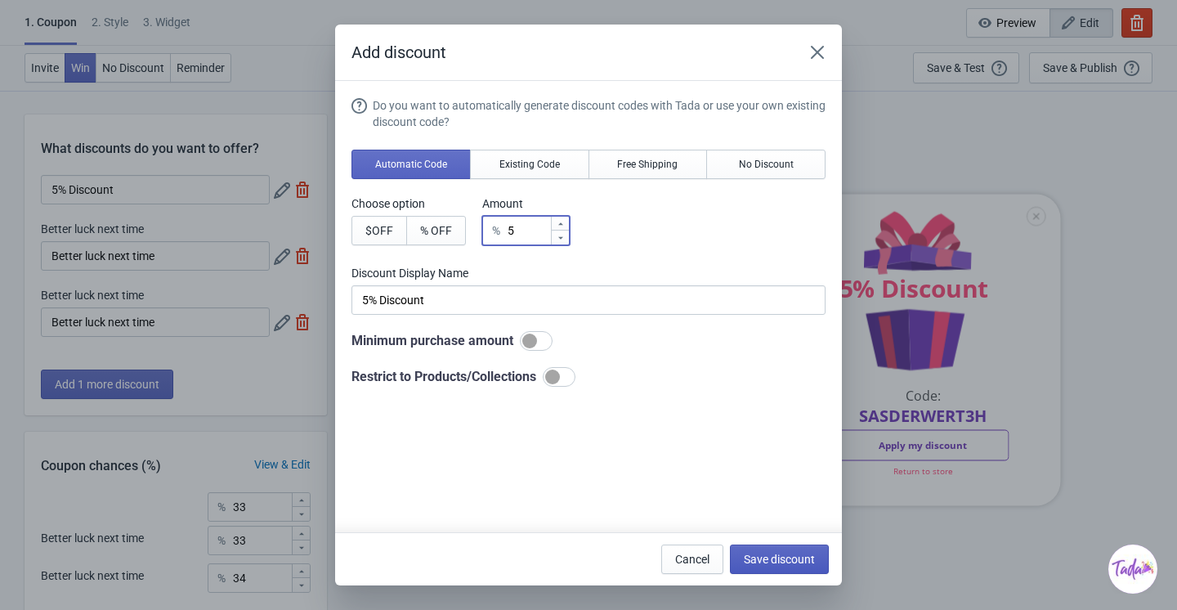
type input "5% Discount"
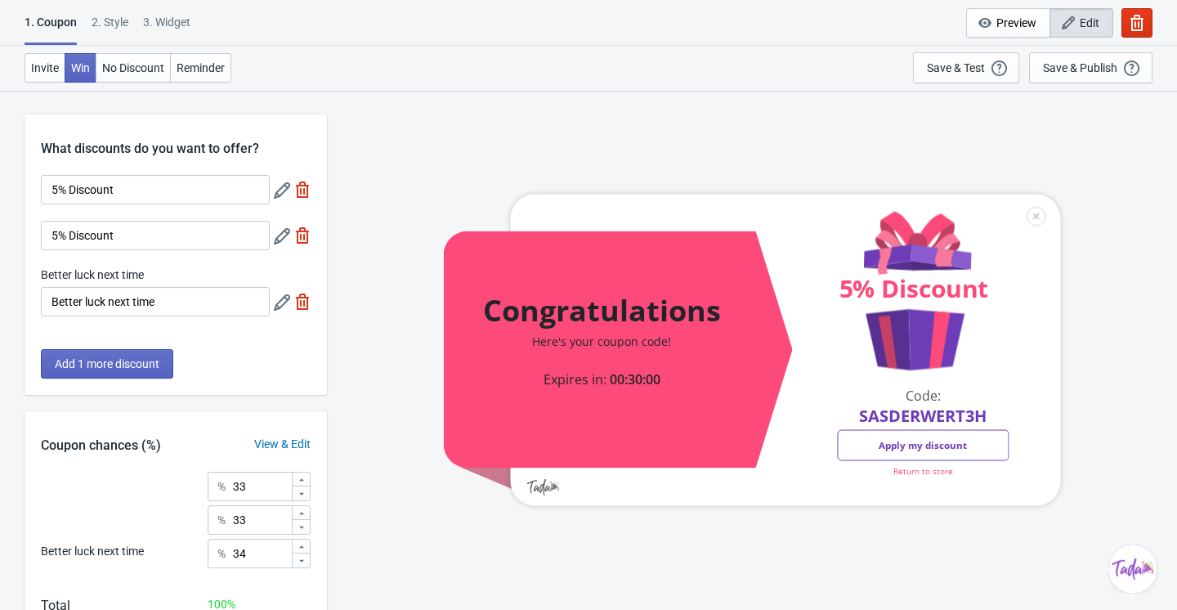
click at [276, 298] on icon at bounding box center [282, 302] width 16 height 16
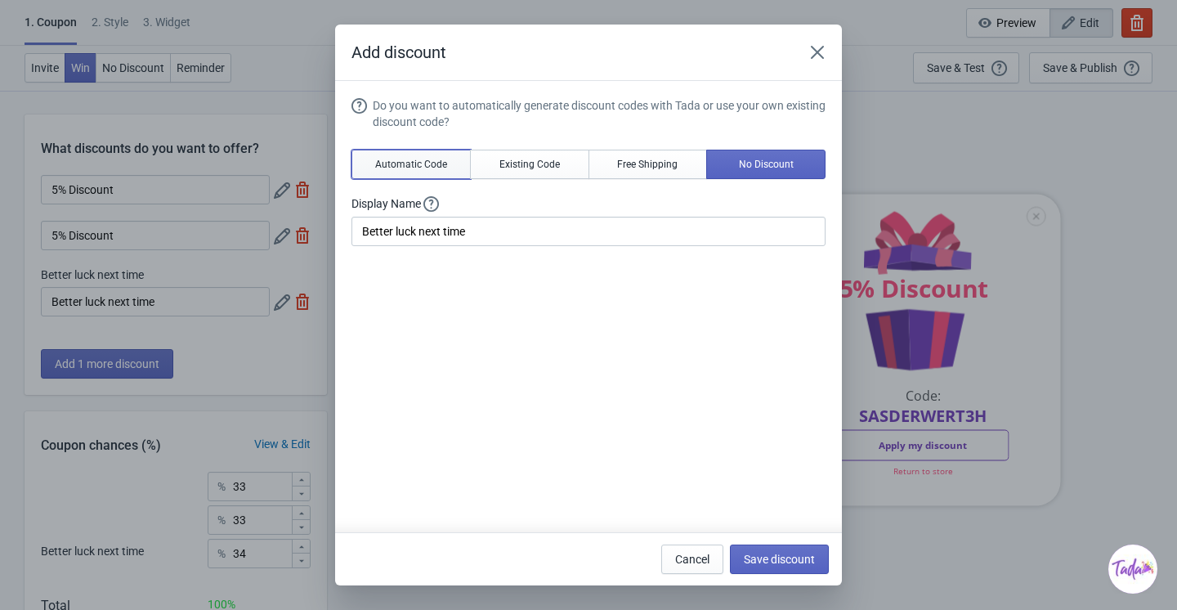
click at [451, 158] on button "Automatic Code" at bounding box center [411, 164] width 119 height 29
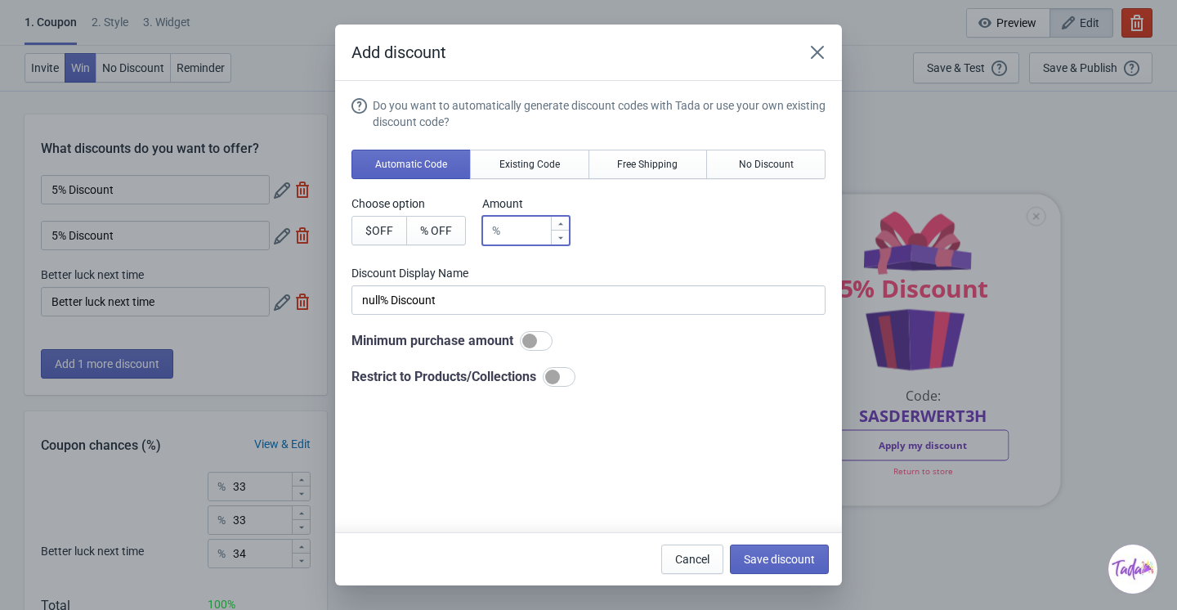
click at [525, 232] on input "number" at bounding box center [528, 230] width 43 height 29
type input "5"
type input "5% Discount"
type input "5"
click at [764, 550] on button "Save discount" at bounding box center [779, 559] width 99 height 29
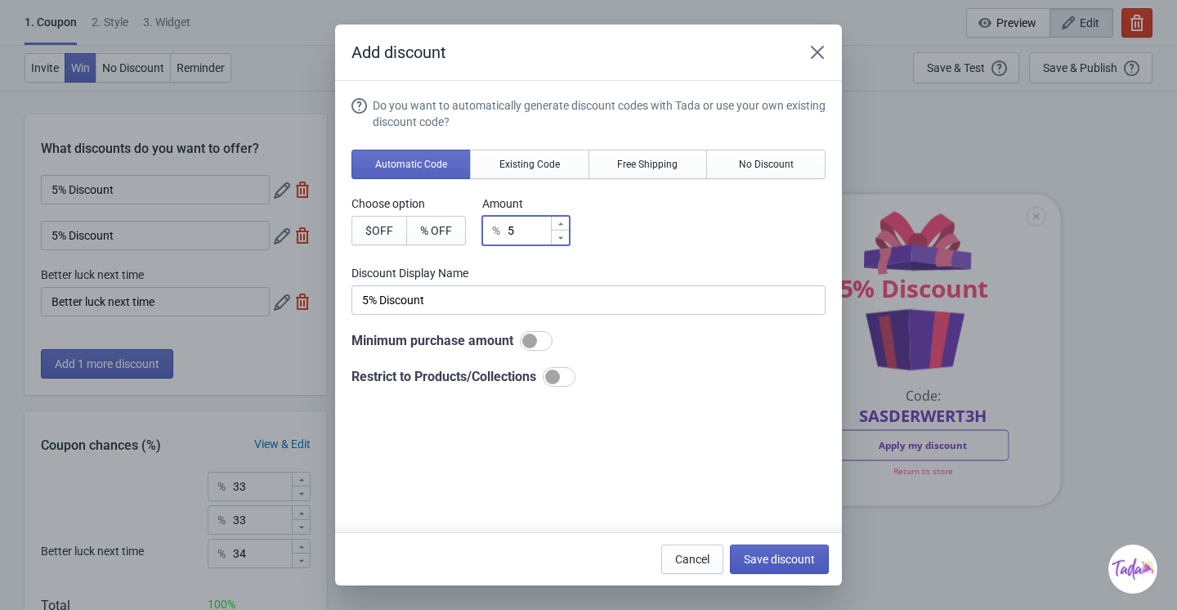
type input "5% Discount"
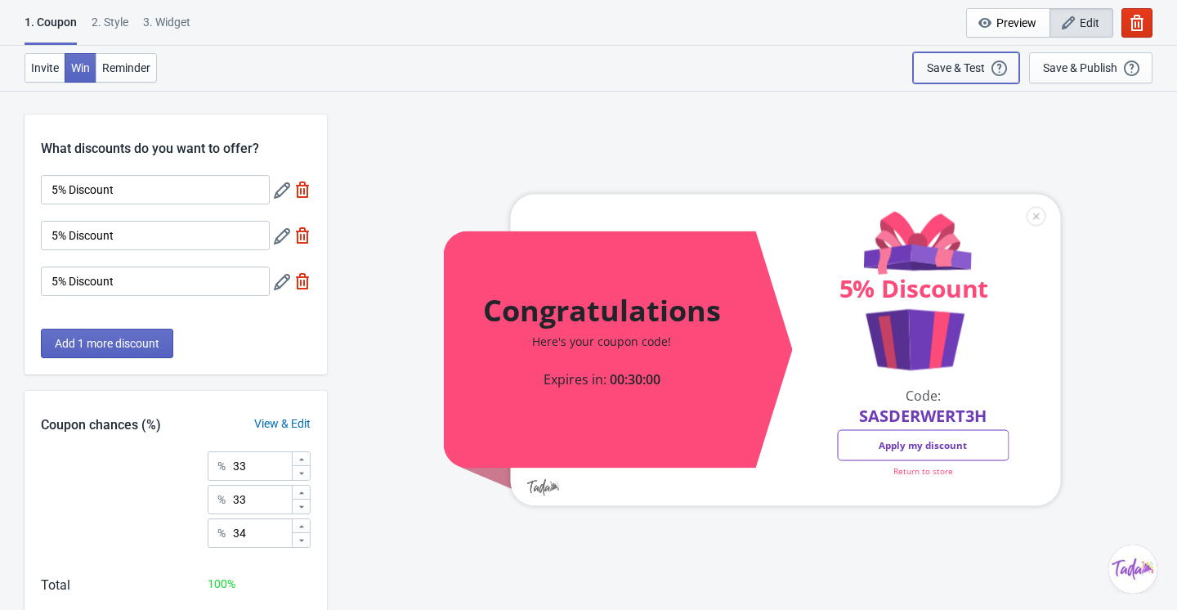
click at [946, 65] on div "Save & Test" at bounding box center [956, 67] width 58 height 13
click at [180, 24] on div "3. Widget" at bounding box center [166, 28] width 47 height 29
select select "once"
select select "1"
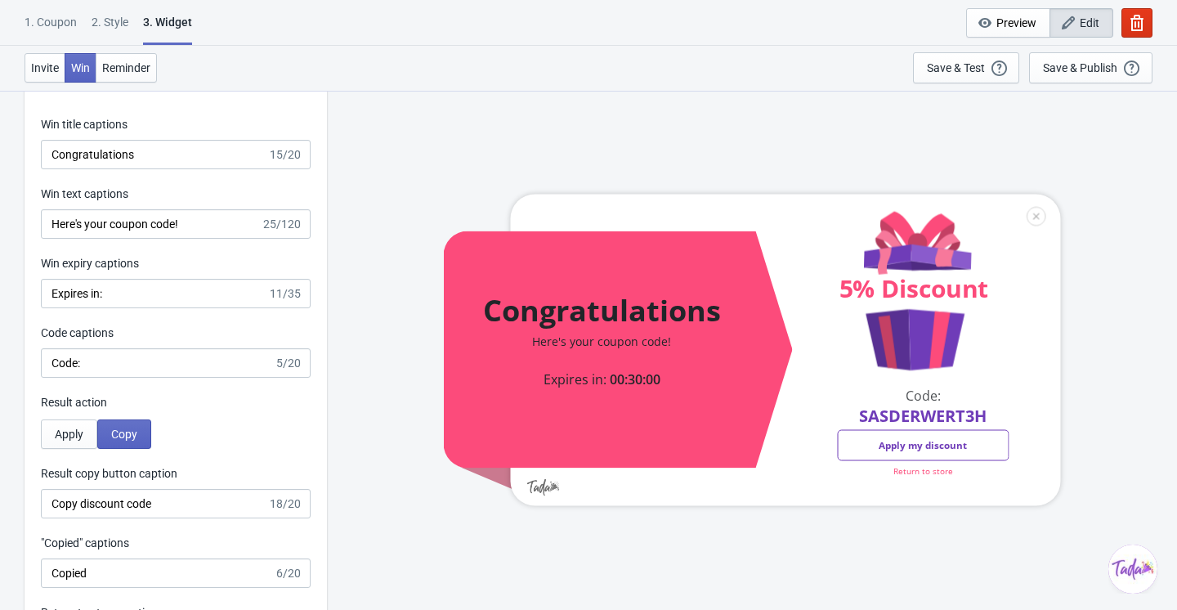
scroll to position [3225, 0]
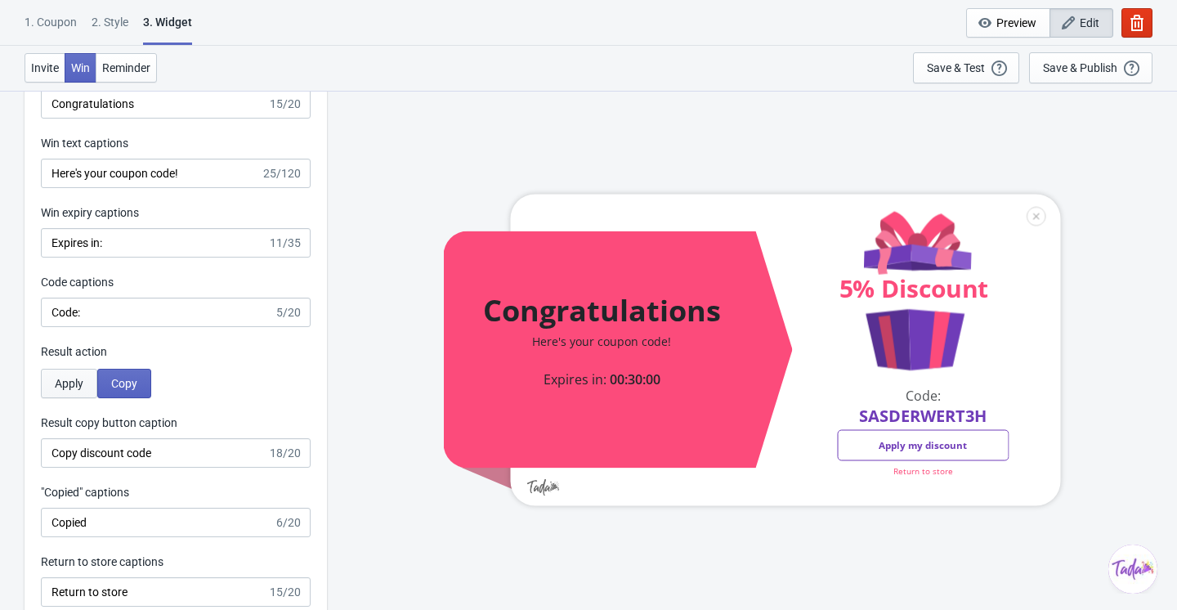
click at [65, 387] on span "Apply" at bounding box center [69, 383] width 29 height 13
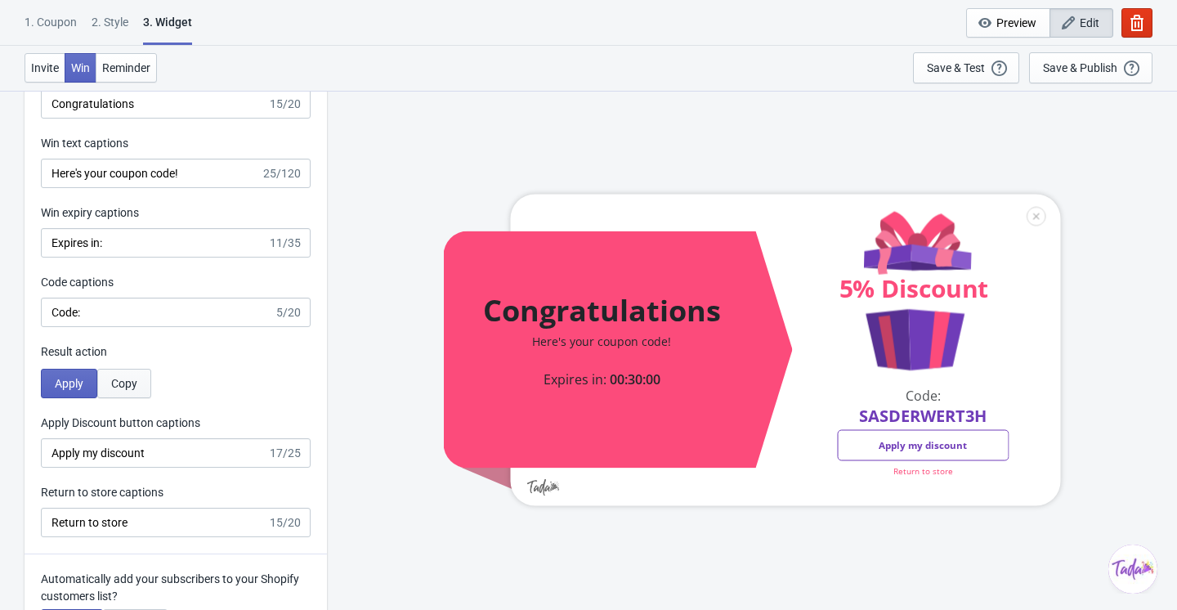
click at [114, 390] on button "Copy" at bounding box center [124, 383] width 54 height 29
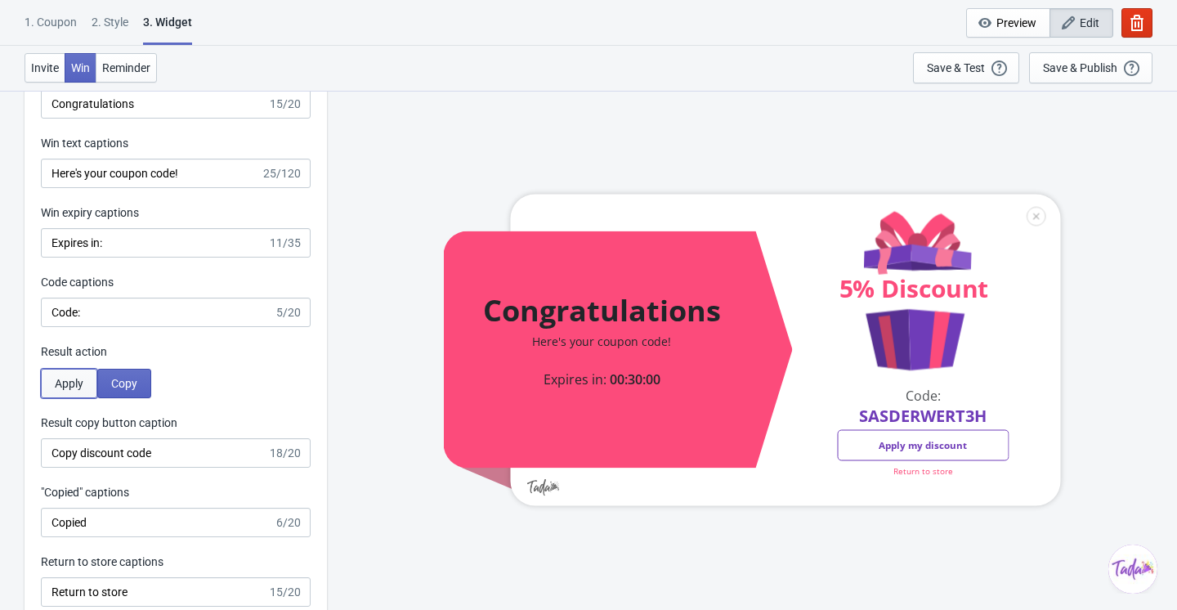
click at [55, 386] on span "Apply" at bounding box center [69, 383] width 29 height 13
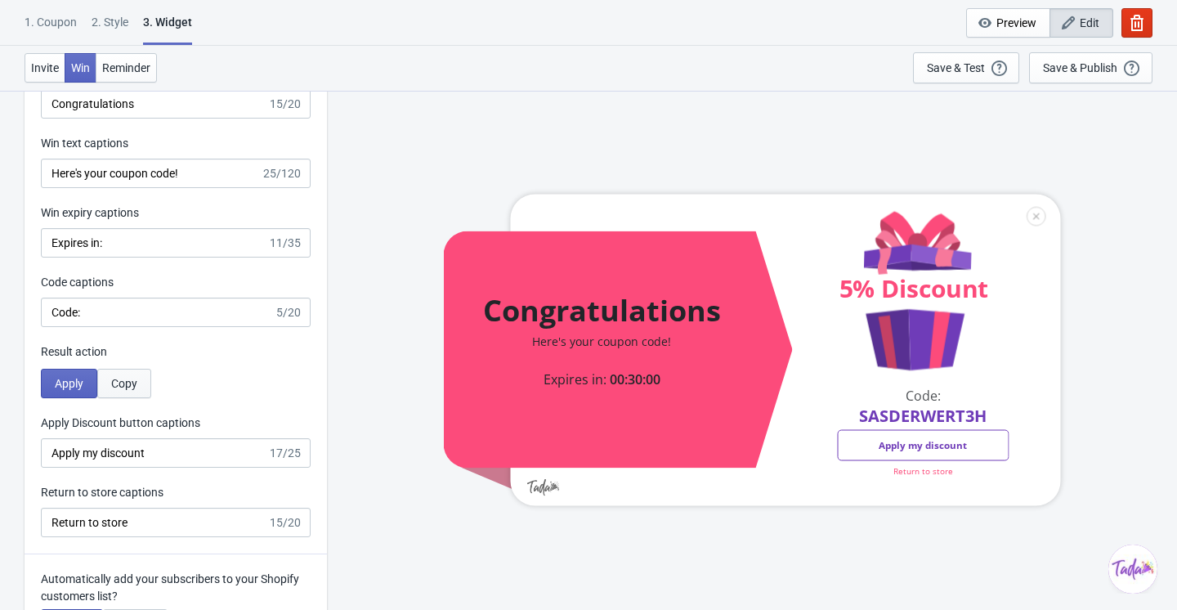
click at [132, 389] on button "Copy" at bounding box center [124, 383] width 54 height 29
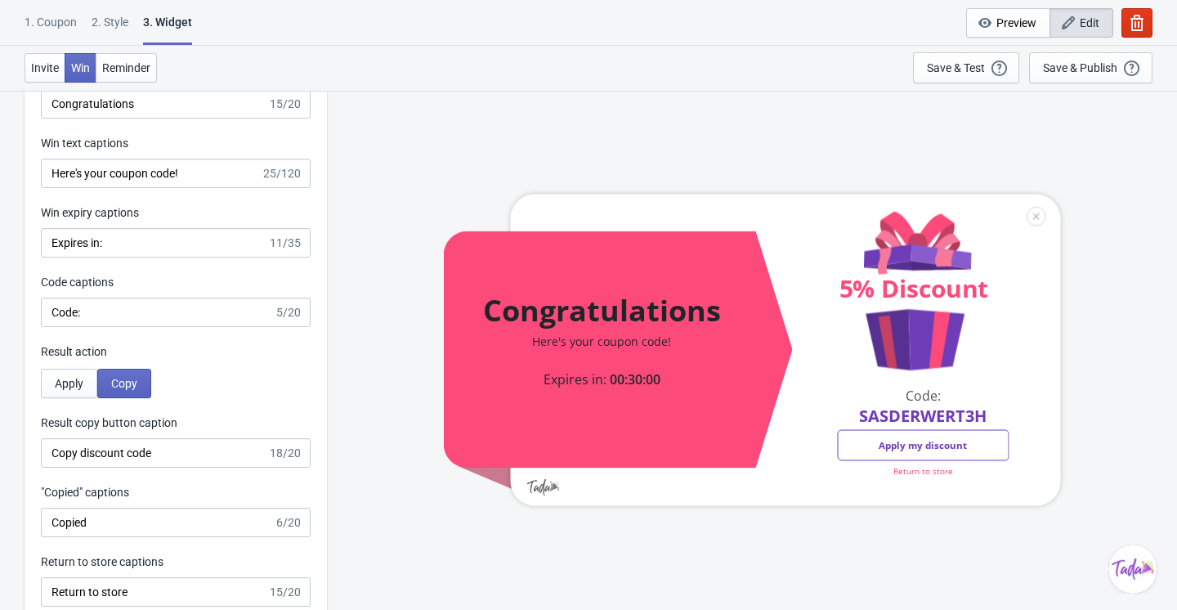
click at [919, 446] on div at bounding box center [752, 350] width 617 height 312
click at [953, 70] on div "Save & Test" at bounding box center [956, 67] width 58 height 13
click at [963, 75] on div "Save & Test Open a Widget Preview of your site so that you can try it out. It w…" at bounding box center [966, 68] width 78 height 18
click at [968, 71] on div "Save & Test" at bounding box center [956, 67] width 58 height 13
click at [1090, 69] on div "Save & Publish" at bounding box center [1080, 67] width 74 height 13
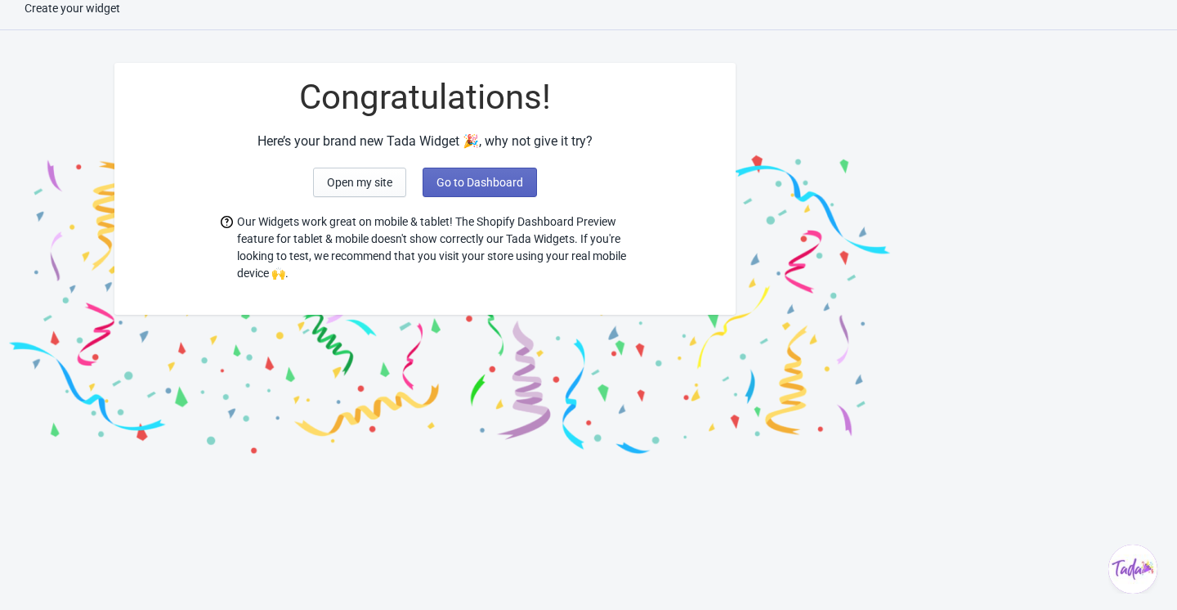
scroll to position [16, 0]
click at [501, 182] on span "Go to Dashboard" at bounding box center [480, 182] width 87 height 13
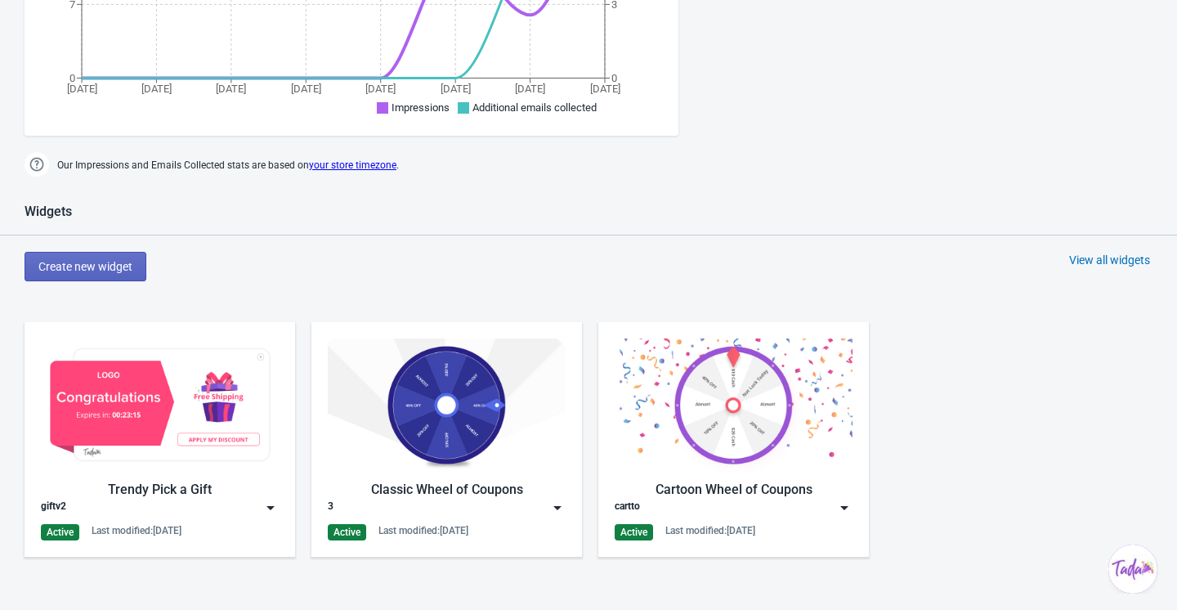
scroll to position [538, 0]
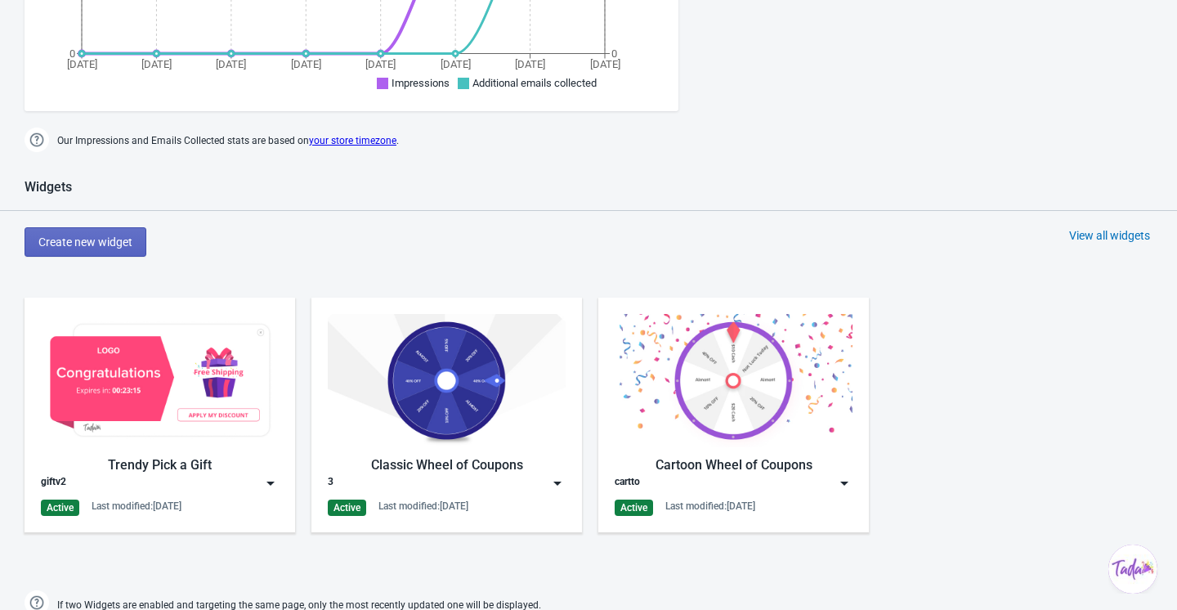
click at [474, 495] on div "Classic Wheel of Coupons 3 Active Last modified: [DATE]" at bounding box center [447, 415] width 238 height 202
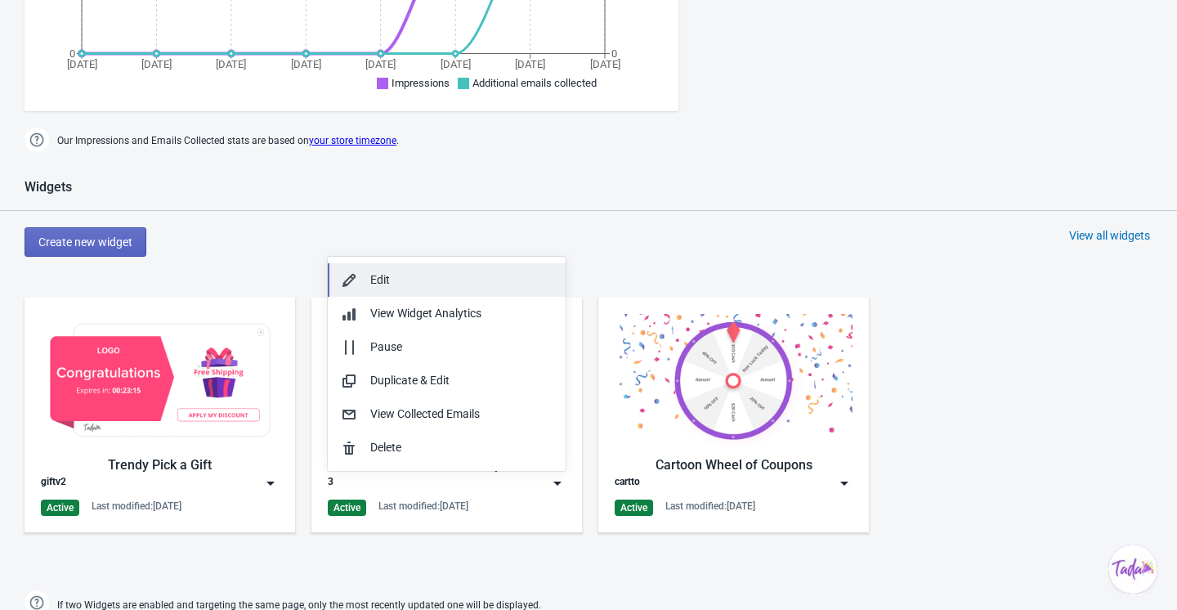
click at [450, 278] on div "Edit" at bounding box center [461, 279] width 182 height 17
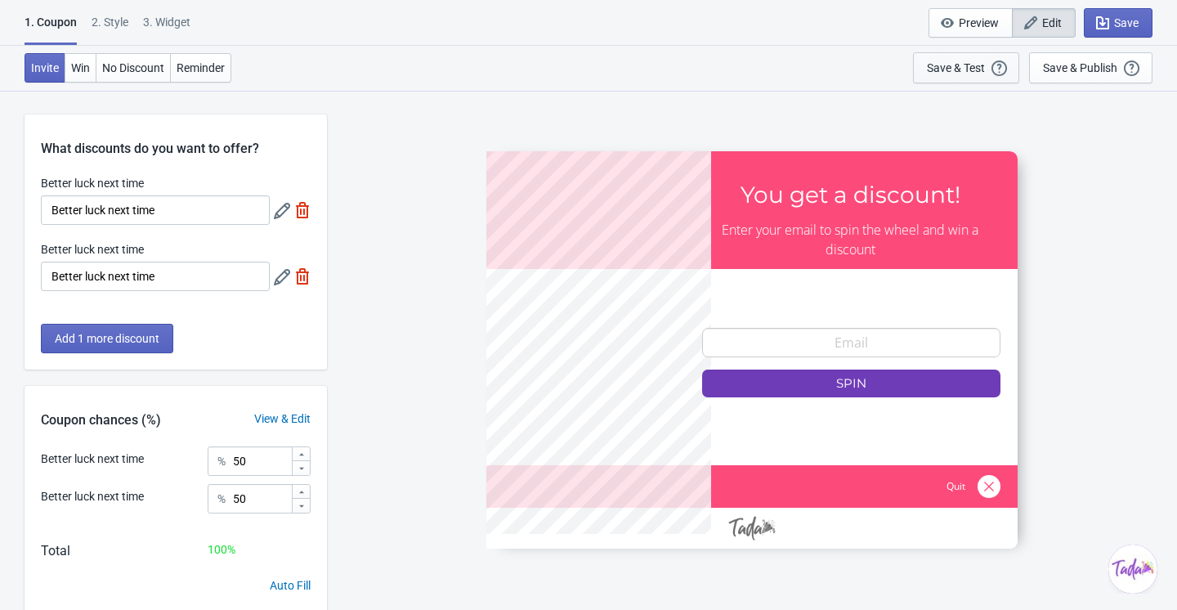
click at [976, 65] on div "Save & Test" at bounding box center [956, 67] width 58 height 13
click at [383, 213] on div "SASDERWERT3H You get a discount! Enter your email to spin the wheel and win a d…" at bounding box center [752, 349] width 834 height 519
click at [971, 75] on div "Save & Test Open a Widget Preview of your site so that you can try it out. It w…" at bounding box center [966, 68] width 78 height 18
click at [148, 333] on span "Add 1 more discount" at bounding box center [107, 338] width 105 height 13
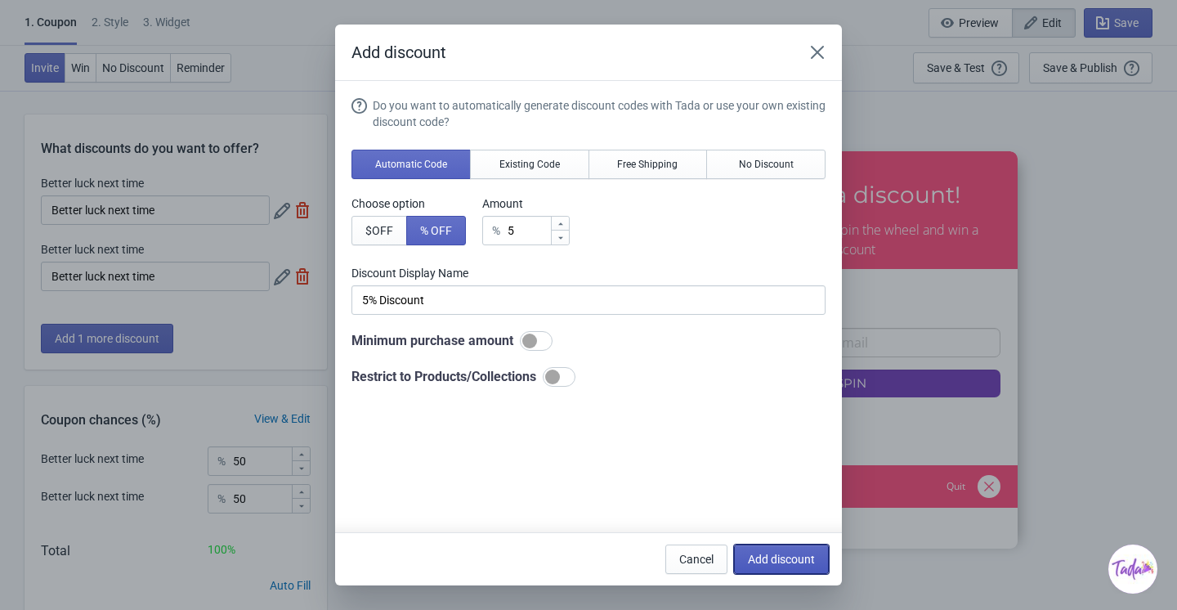
click at [784, 553] on span "Add discount" at bounding box center [781, 559] width 67 height 13
type input "33"
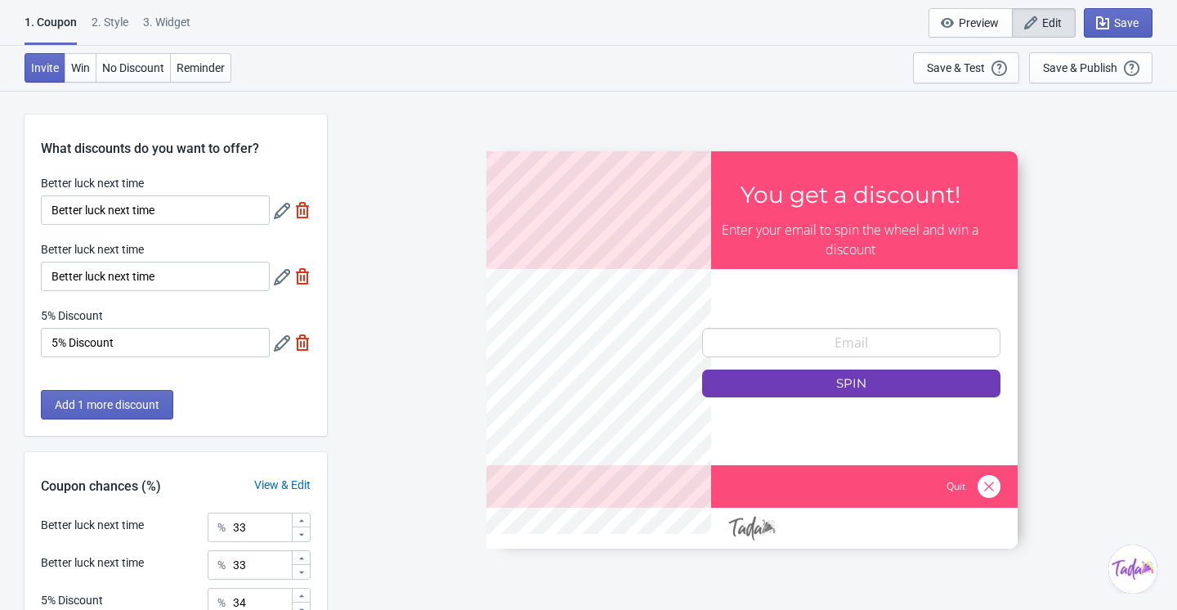
click at [283, 277] on icon at bounding box center [282, 277] width 16 height 16
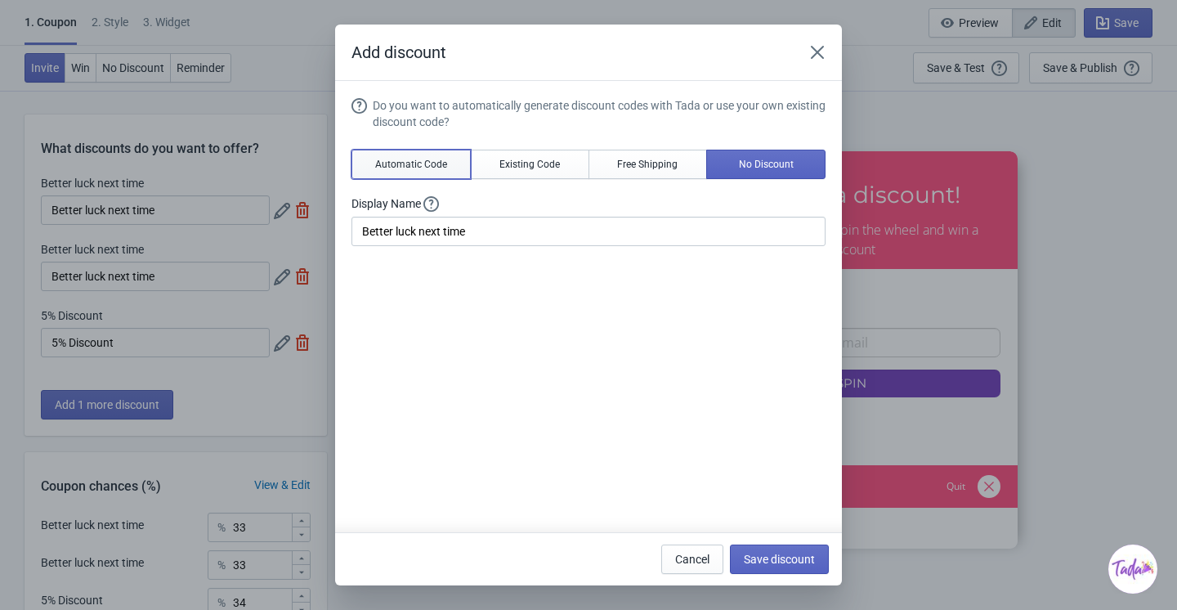
click at [419, 161] on span "Automatic Code" at bounding box center [411, 164] width 72 height 13
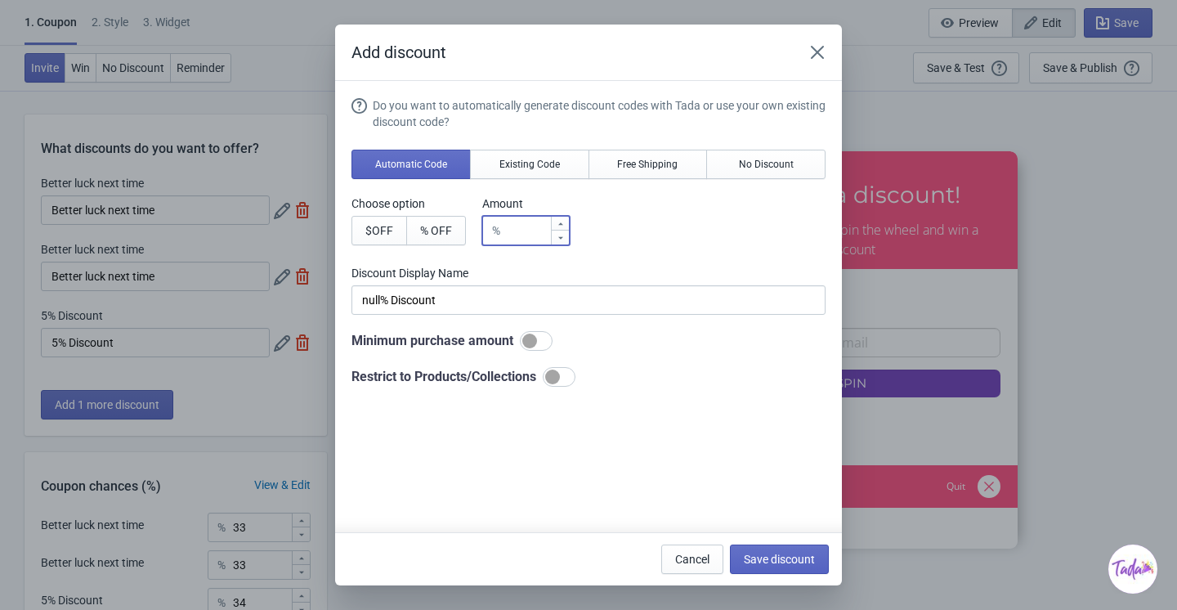
click at [522, 229] on input "number" at bounding box center [528, 230] width 43 height 29
type input "5"
type input "5% Discount"
type input "5"
click at [778, 569] on button "Save discount" at bounding box center [779, 559] width 99 height 29
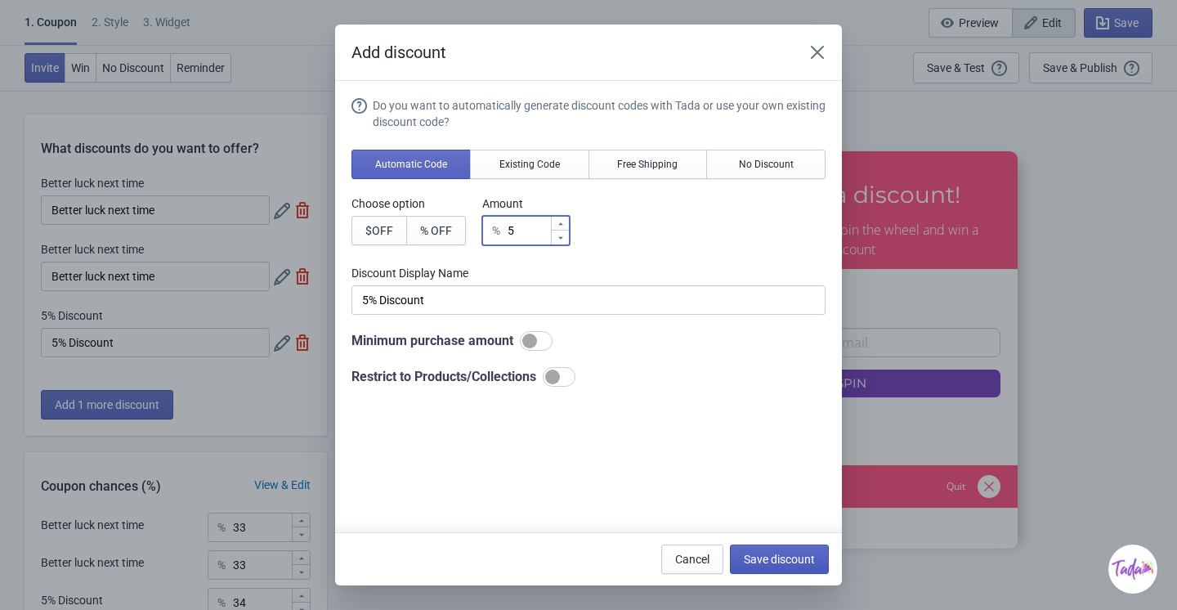
type input "5% Discount"
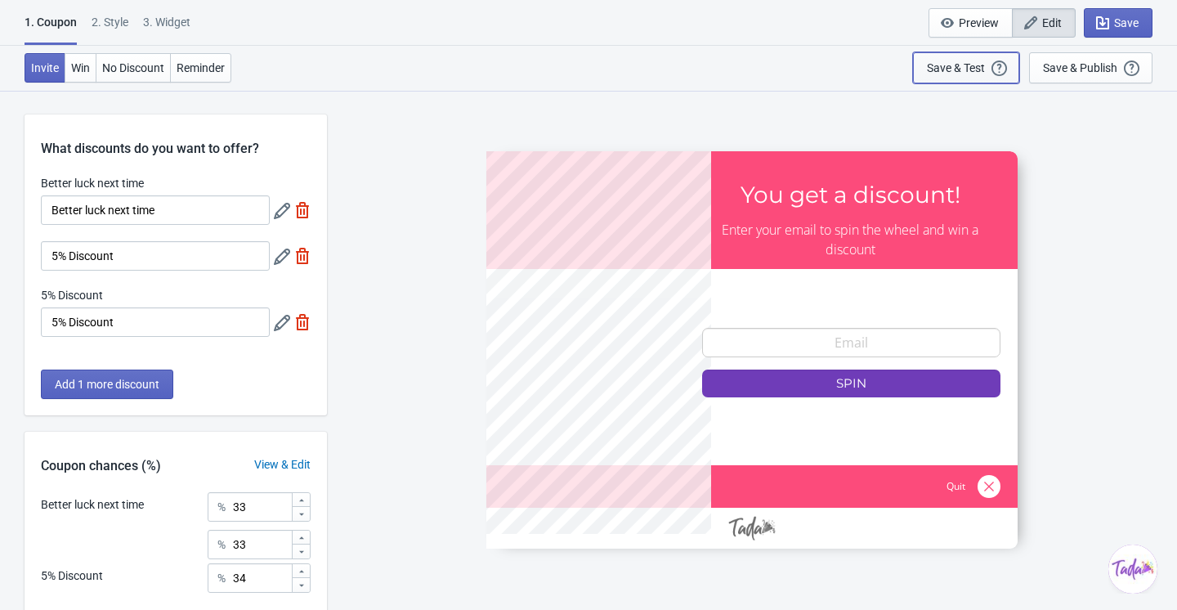
click at [947, 63] on div "Save & Test" at bounding box center [956, 67] width 58 height 13
click at [1119, 26] on span "Save" at bounding box center [1127, 22] width 25 height 13
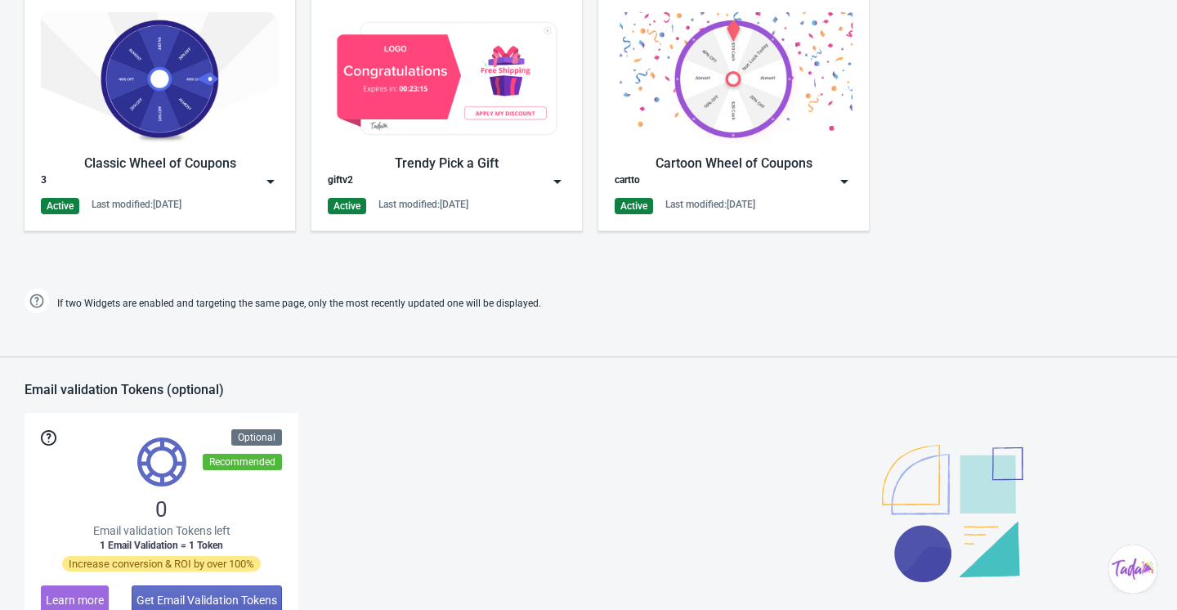
scroll to position [799, 0]
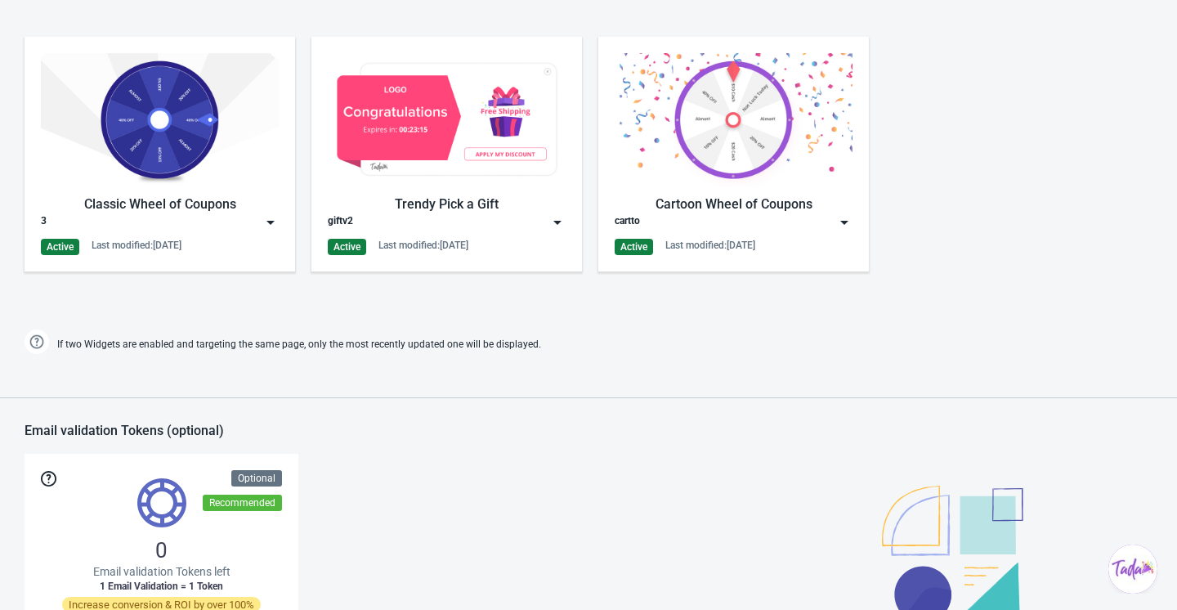
click at [511, 219] on div "giftv2" at bounding box center [447, 222] width 238 height 16
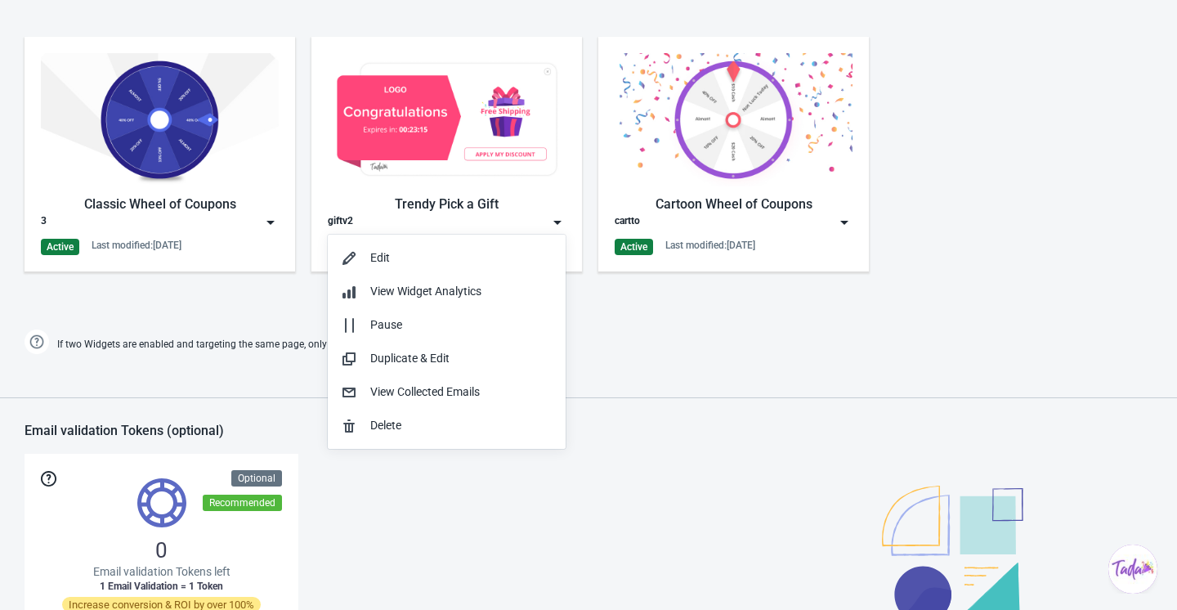
click at [620, 364] on div "Dashboard Billing details Partners Suggestions Dashboard Billing details Partne…" at bounding box center [588, 75] width 1177 height 1717
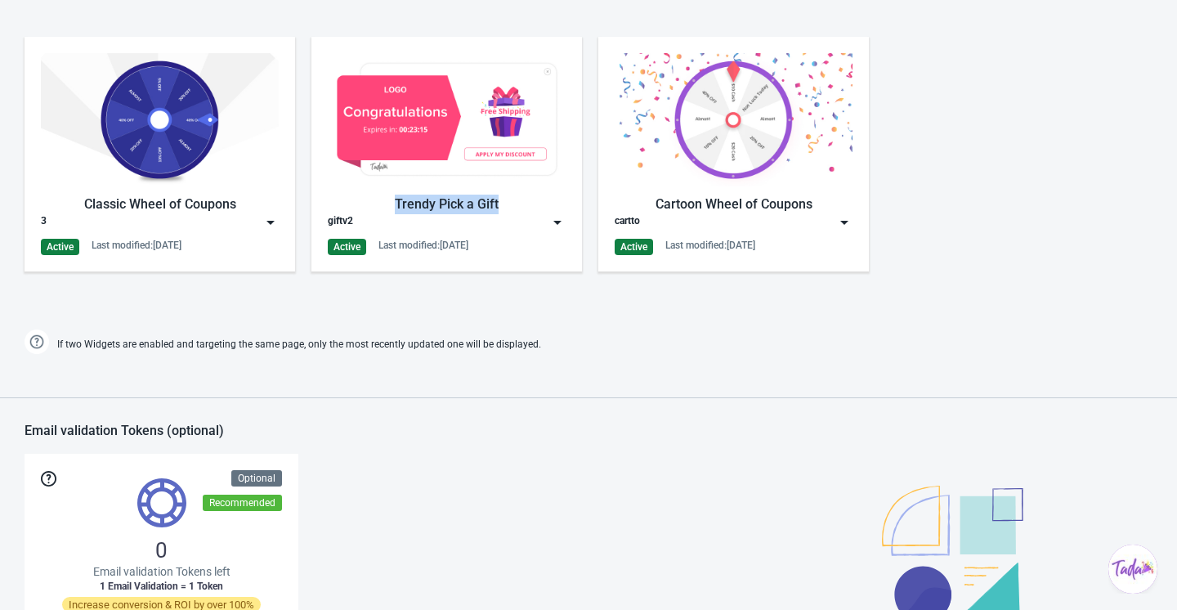
drag, startPoint x: 381, startPoint y: 207, endPoint x: 520, endPoint y: 207, distance: 139.0
click at [520, 207] on div "Trendy Pick a Gift" at bounding box center [447, 205] width 238 height 20
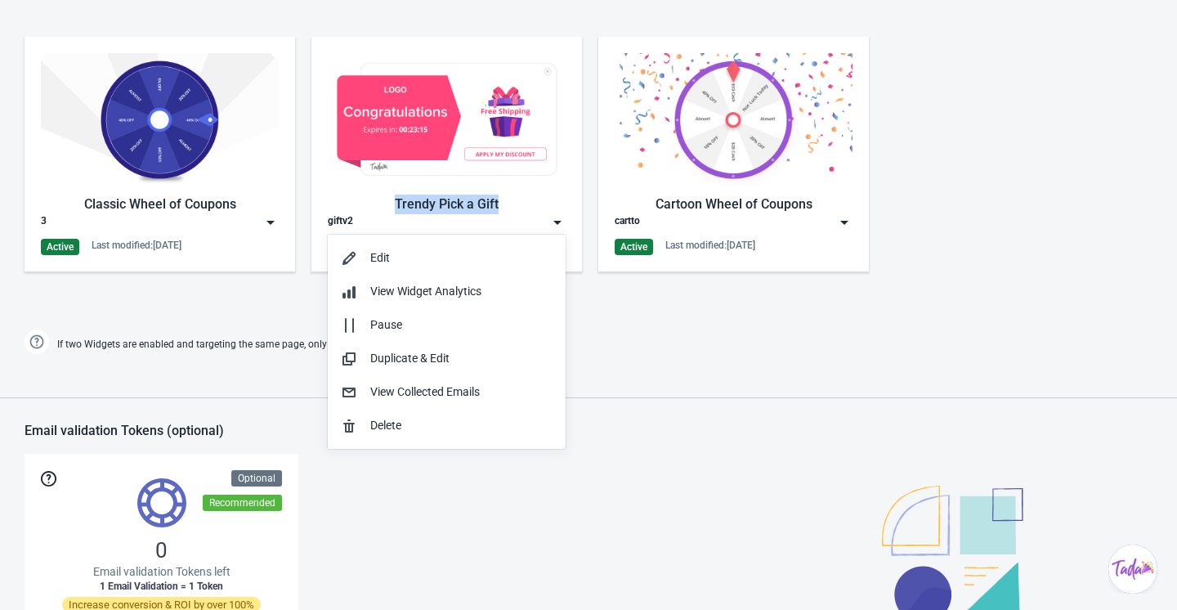
copy div "Trendy Pick a Gift"
click at [472, 259] on div "Edit" at bounding box center [461, 257] width 182 height 17
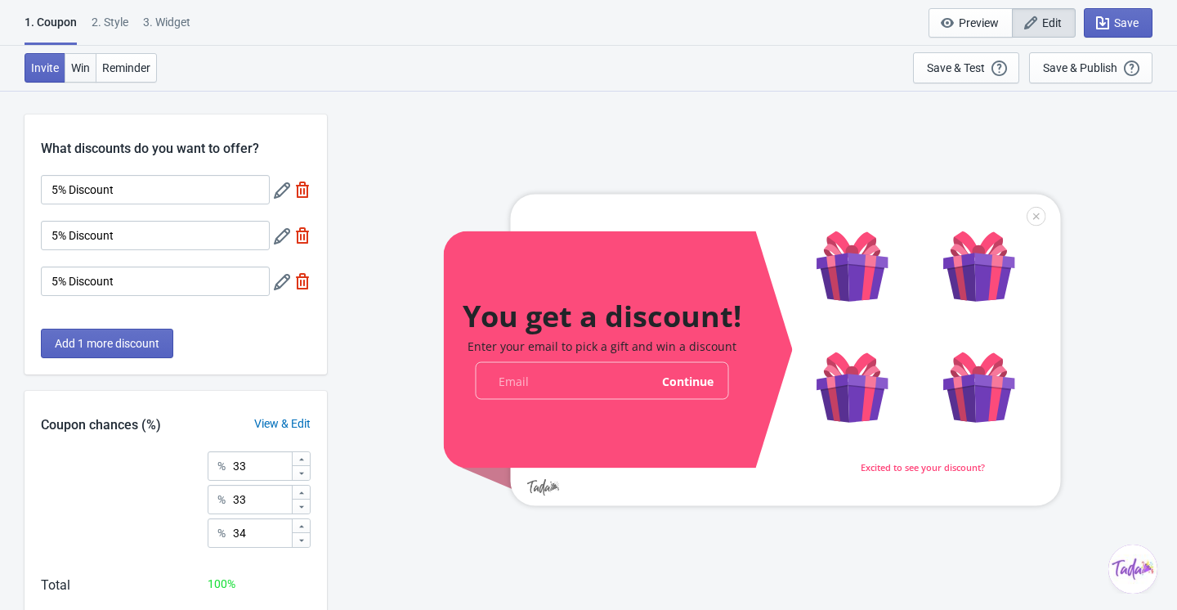
click at [87, 62] on span "Win" at bounding box center [80, 67] width 19 height 13
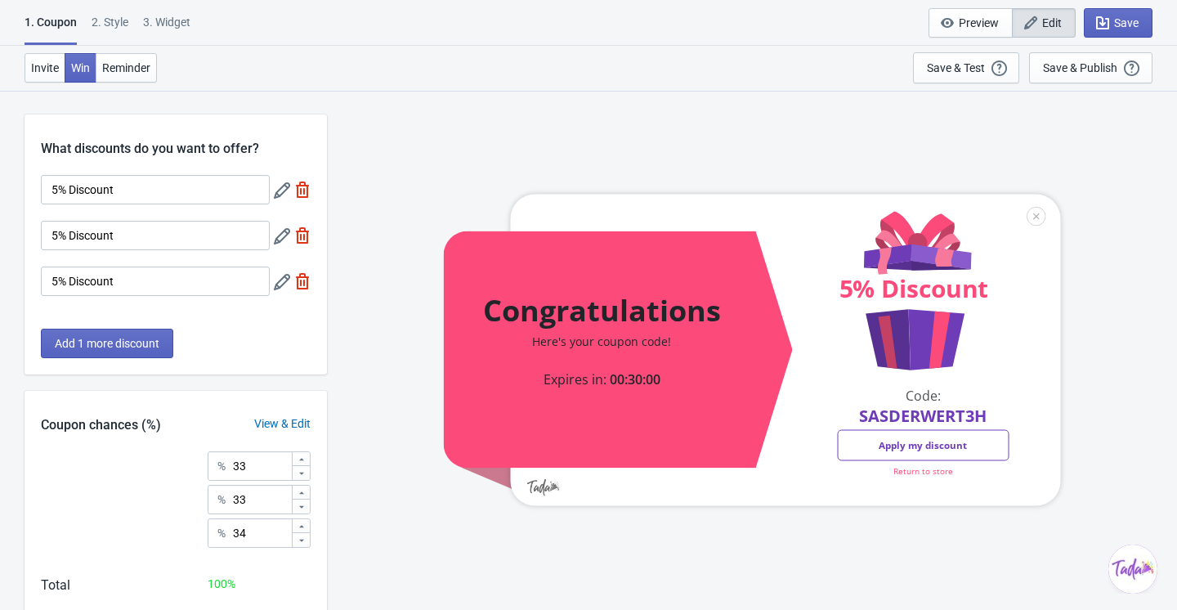
click at [186, 25] on div "3. Widget" at bounding box center [166, 28] width 47 height 29
select select "once"
select select "1"
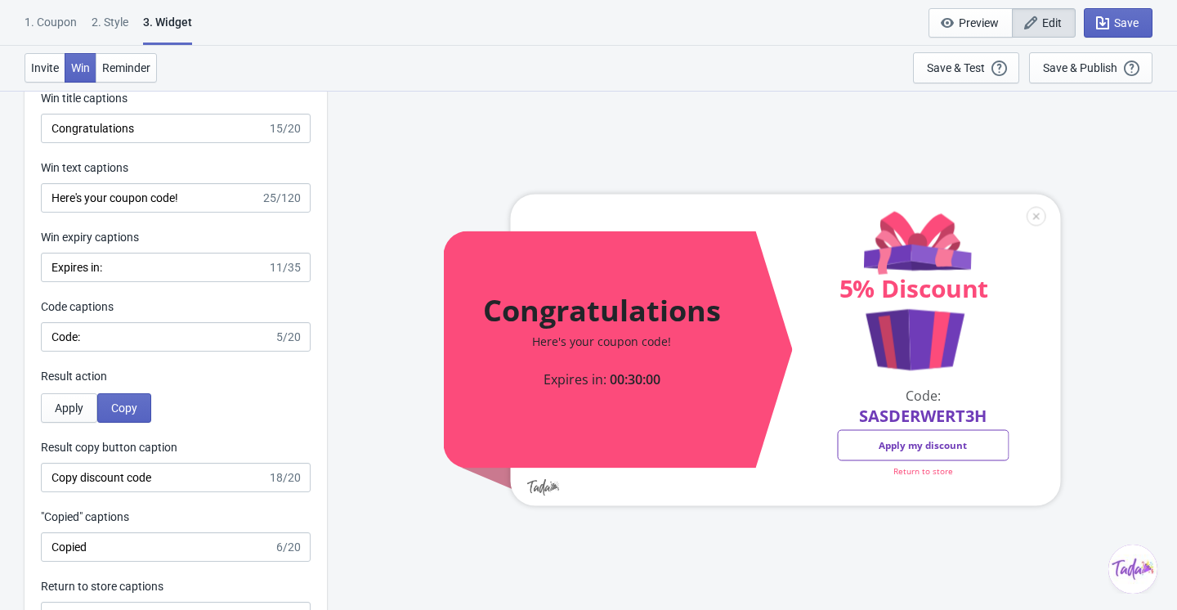
scroll to position [3200, 0]
click at [74, 411] on span "Apply" at bounding box center [69, 408] width 29 height 13
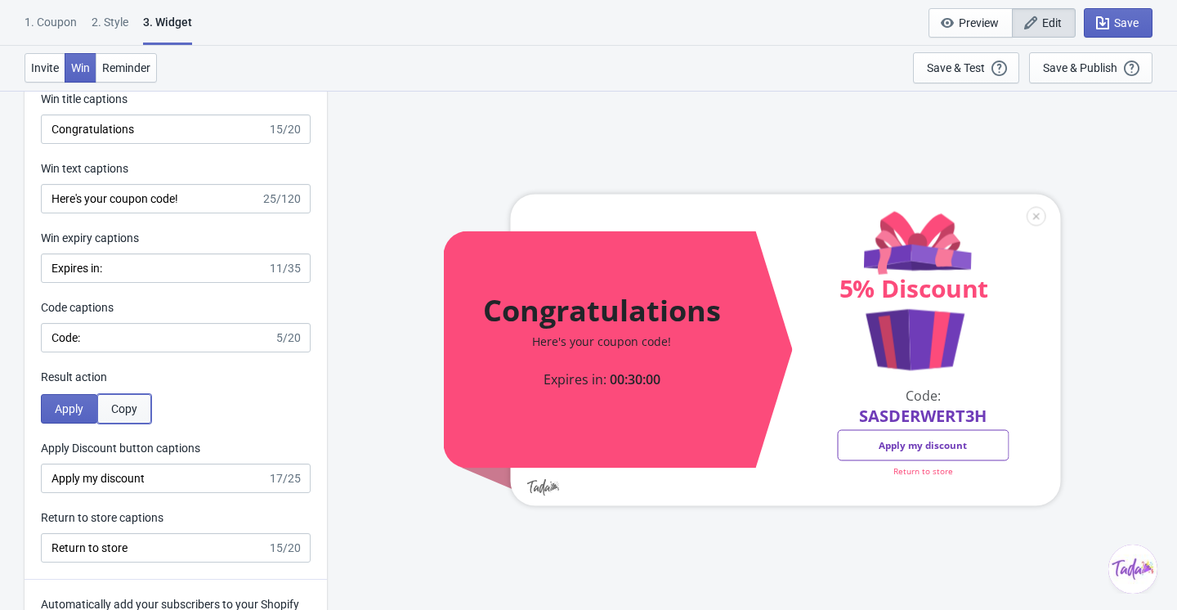
click at [150, 406] on button "Copy" at bounding box center [124, 408] width 54 height 29
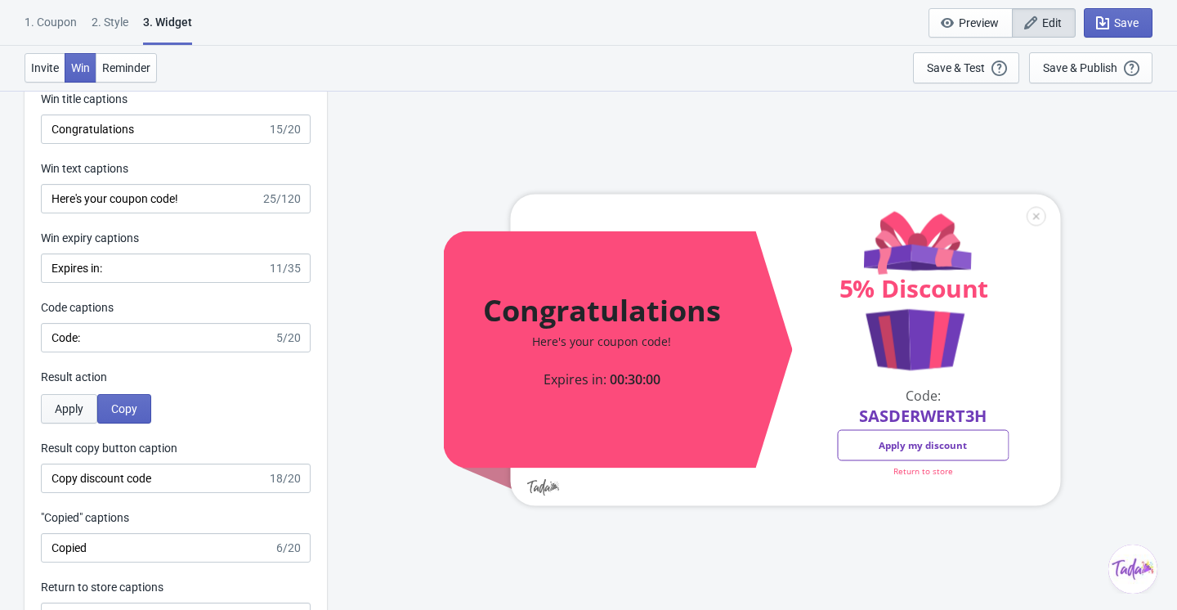
click at [83, 415] on span "Apply" at bounding box center [69, 408] width 29 height 13
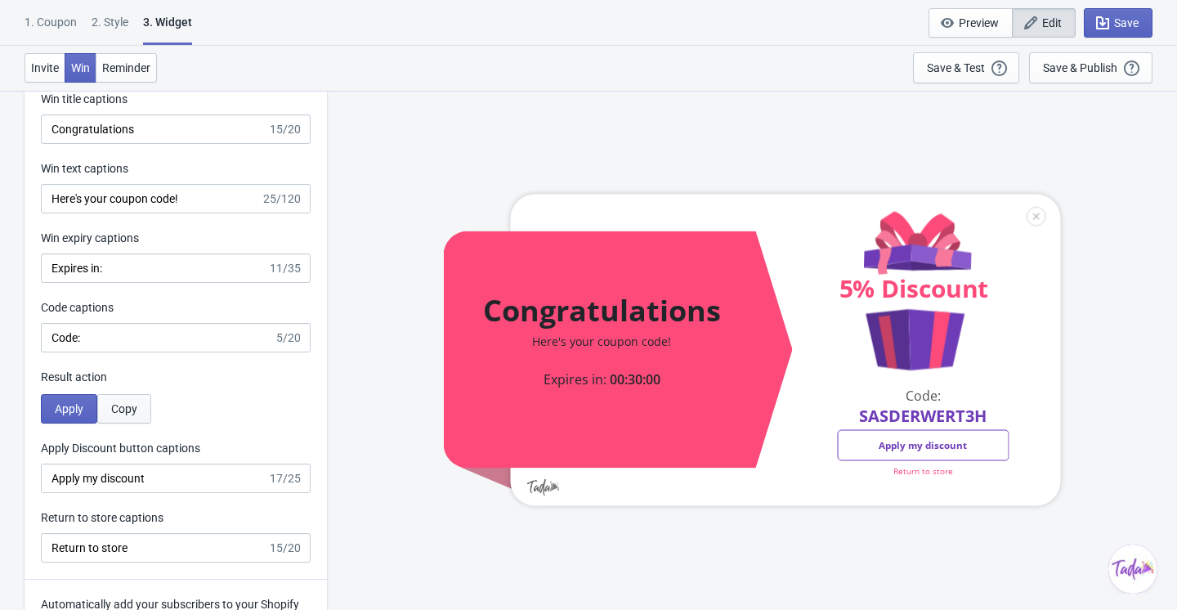
click at [132, 415] on span "Copy" at bounding box center [124, 408] width 26 height 13
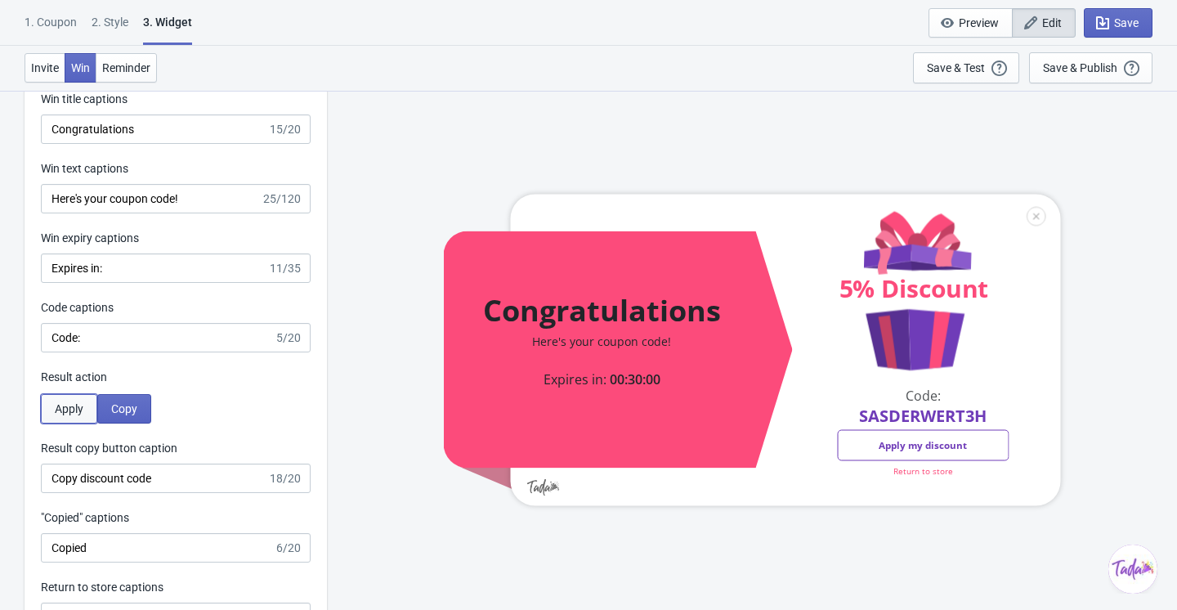
click at [67, 413] on span "Apply" at bounding box center [69, 408] width 29 height 13
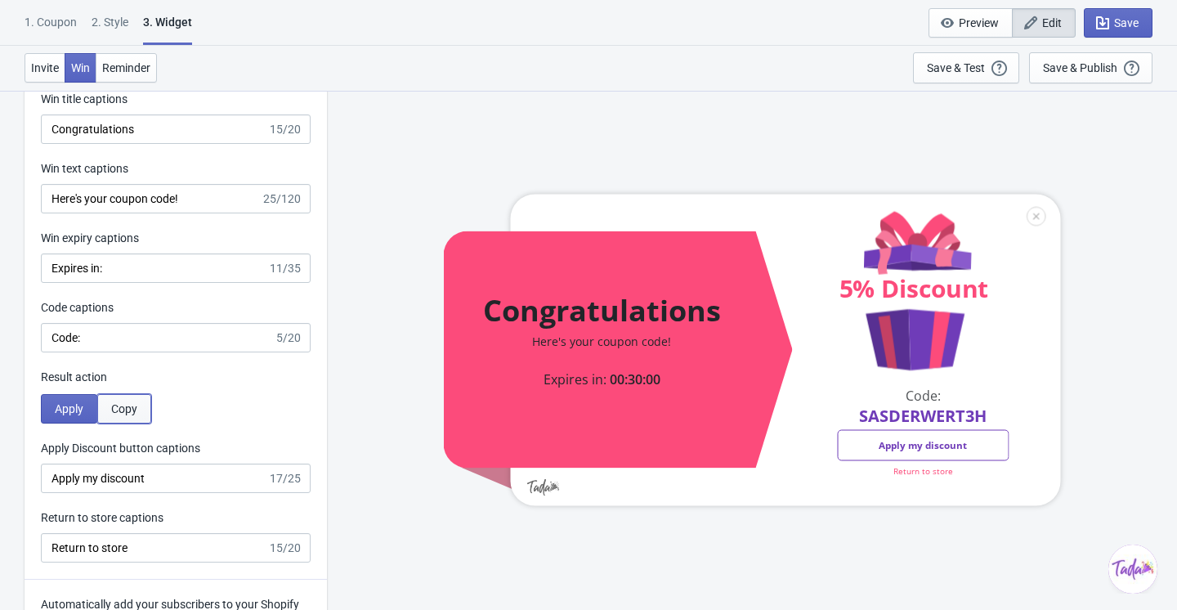
click at [119, 413] on span "Copy" at bounding box center [124, 408] width 26 height 13
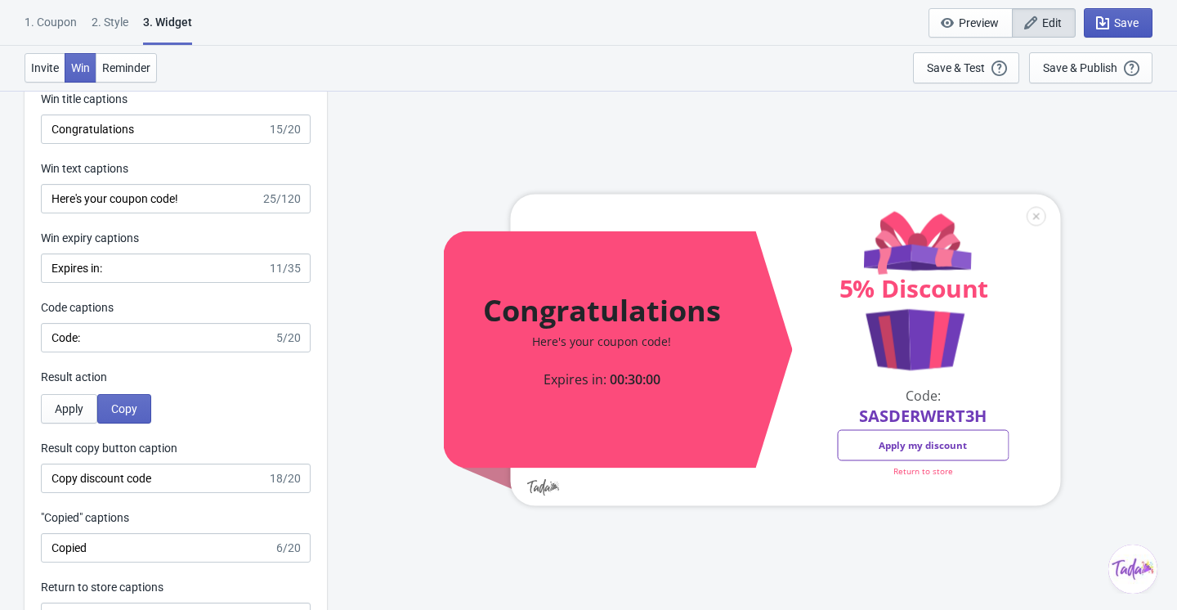
click at [1119, 16] on span "Save" at bounding box center [1127, 22] width 25 height 13
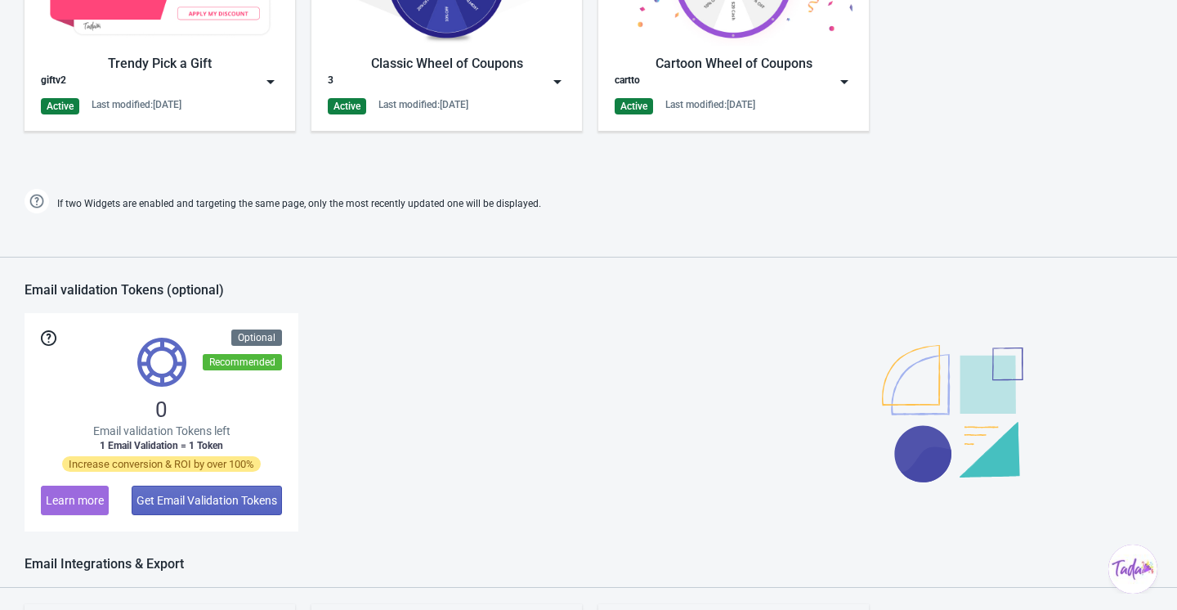
scroll to position [727, 0]
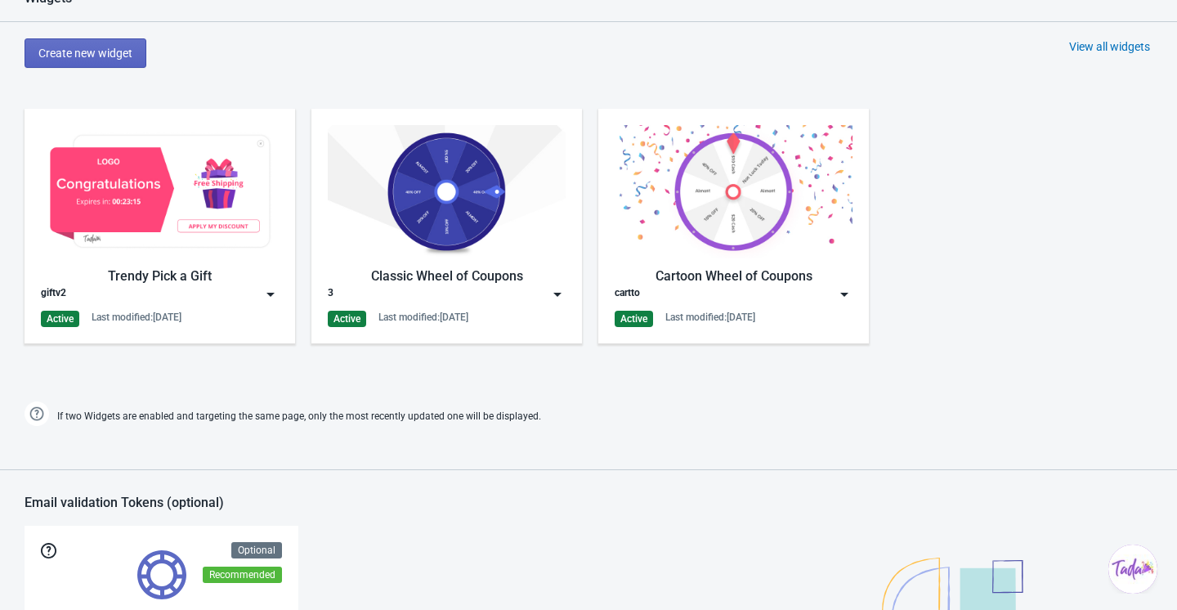
click at [710, 307] on div "Cartoon Wheel of Coupons cartto Active Last modified: [DATE]" at bounding box center [734, 226] width 238 height 202
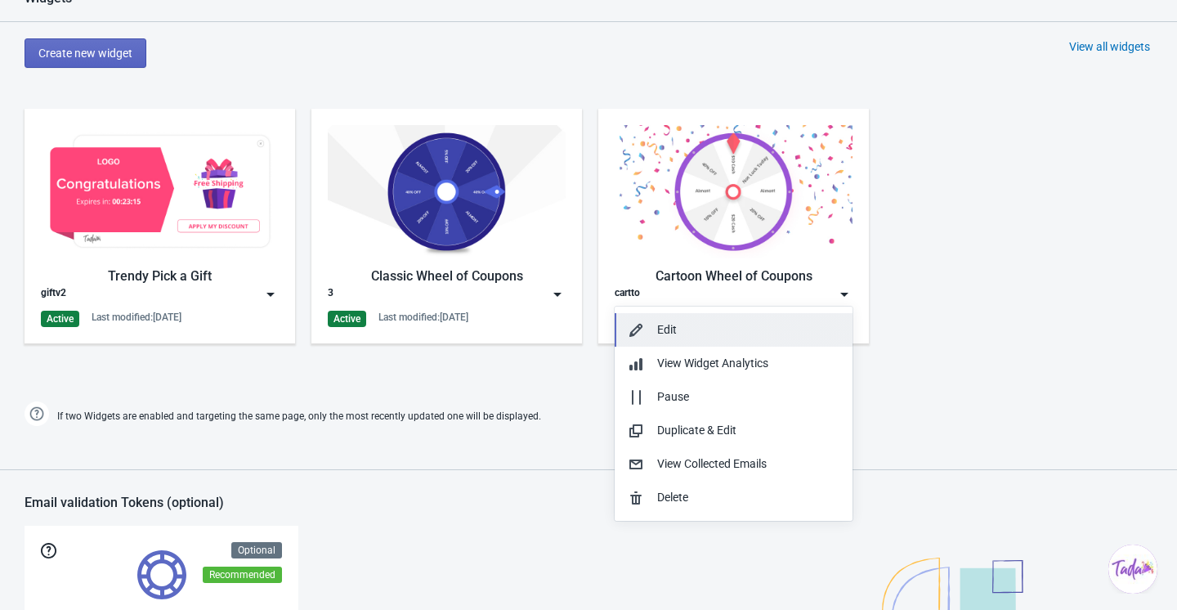
click at [697, 339] on button "Edit" at bounding box center [734, 330] width 238 height 34
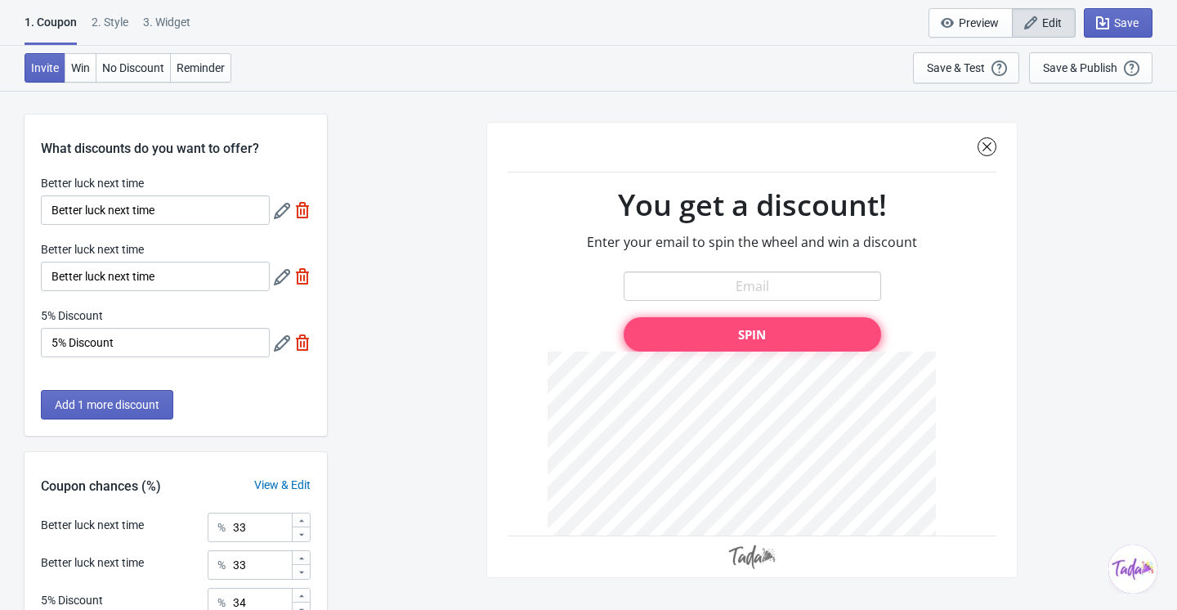
click at [182, 36] on div "3. Widget" at bounding box center [166, 28] width 47 height 29
select select "once"
select select "1"
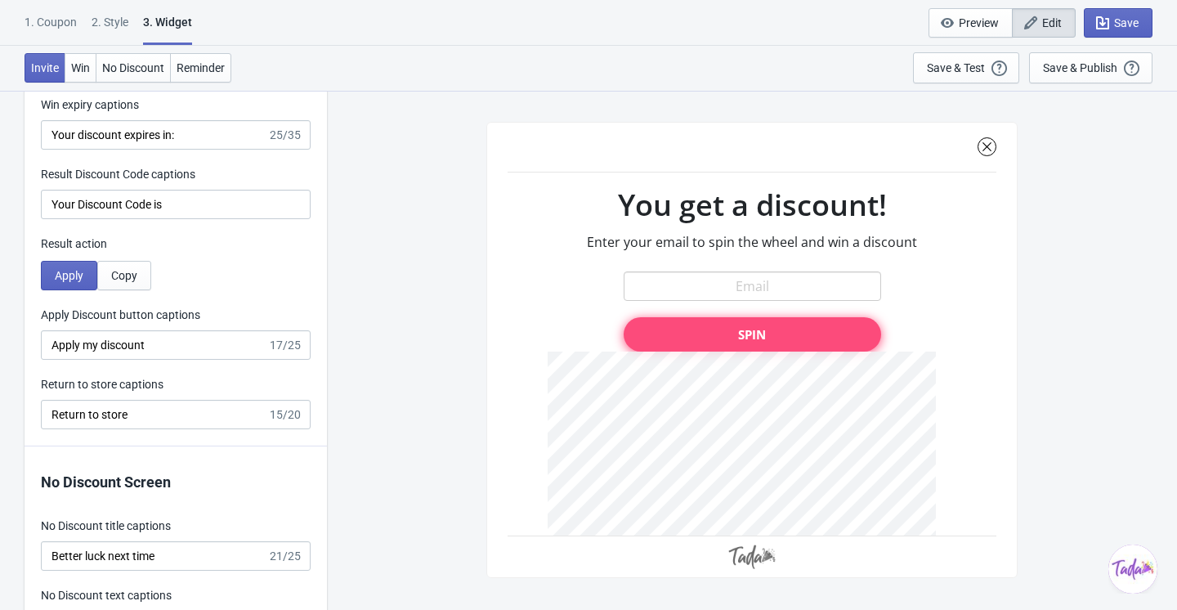
scroll to position [3335, 0]
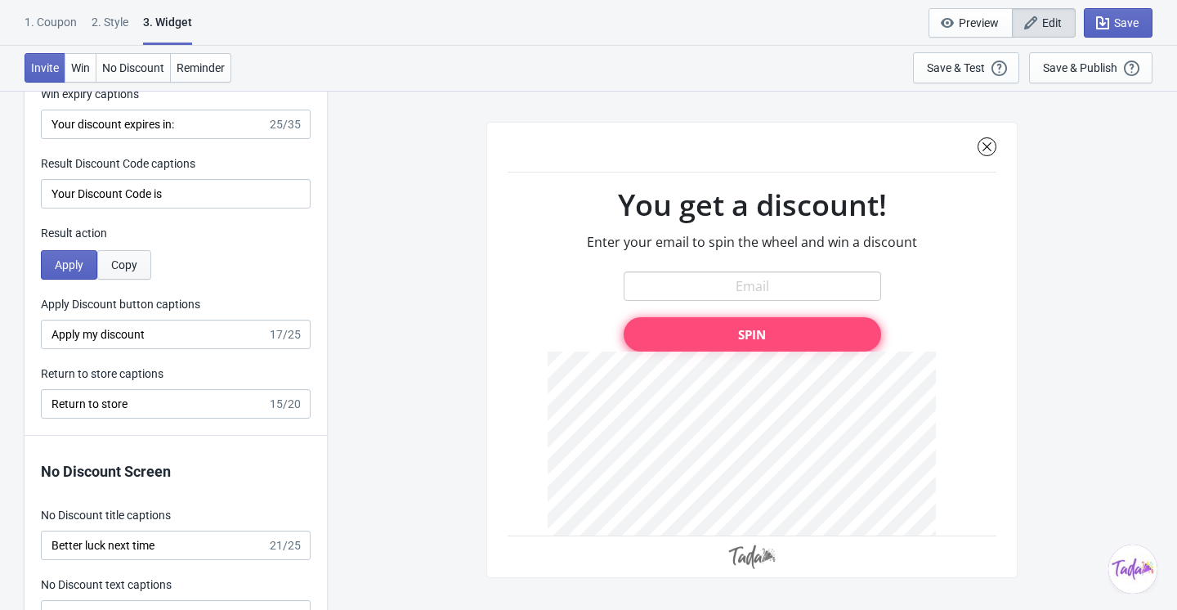
click at [137, 267] on span "Copy" at bounding box center [124, 264] width 26 height 13
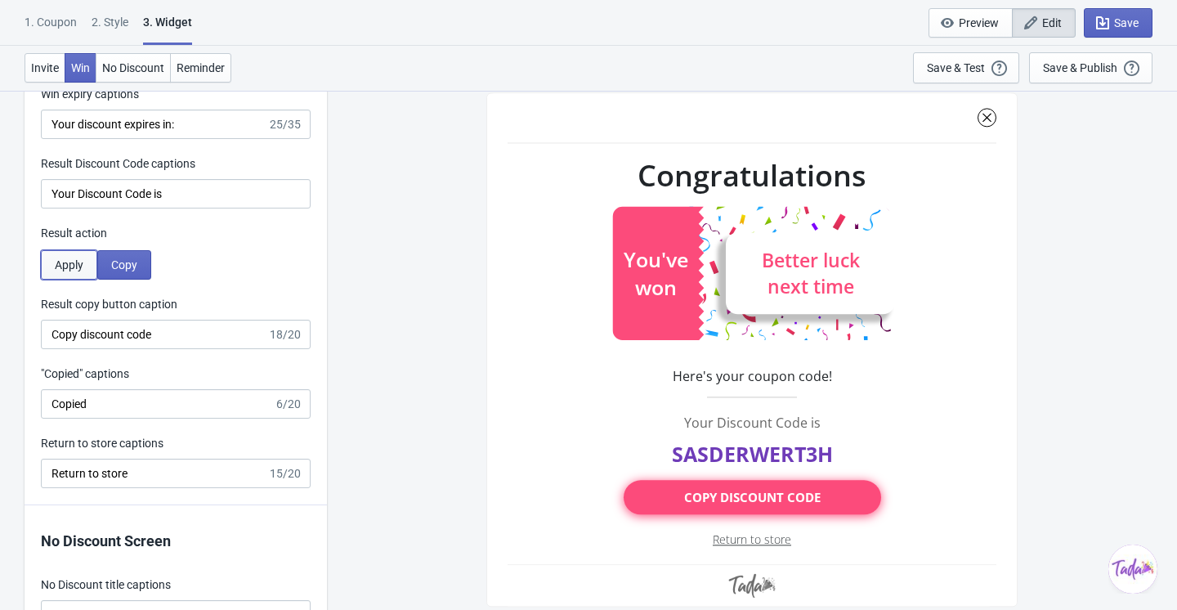
click at [65, 265] on span "Apply" at bounding box center [69, 264] width 29 height 13
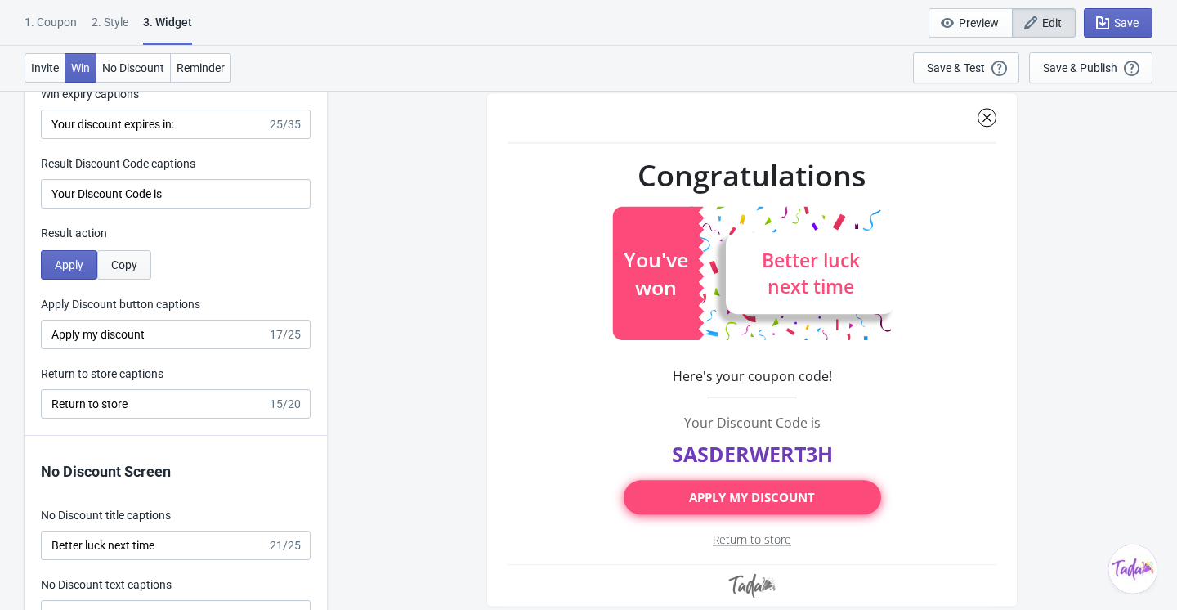
click at [119, 270] on span "Copy" at bounding box center [124, 264] width 26 height 13
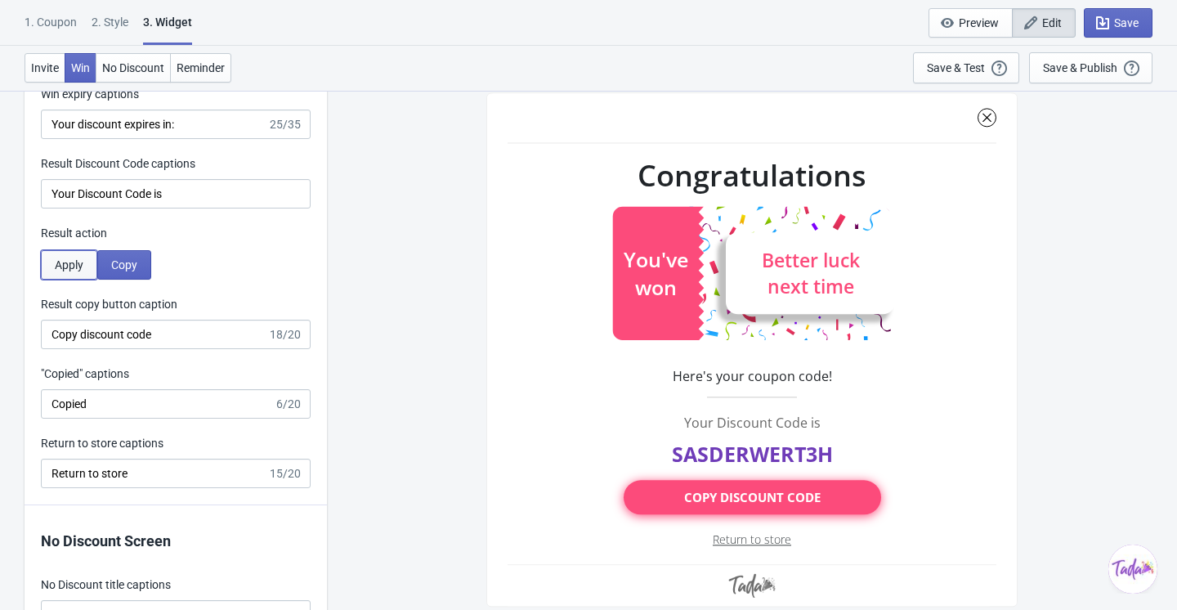
click at [72, 269] on span "Apply" at bounding box center [69, 264] width 29 height 13
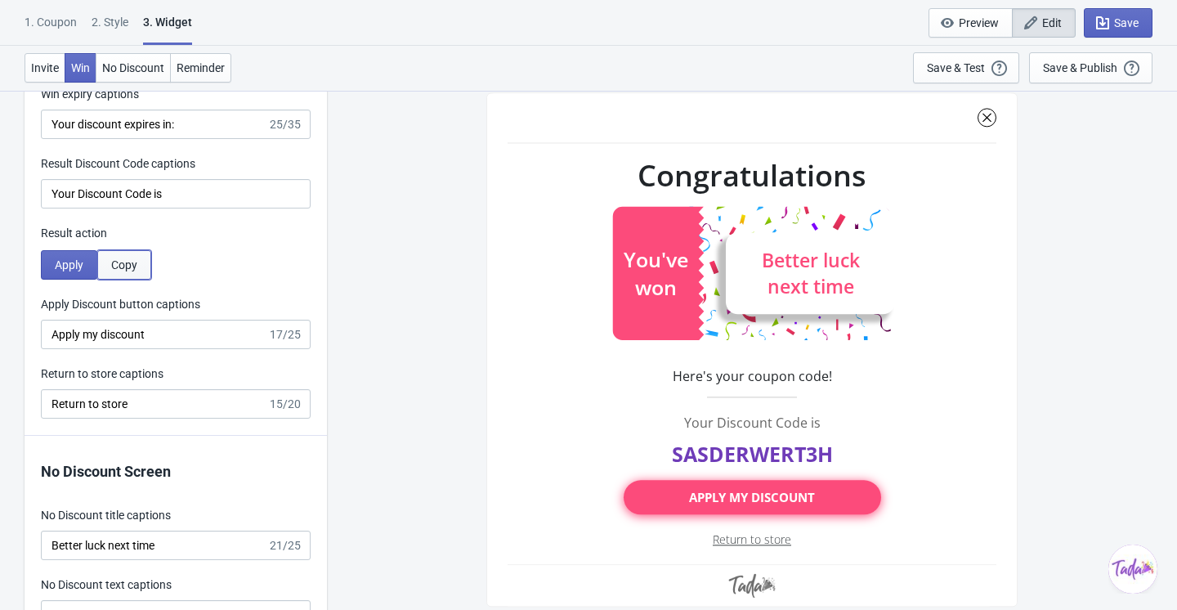
click at [137, 275] on button "Copy" at bounding box center [124, 264] width 54 height 29
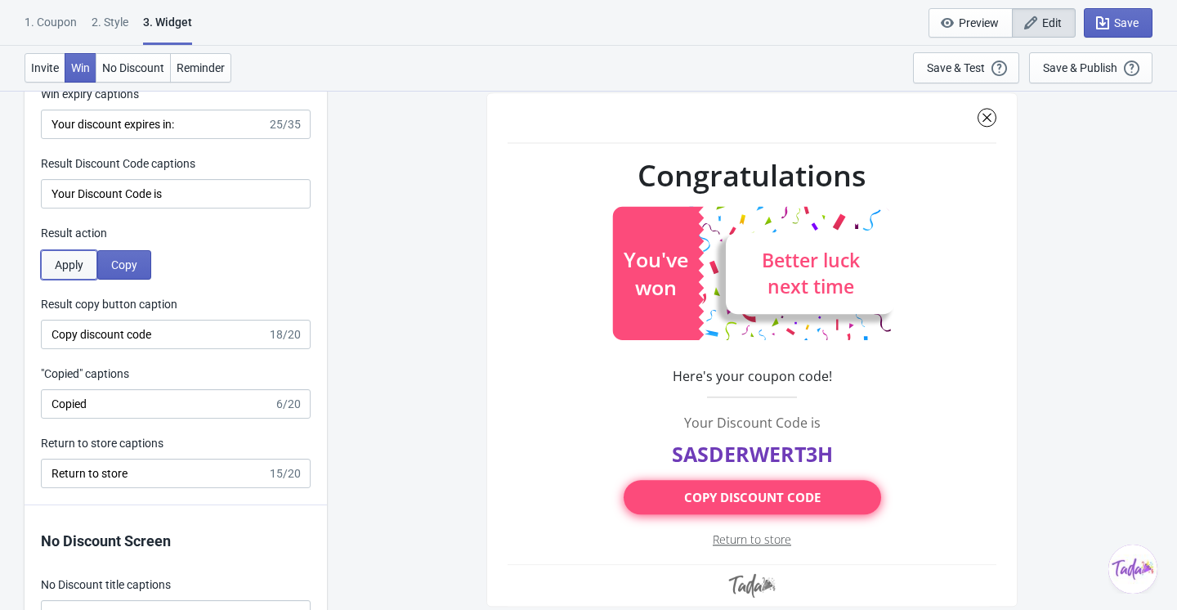
click at [83, 267] on span "Apply" at bounding box center [69, 264] width 29 height 13
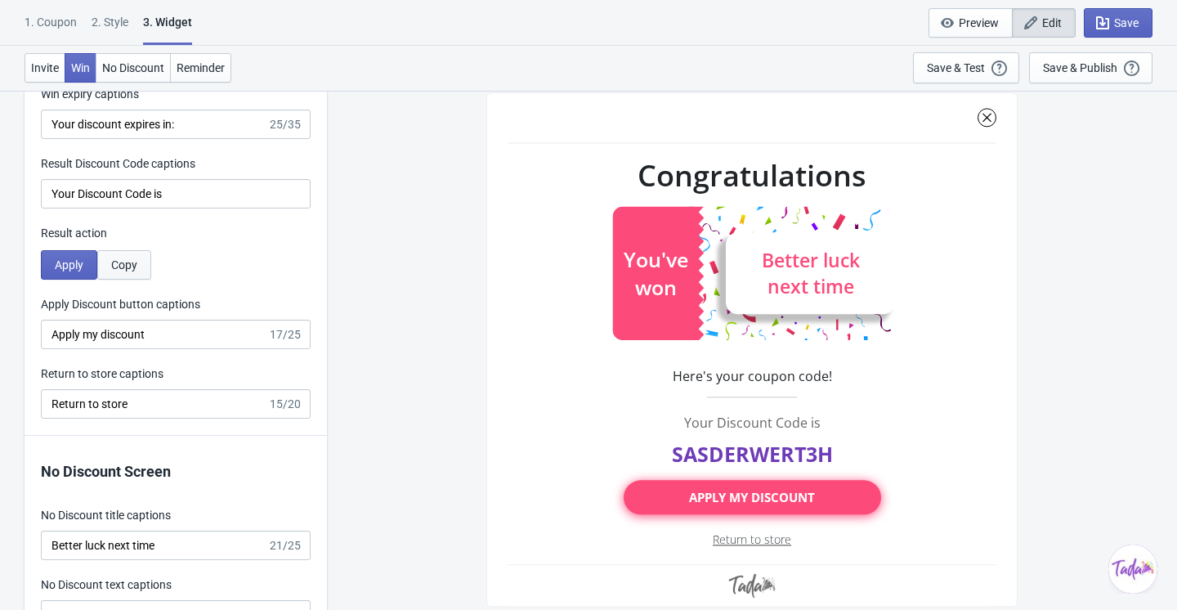
click at [123, 267] on span "Copy" at bounding box center [124, 264] width 26 height 13
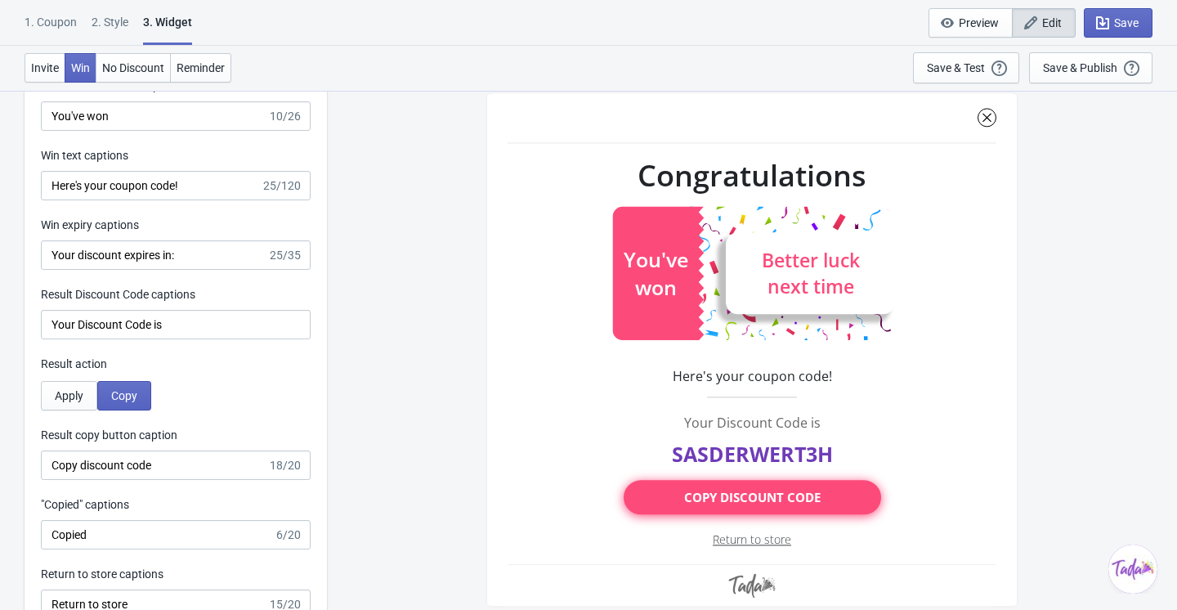
scroll to position [3204, 0]
click at [83, 383] on button "Apply" at bounding box center [69, 396] width 56 height 29
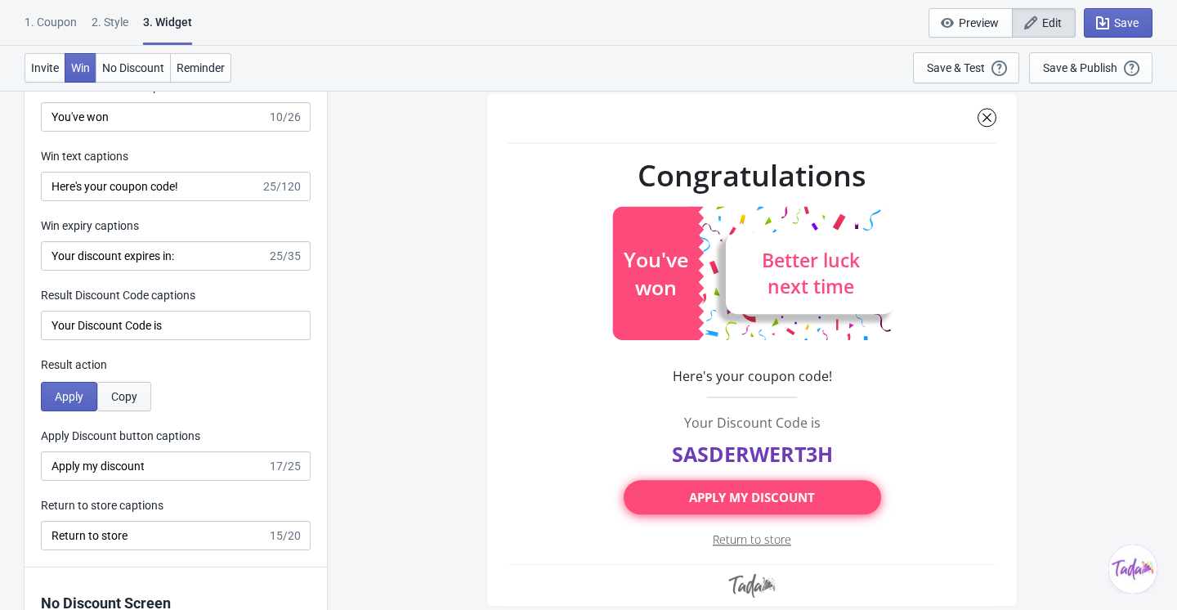
click at [123, 392] on span "Copy" at bounding box center [124, 396] width 26 height 13
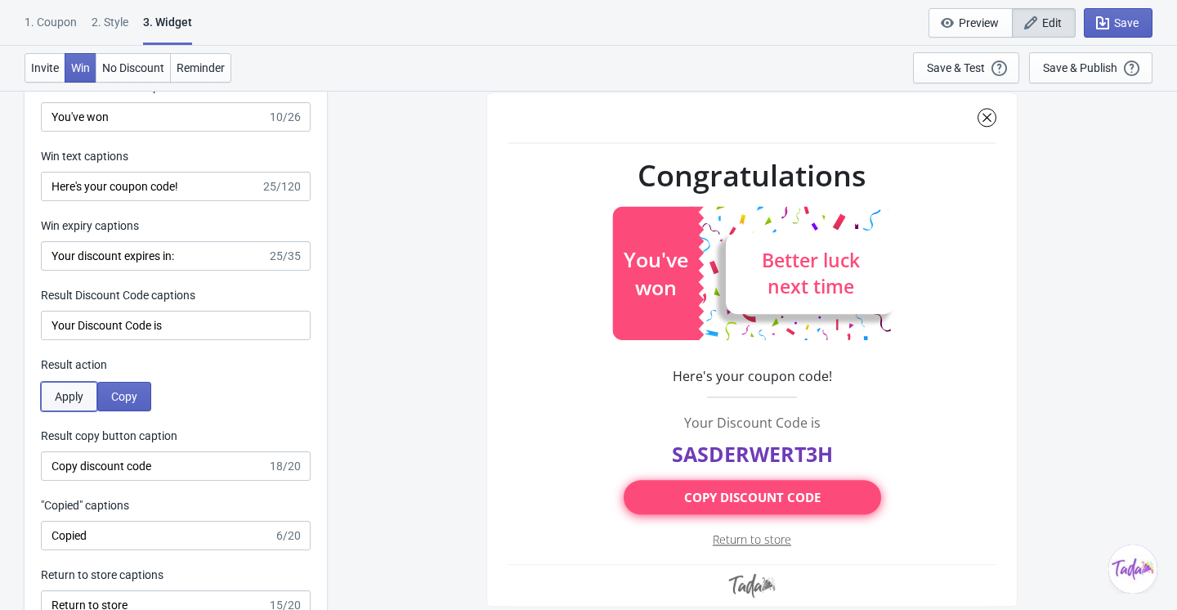
click at [52, 401] on button "Apply" at bounding box center [69, 396] width 56 height 29
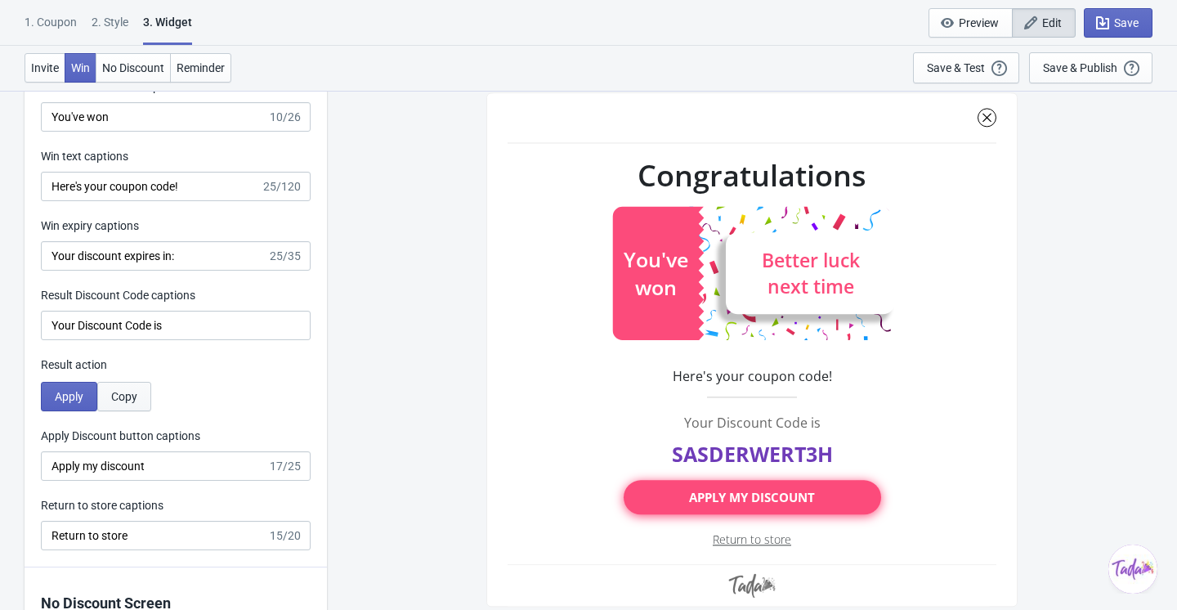
click at [125, 400] on span "Copy" at bounding box center [124, 396] width 26 height 13
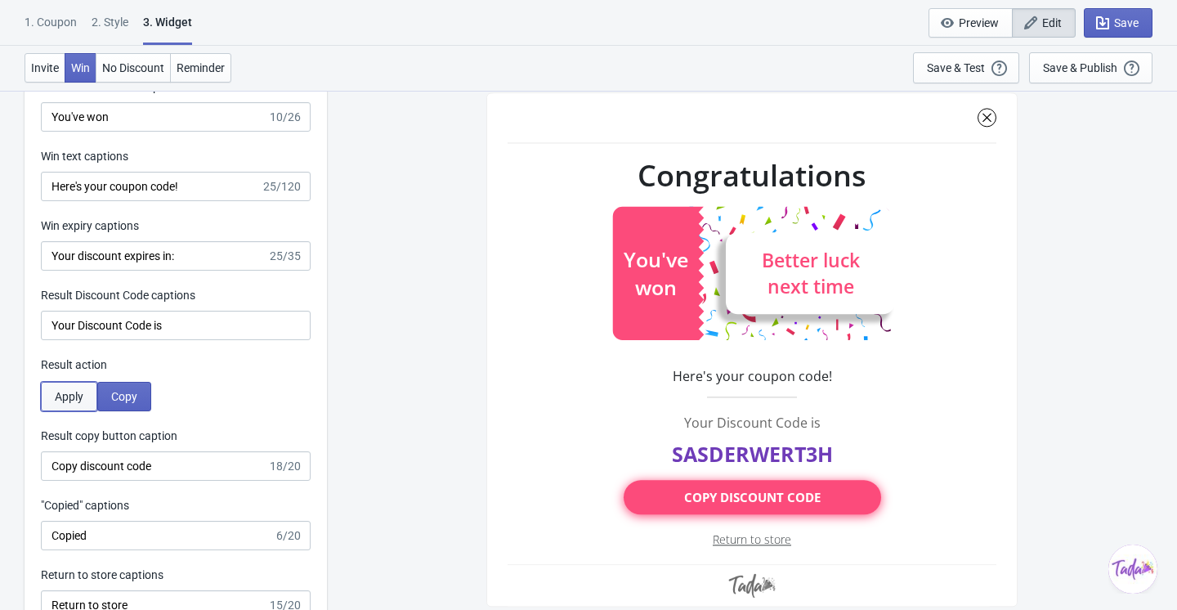
click at [87, 403] on button "Apply" at bounding box center [69, 396] width 56 height 29
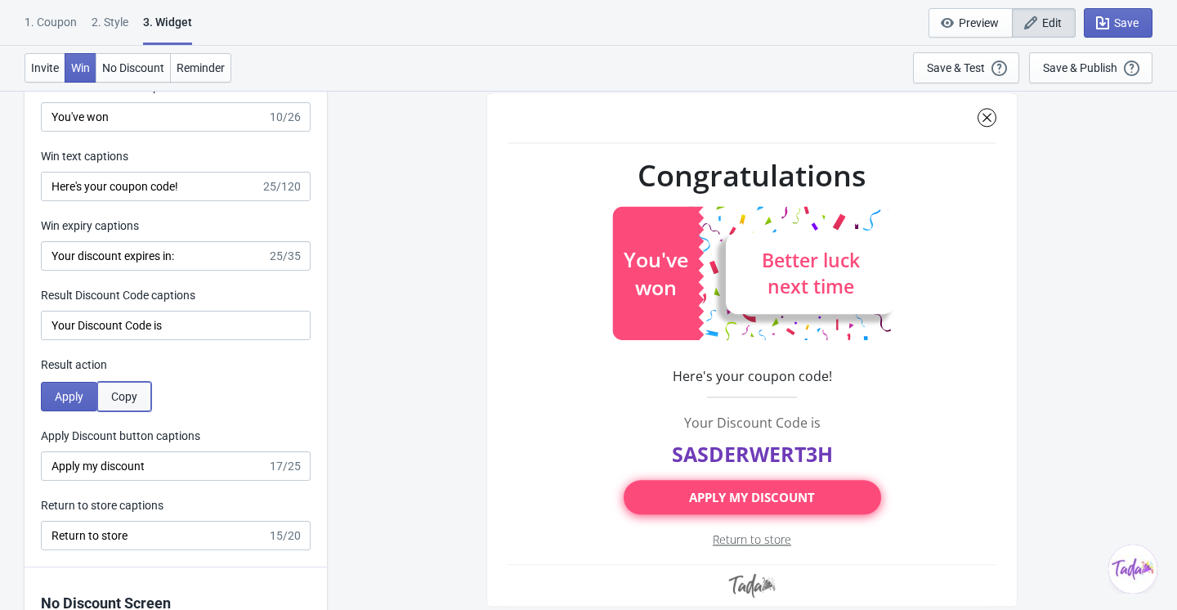
click at [132, 403] on button "Copy" at bounding box center [124, 396] width 54 height 29
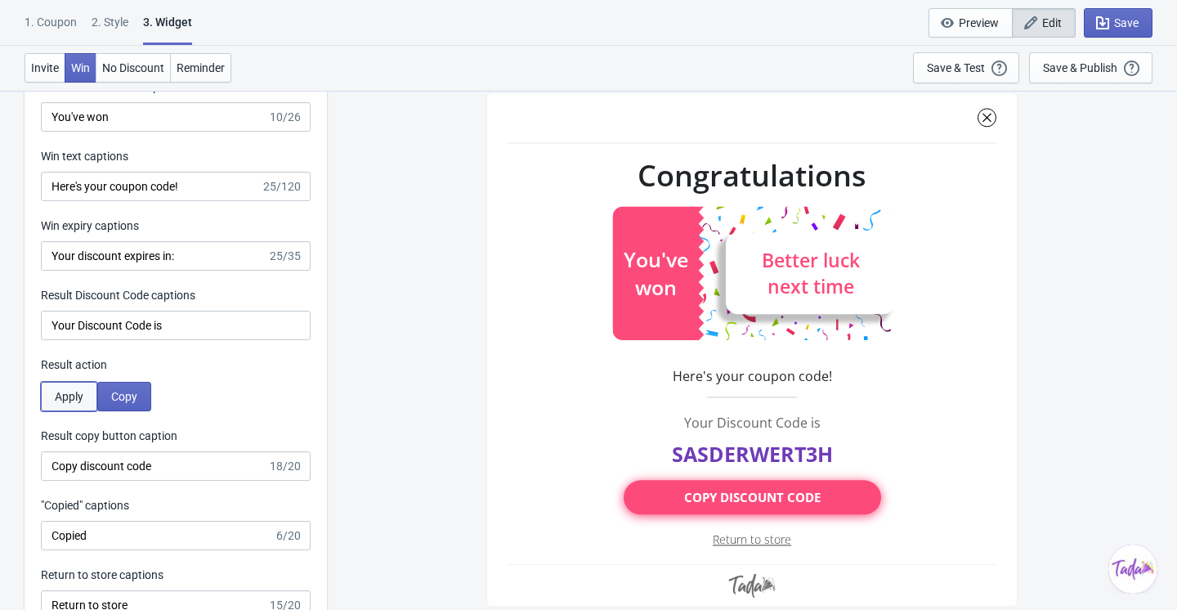
click at [83, 407] on button "Apply" at bounding box center [69, 396] width 56 height 29
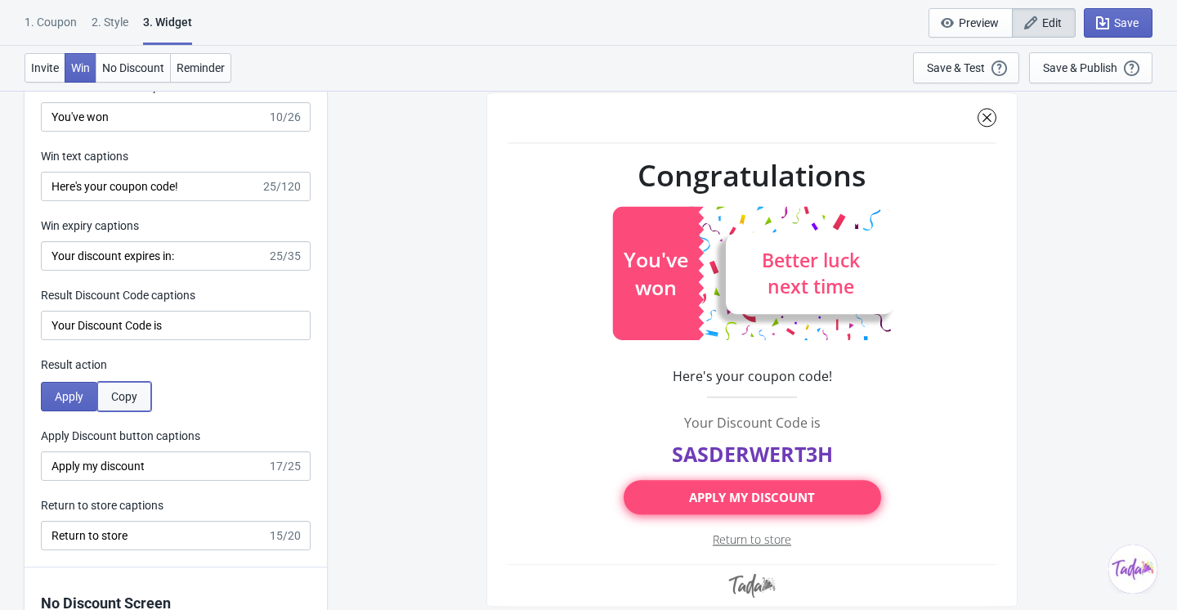
click at [134, 403] on button "Copy" at bounding box center [124, 396] width 54 height 29
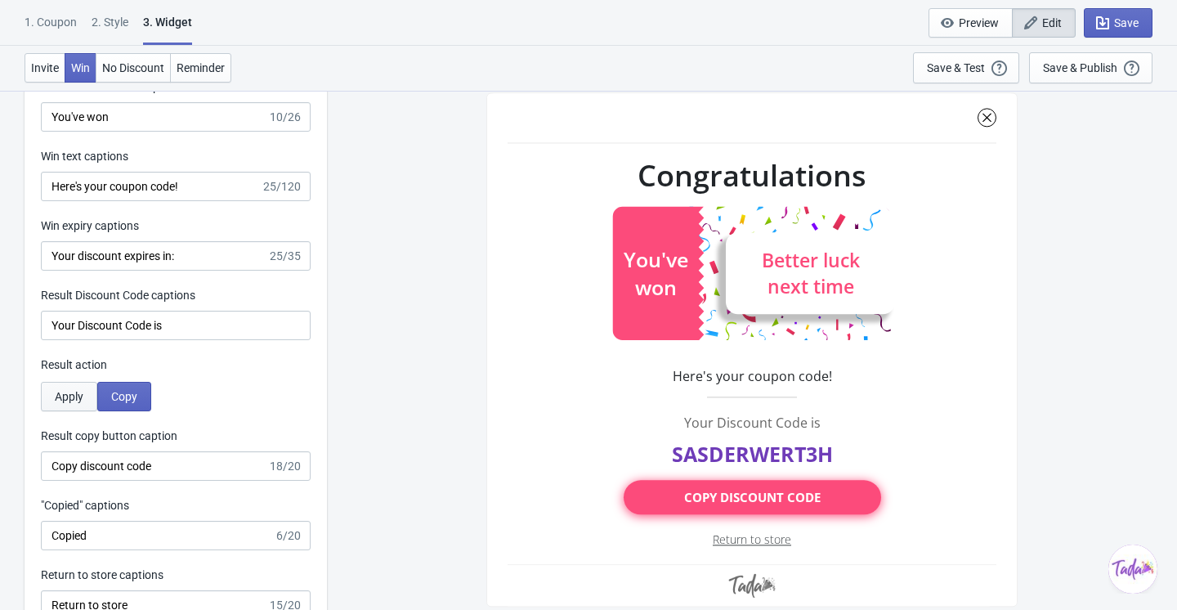
click at [82, 399] on span "Apply" at bounding box center [69, 396] width 29 height 13
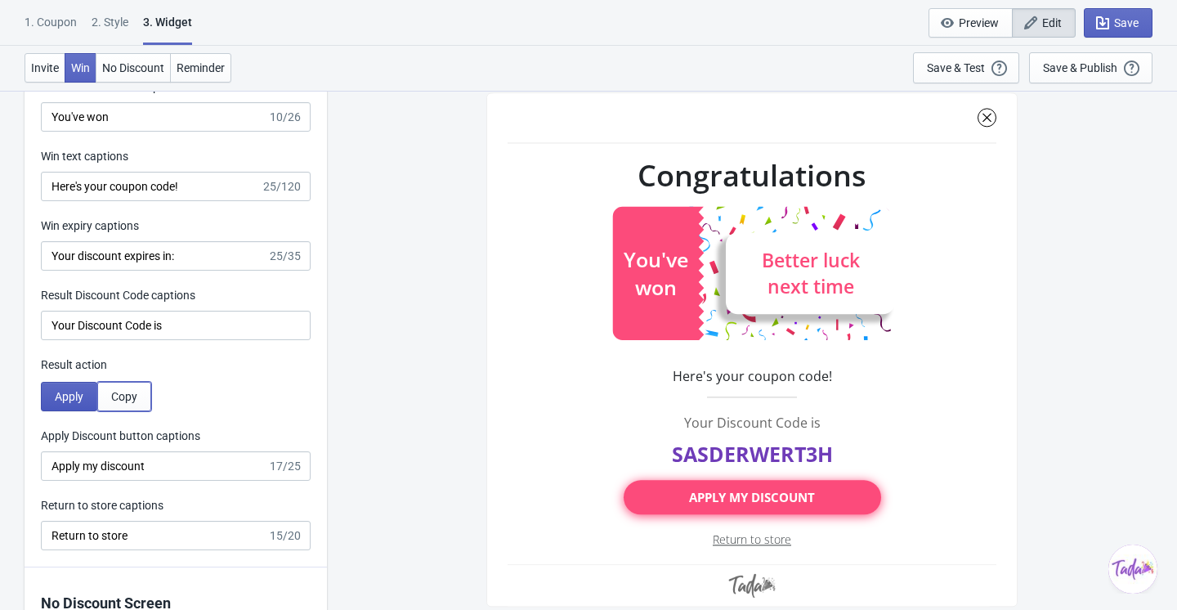
click at [136, 398] on span "Copy" at bounding box center [124, 396] width 26 height 13
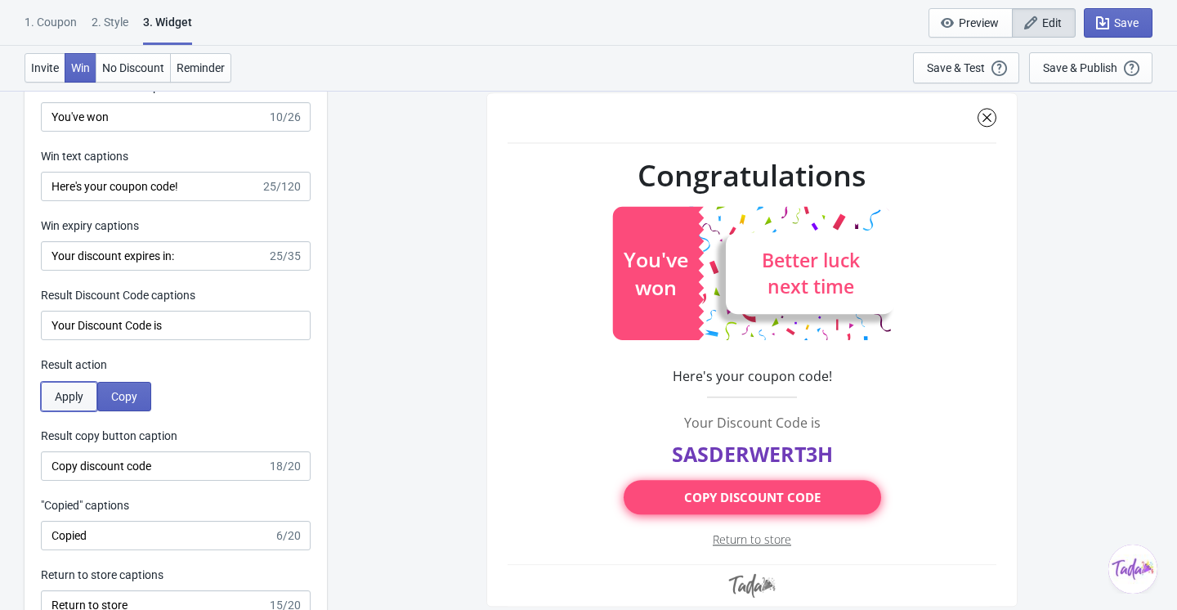
click at [72, 397] on span "Apply" at bounding box center [69, 396] width 29 height 13
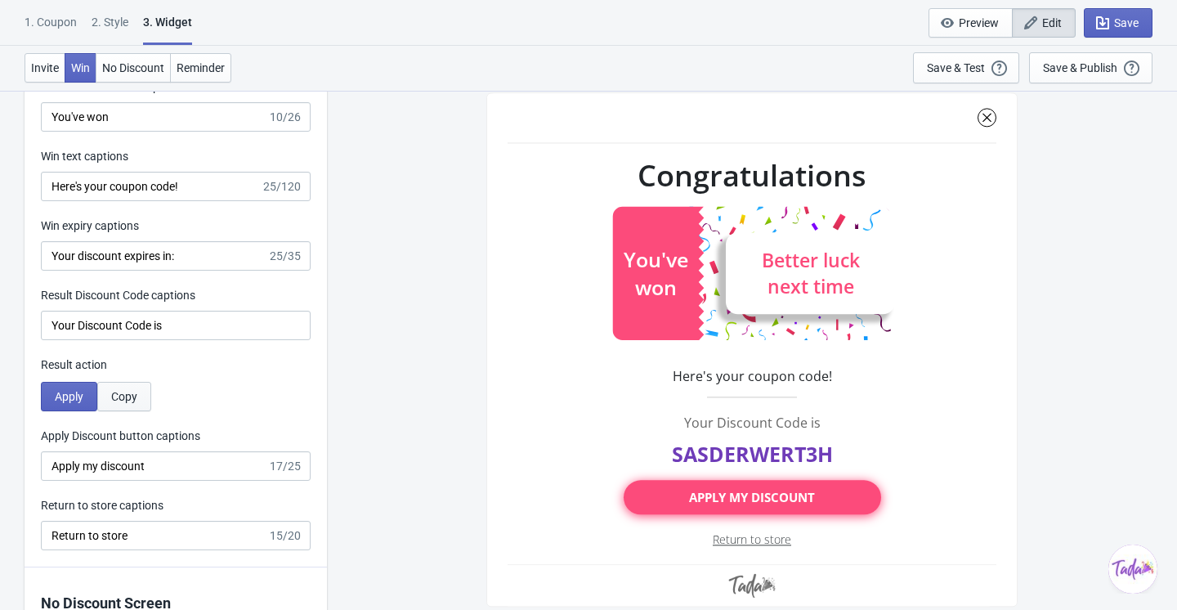
click at [128, 397] on span "Copy" at bounding box center [124, 396] width 26 height 13
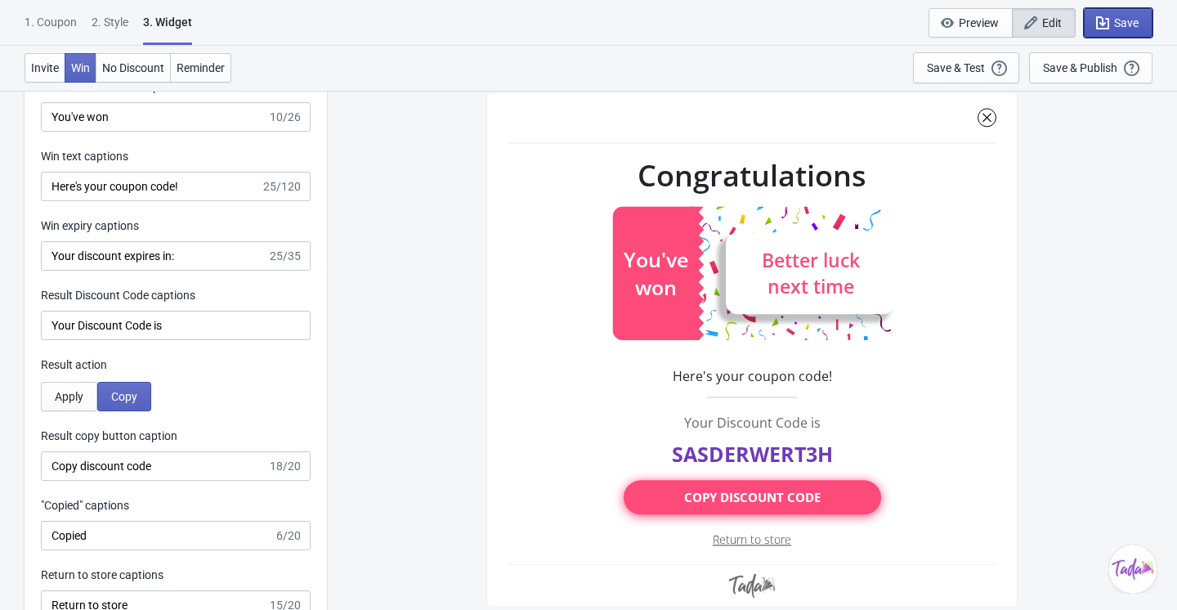
click at [1127, 18] on span "Save" at bounding box center [1127, 22] width 25 height 13
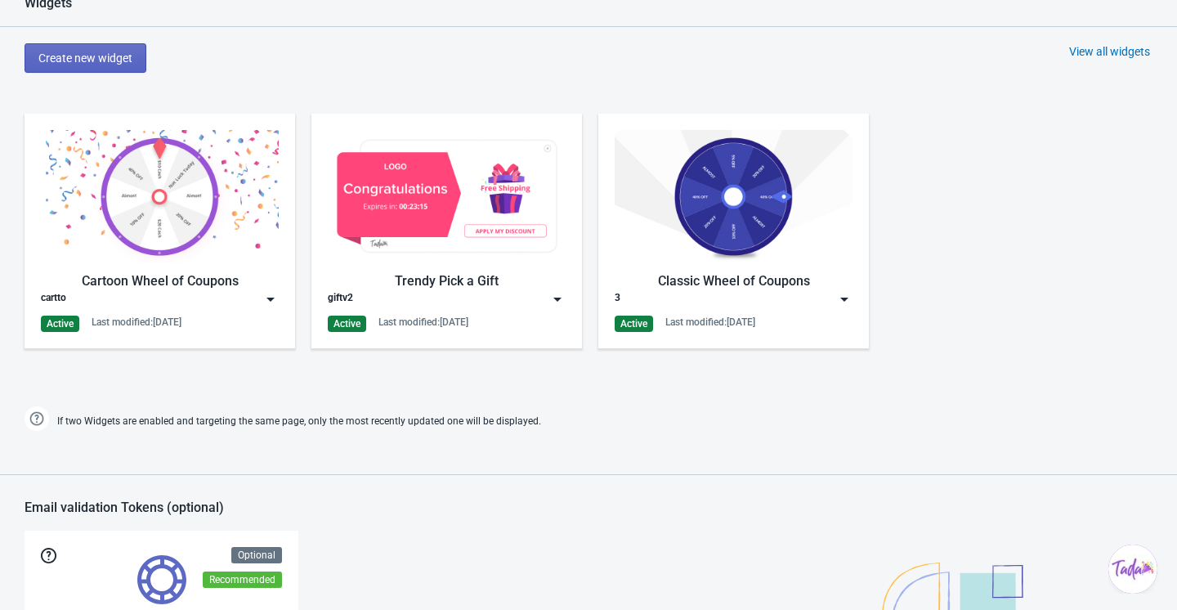
scroll to position [699, 0]
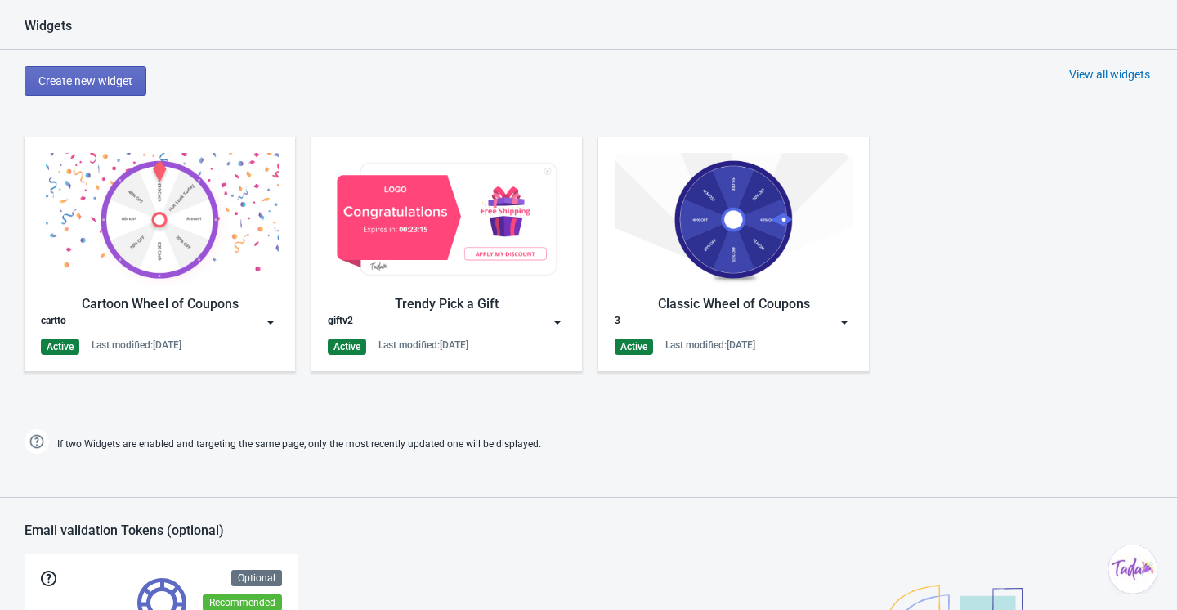
click at [471, 303] on div "Trendy Pick a Gift" at bounding box center [447, 304] width 238 height 20
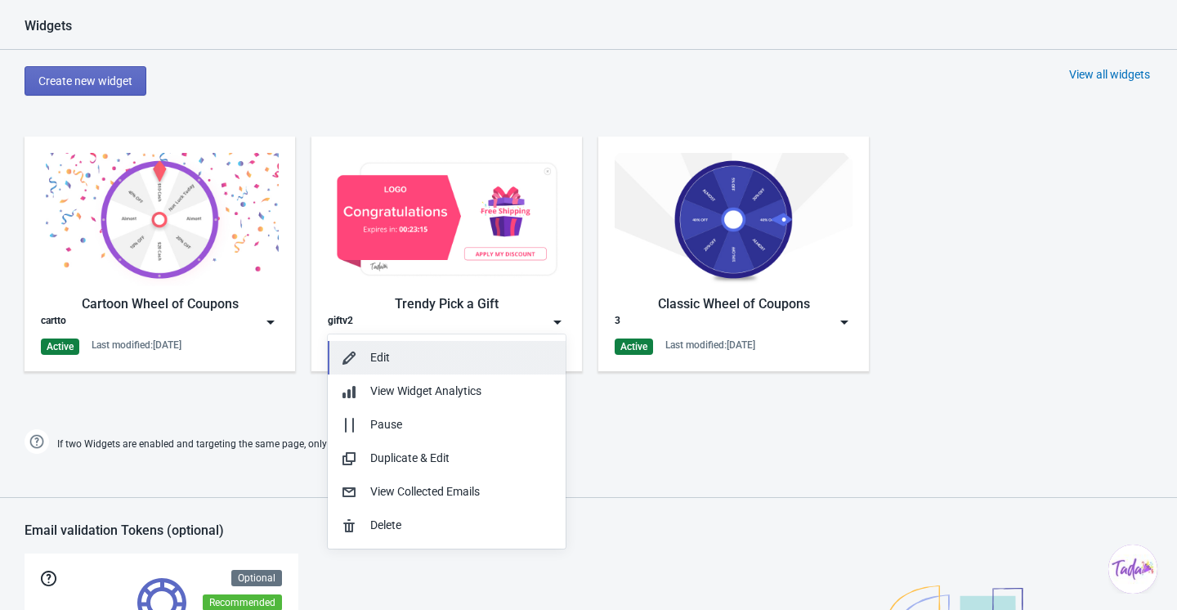
click at [437, 356] on div "Edit" at bounding box center [461, 357] width 182 height 17
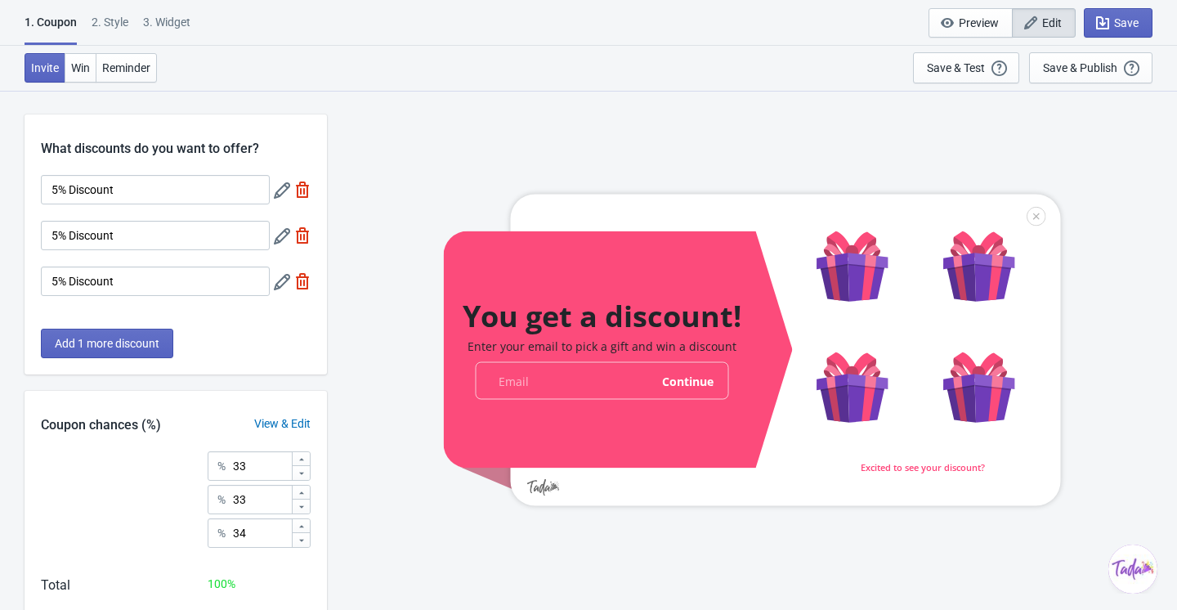
click at [182, 16] on div "3. Widget" at bounding box center [166, 28] width 47 height 29
select select "once"
select select "1"
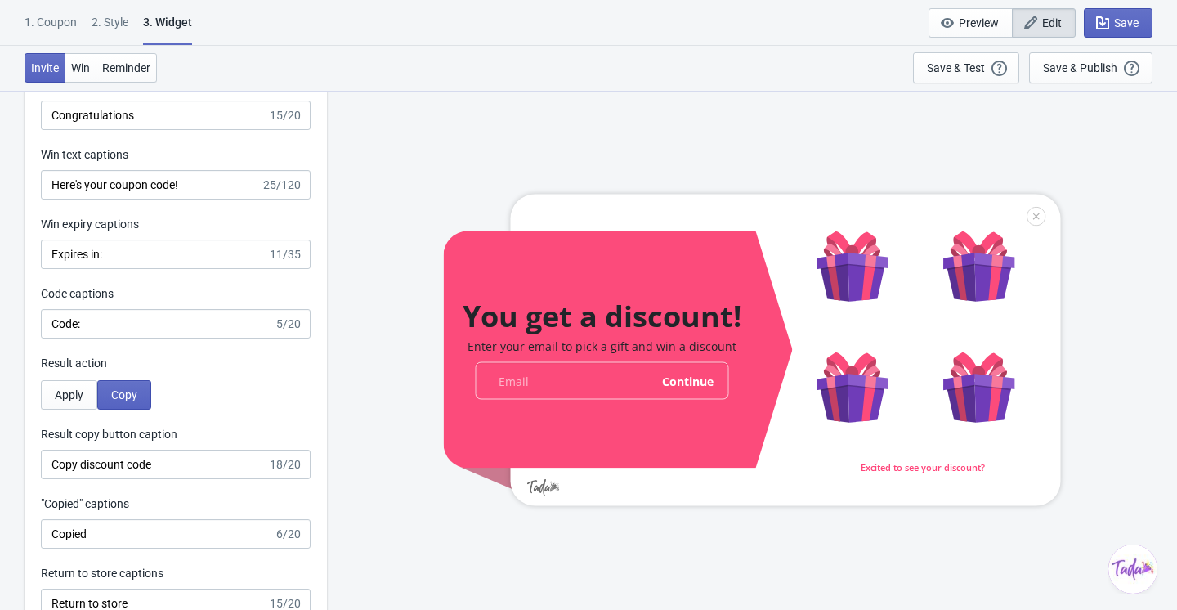
scroll to position [3218, 0]
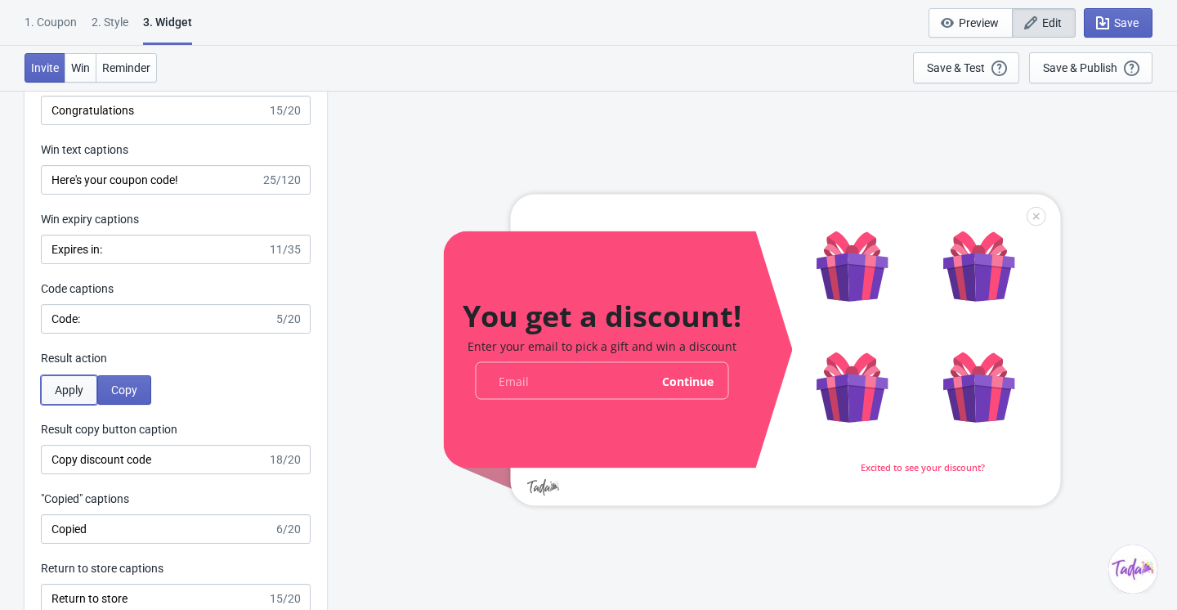
click at [69, 385] on span "Apply" at bounding box center [69, 389] width 29 height 13
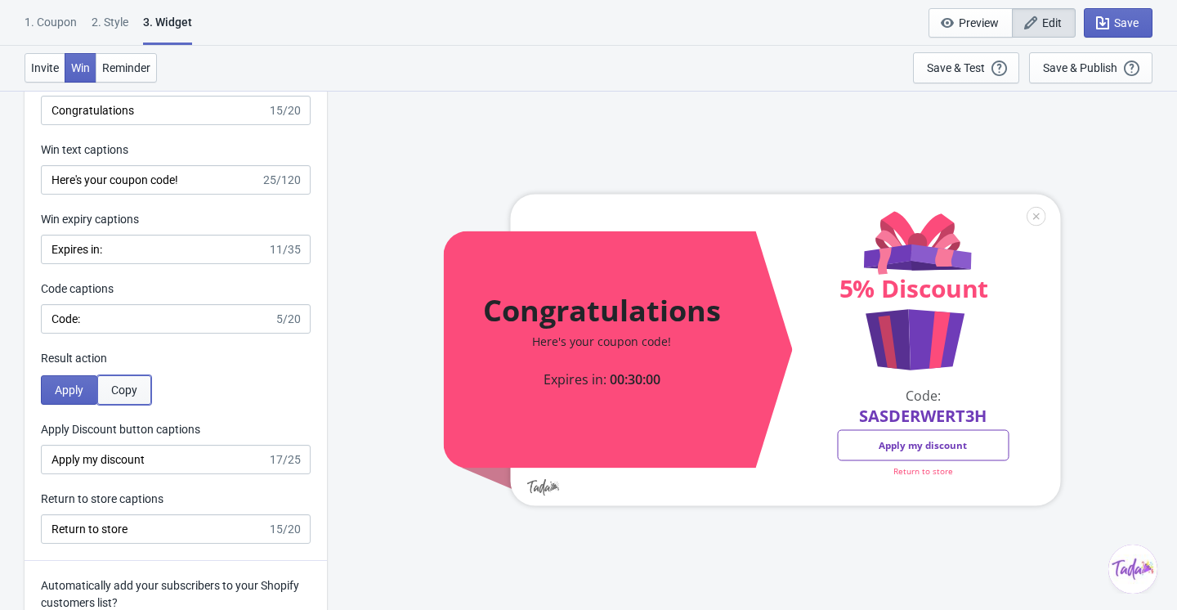
click at [123, 388] on span "Copy" at bounding box center [124, 389] width 26 height 13
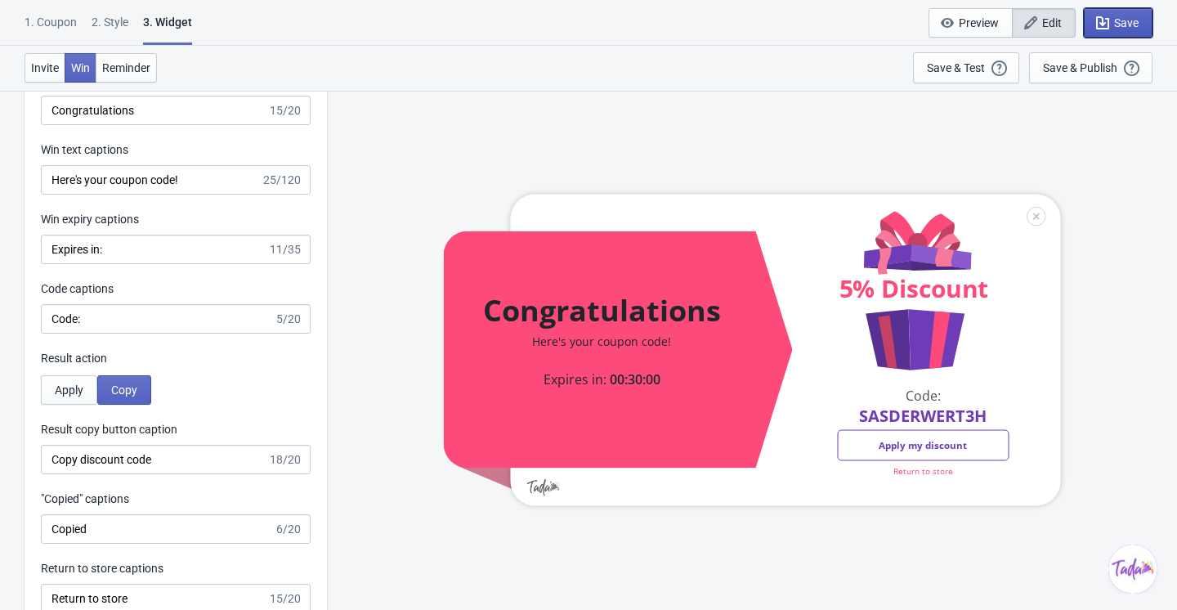
click at [1121, 25] on span "Save" at bounding box center [1127, 22] width 25 height 13
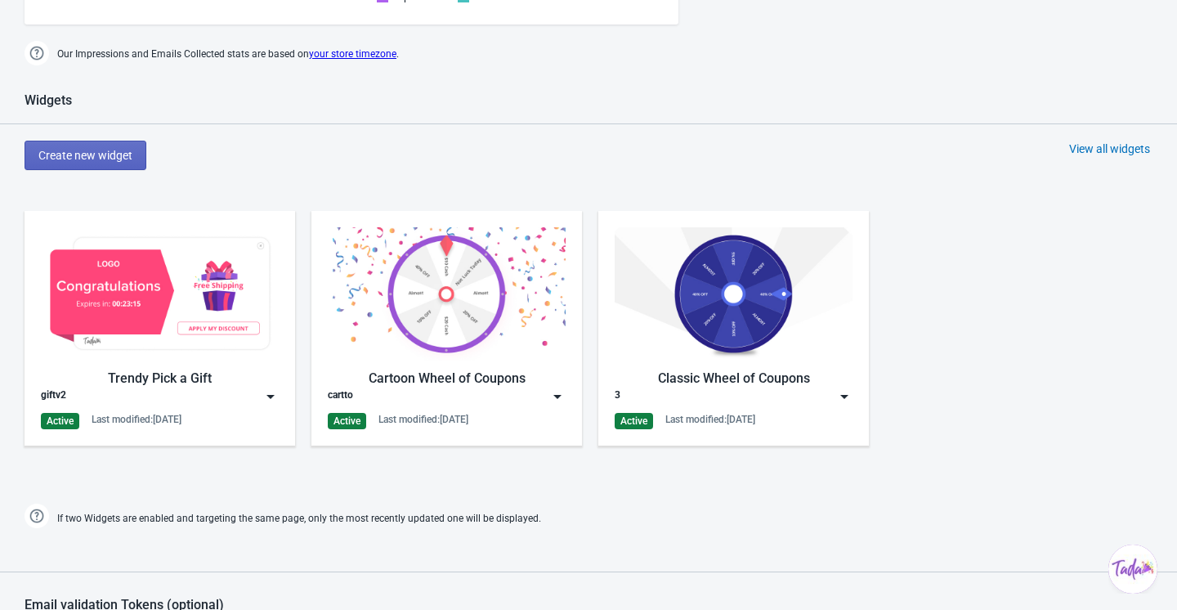
scroll to position [623, 0]
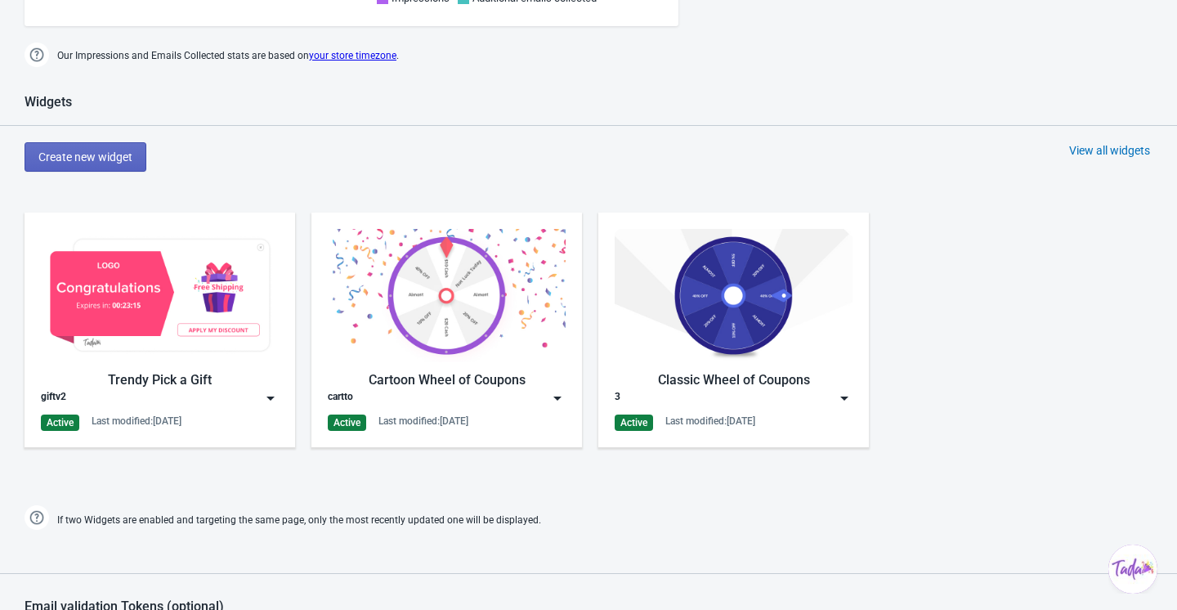
click at [742, 395] on div "3" at bounding box center [734, 398] width 238 height 16
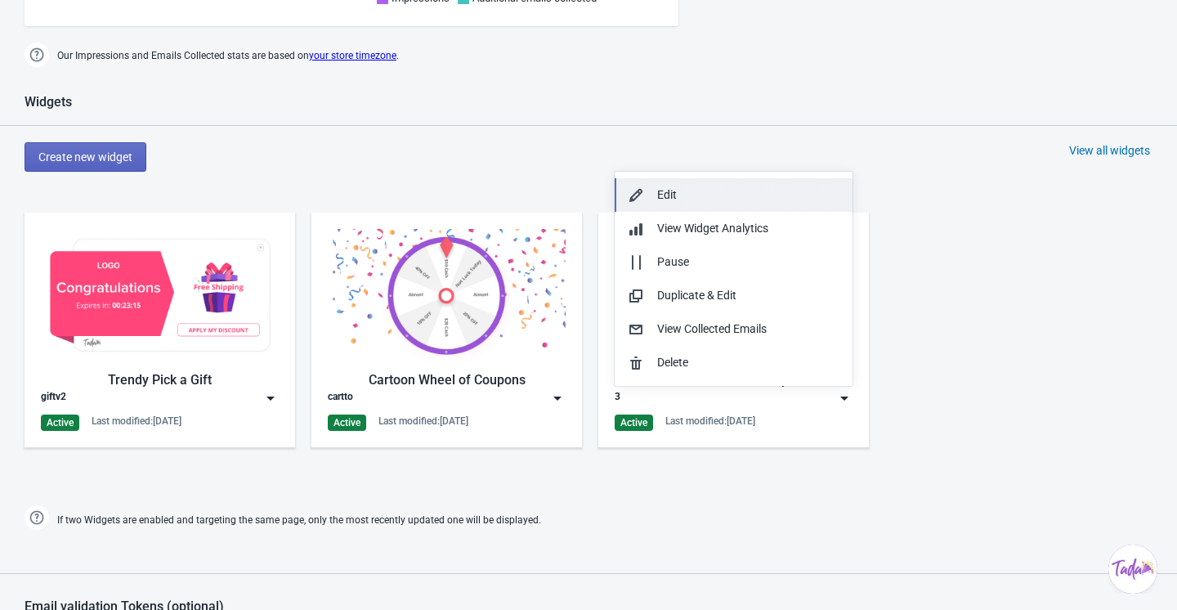
click at [690, 200] on div "Edit" at bounding box center [748, 194] width 182 height 17
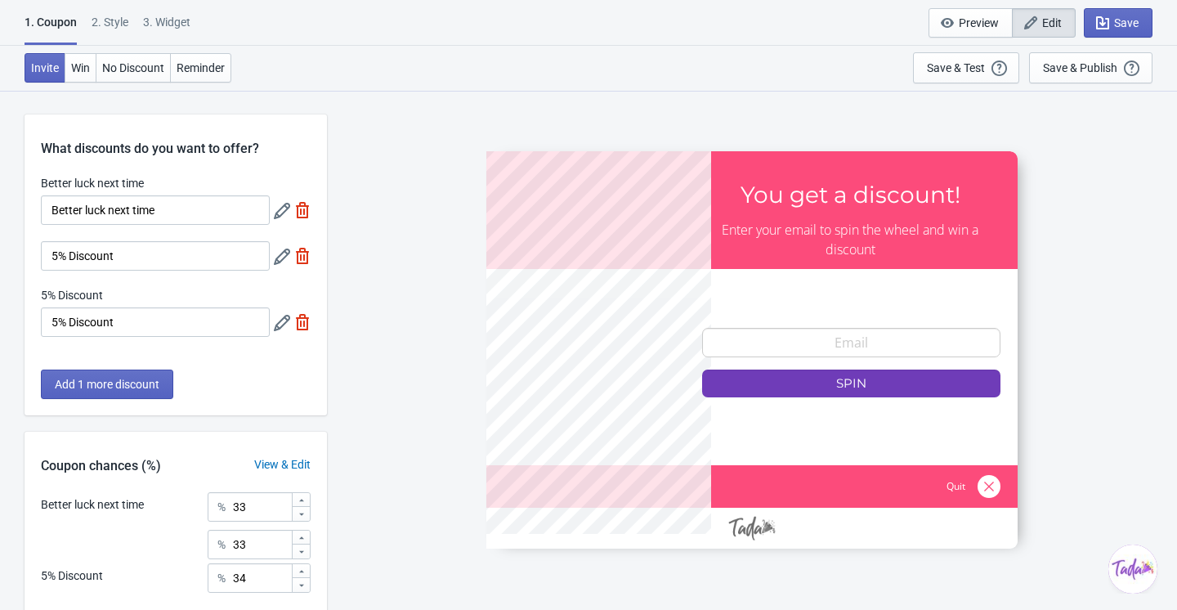
click at [276, 218] on icon at bounding box center [282, 211] width 16 height 16
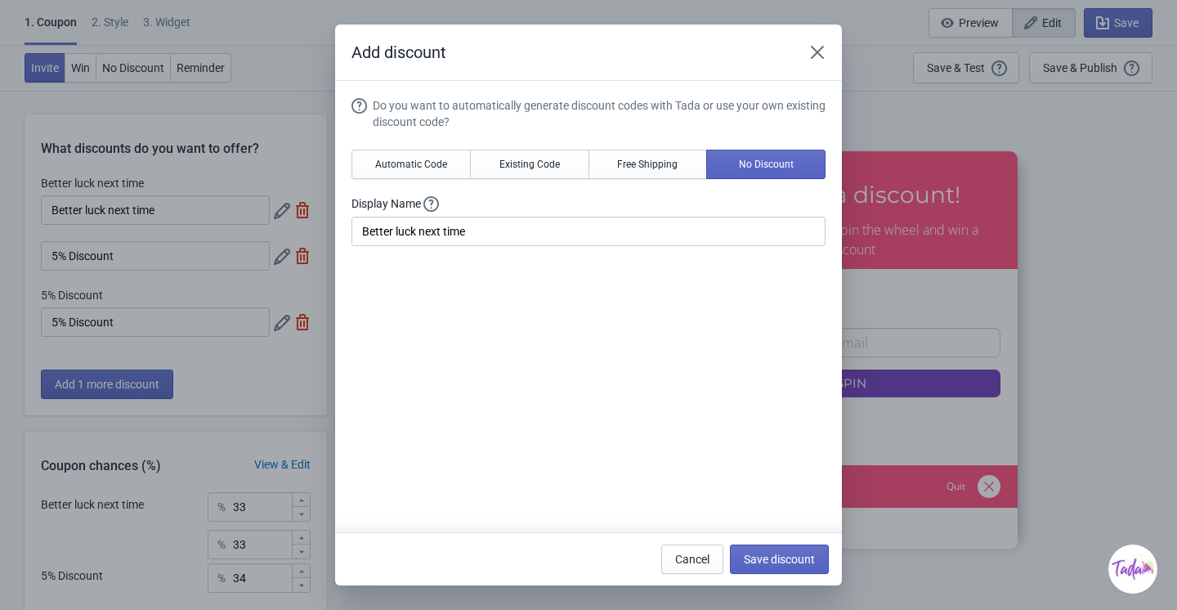
click at [257, 318] on div "Add discount Do you want to automatically generate discount codes with Tada or …" at bounding box center [588, 305] width 1177 height 561
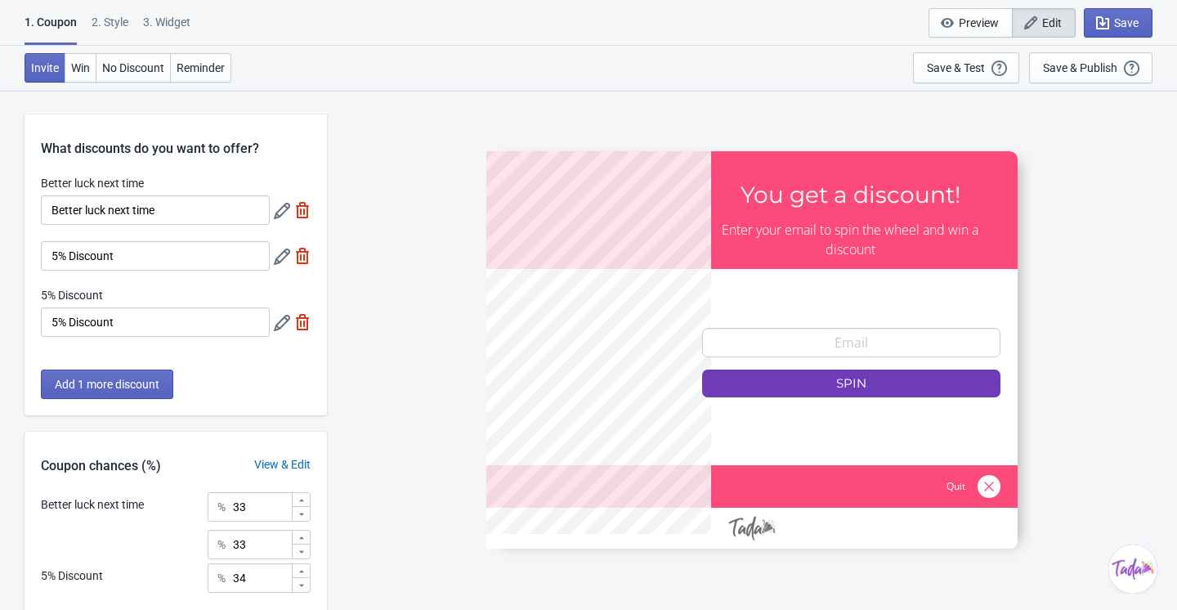
click at [286, 248] on div at bounding box center [282, 256] width 16 height 16
click at [281, 258] on icon at bounding box center [282, 257] width 16 height 16
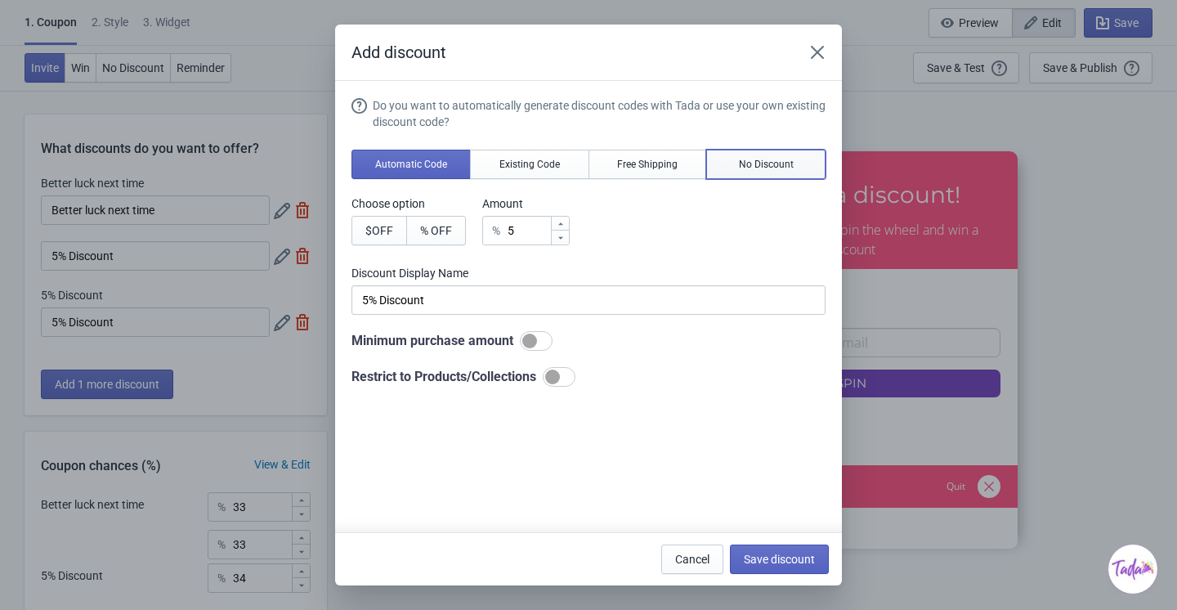
click at [786, 161] on span "No Discount" at bounding box center [766, 164] width 55 height 13
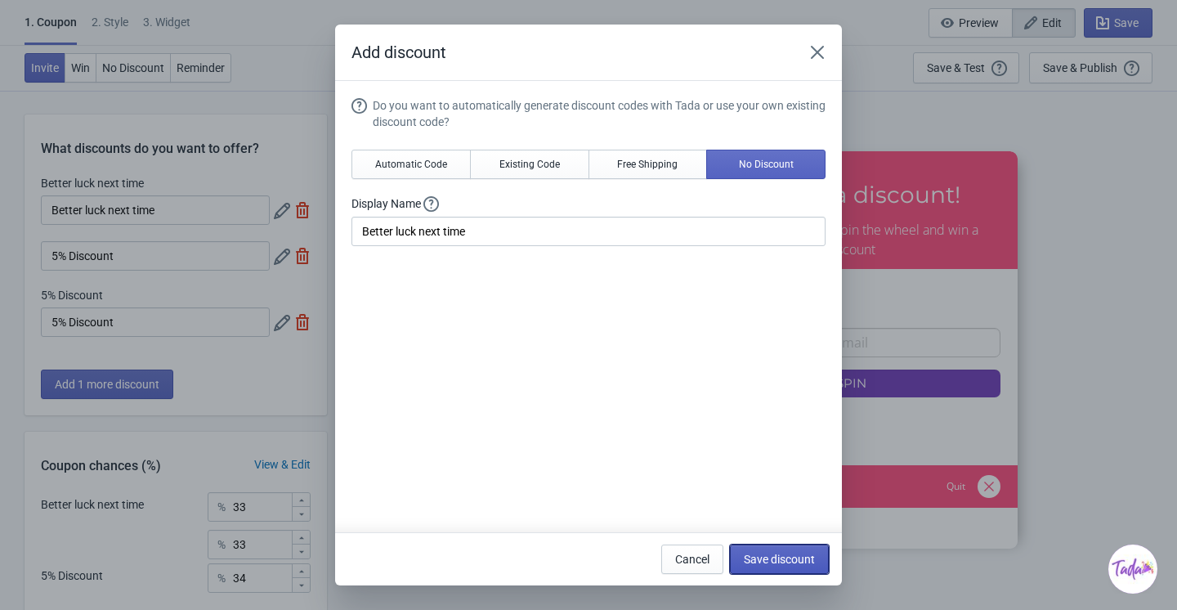
click at [771, 572] on button "Save discount" at bounding box center [779, 559] width 99 height 29
type input "Better luck next time"
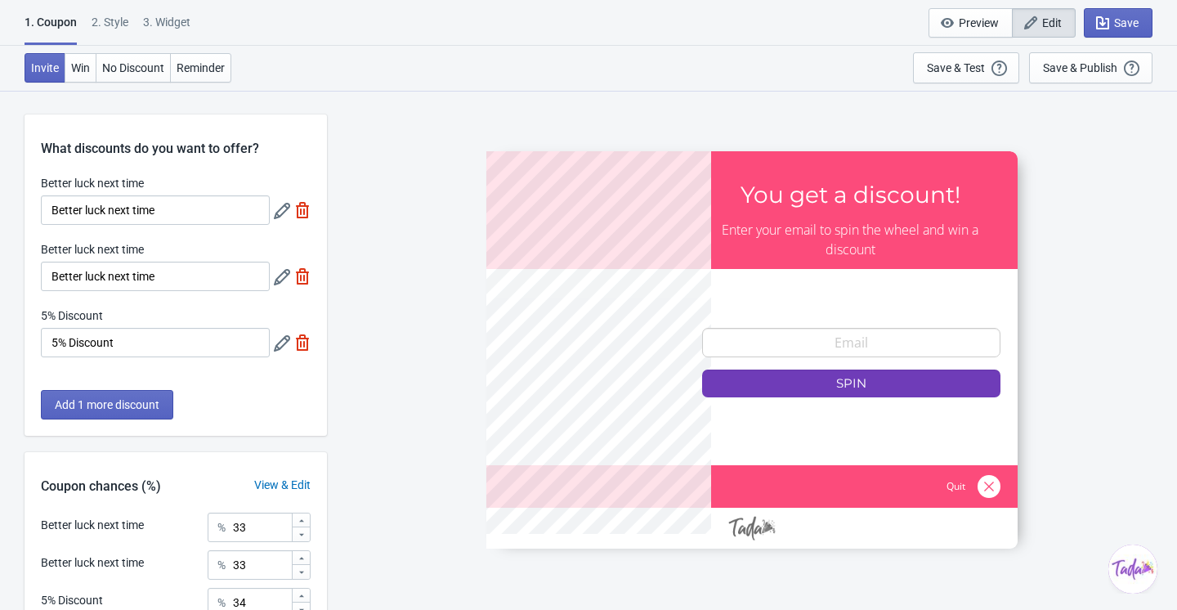
click at [288, 351] on icon at bounding box center [282, 343] width 16 height 16
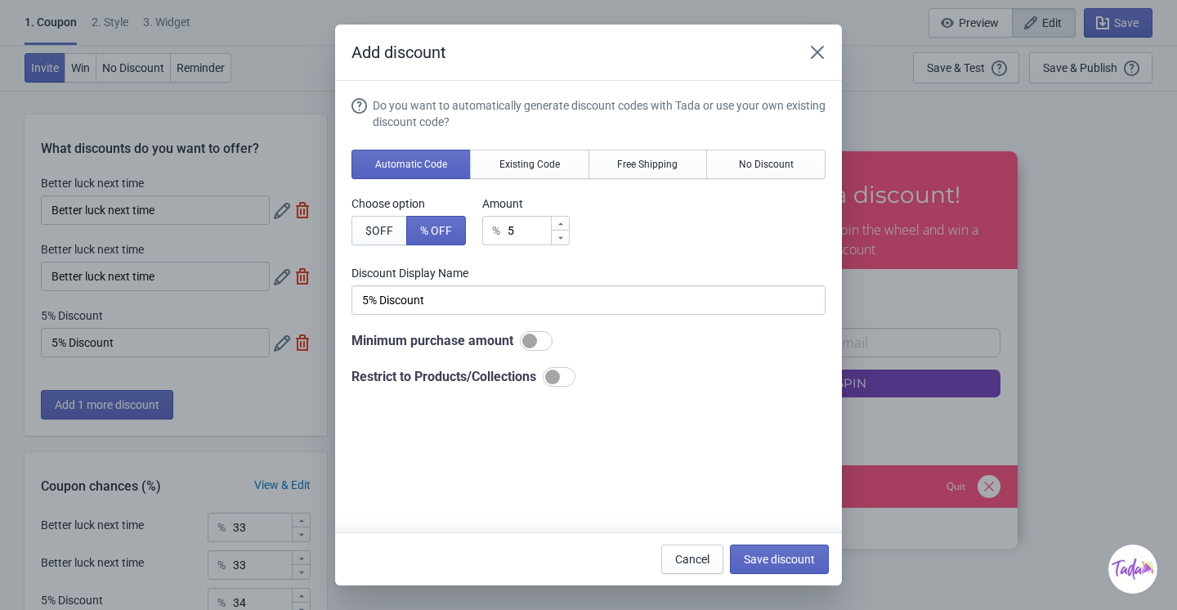
click at [800, 148] on div "Do you want to automatically generate discount codes with Tada or use your own …" at bounding box center [589, 241] width 474 height 289
click at [775, 163] on span "No Discount" at bounding box center [766, 164] width 55 height 13
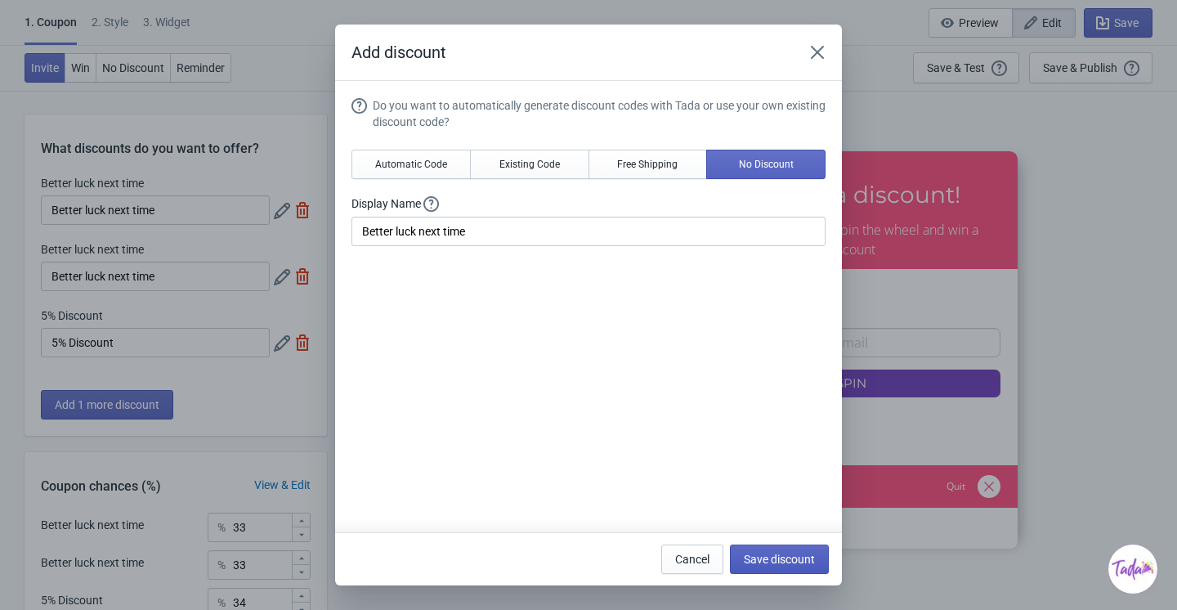
click at [760, 569] on button "Save discount" at bounding box center [779, 559] width 99 height 29
type input "Better luck next time"
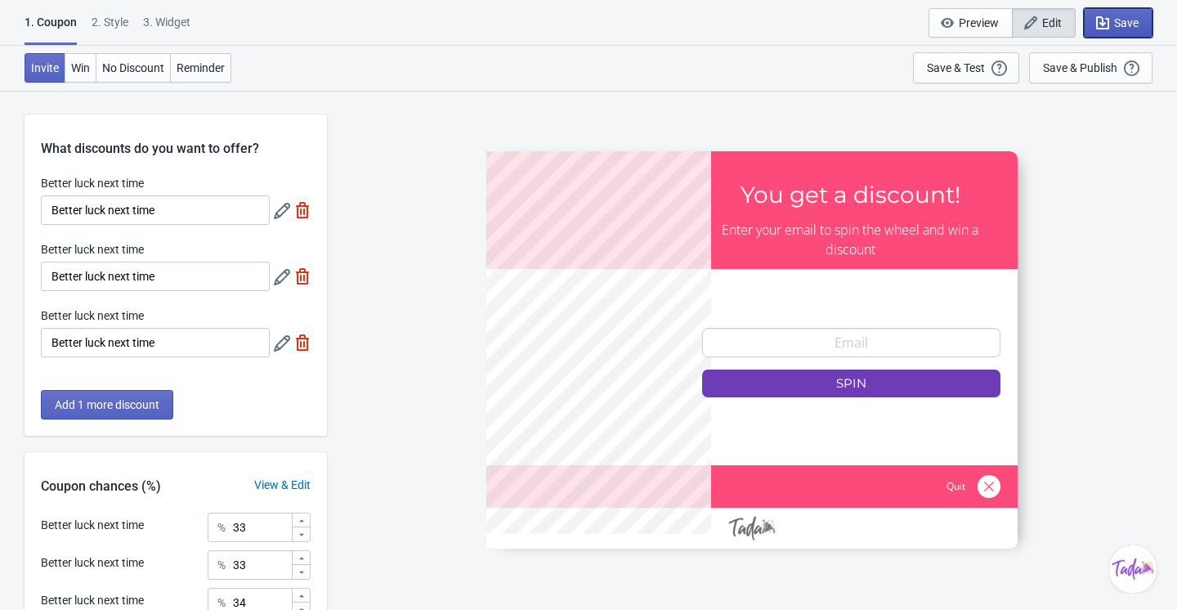
click at [1110, 28] on span "Save" at bounding box center [1118, 23] width 41 height 16
